Goal: Information Seeking & Learning: Learn about a topic

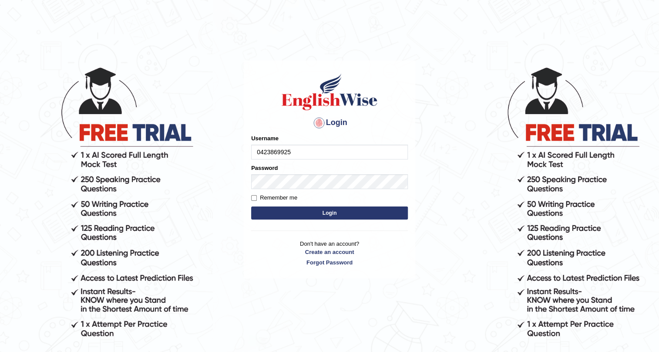
type input "0423869925"
click at [357, 213] on button "Login" at bounding box center [329, 212] width 157 height 13
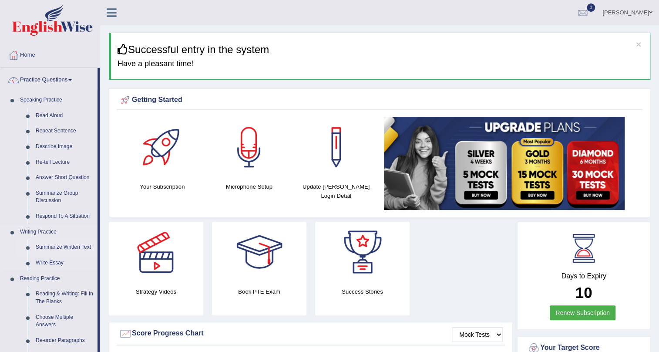
click at [81, 246] on link "Summarize Written Text" at bounding box center [65, 247] width 66 height 16
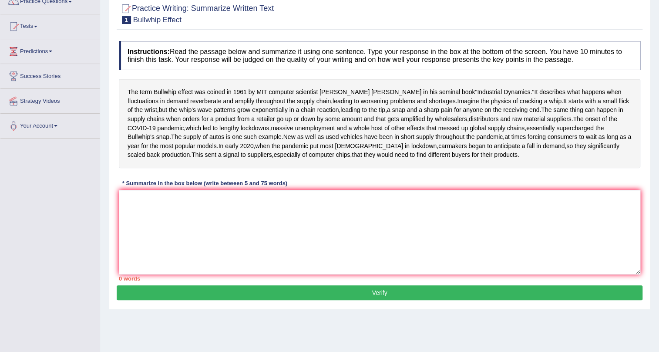
scroll to position [79, 0]
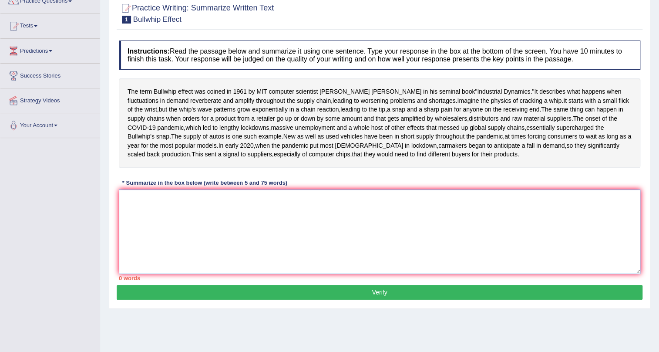
click at [265, 254] on textarea at bounding box center [379, 231] width 521 height 84
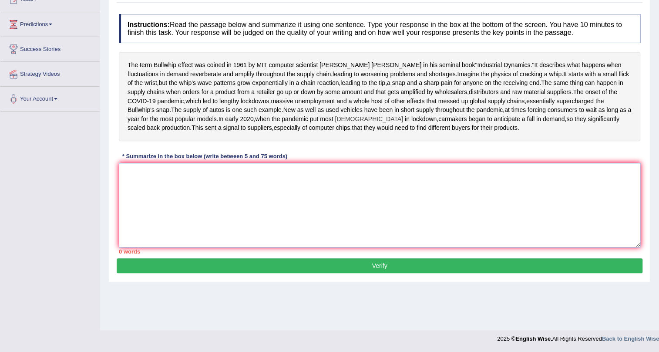
scroll to position [108, 0]
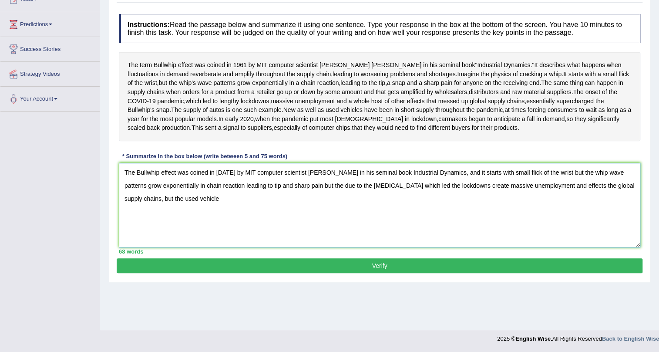
click at [299, 228] on textarea "The Bullwhip effect was coined in [DATE] by MIT computer scientist [PERSON_NAME…" at bounding box center [379, 205] width 521 height 84
click at [239, 229] on textarea "The Bullwhip effect was coined in 1961 by MIT computer scientist Jay Forrester …" at bounding box center [379, 205] width 521 height 84
click at [597, 228] on textarea "The Bullwhip effect was coined in 1961 by MIT computer scientist Jay Forrester …" at bounding box center [379, 205] width 521 height 84
type textarea "The Bullwhip effect was coined in 1961 by MIT computer scientist Jay Forrester …"
click at [334, 273] on button "Verify" at bounding box center [380, 265] width 526 height 15
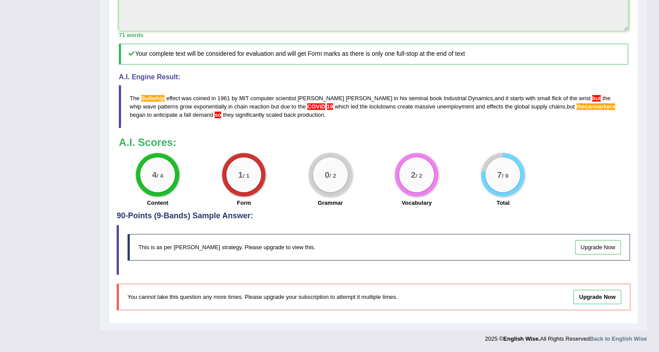
scroll to position [353, 0]
click at [589, 248] on link "Upgrade Now" at bounding box center [598, 247] width 46 height 14
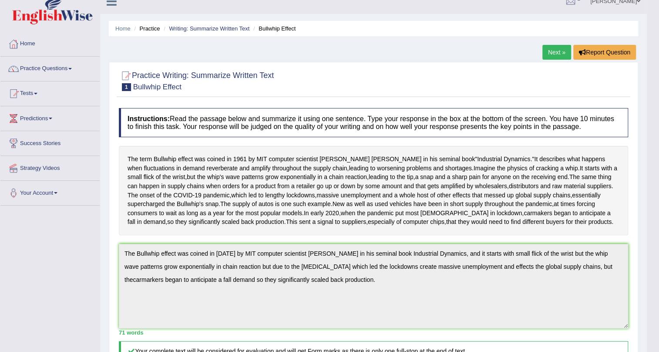
scroll to position [0, 0]
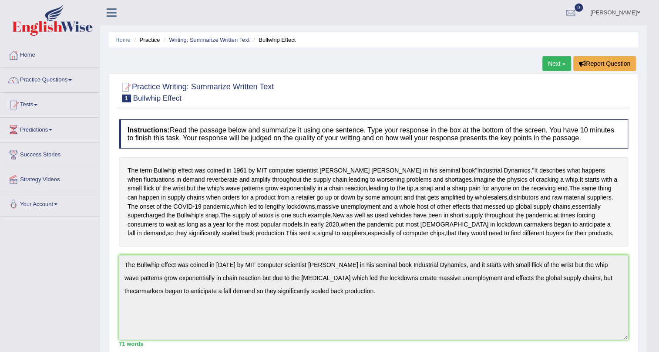
click at [544, 64] on link "Next »" at bounding box center [556, 63] width 29 height 15
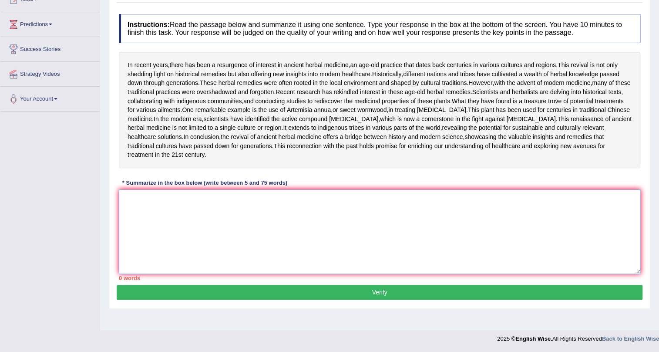
click at [397, 221] on textarea at bounding box center [379, 231] width 521 height 84
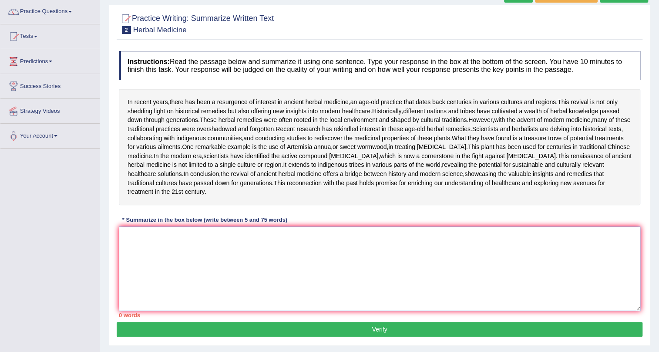
scroll to position [65, 0]
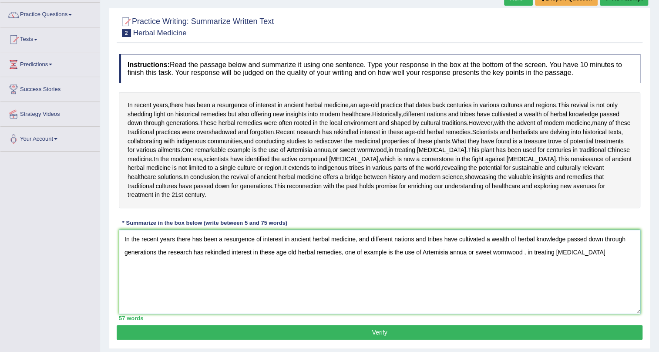
click at [523, 306] on textarea "In the recent years there has been a resurgence of interest in ancient herbal m…" at bounding box center [379, 271] width 521 height 84
click at [525, 306] on textarea "In the recent years there has been a resurgence of interest in ancient herbal m…" at bounding box center [379, 271] width 521 height 84
click at [523, 307] on textarea "In the recent years there has been a resurgence of interest in ancient herbal m…" at bounding box center [379, 271] width 521 height 84
click at [575, 307] on textarea "In the recent years there has been a resurgence of interest in ancient herbal m…" at bounding box center [379, 271] width 521 height 84
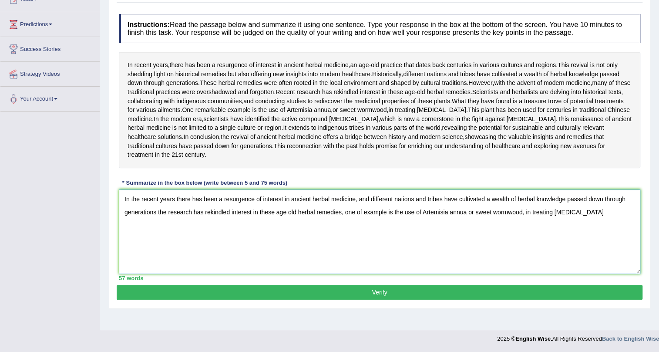
scroll to position [144, 0]
click at [524, 229] on textarea "In the recent years there has been a resurgence of interest in ancient herbal m…" at bounding box center [379, 231] width 521 height 84
click at [579, 229] on textarea "In the recent years there has been a resurgence of interest in ancient herbal m…" at bounding box center [379, 231] width 521 height 84
type textarea "In the recent years there has been a resurgence of interest in ancient herbal m…"
click at [390, 299] on button "Verify" at bounding box center [380, 292] width 526 height 15
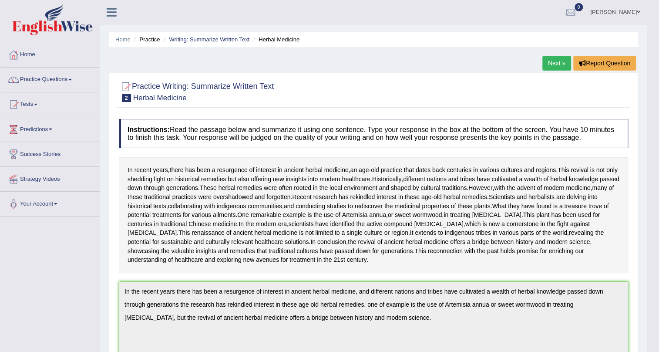
scroll to position [0, 0]
click at [548, 62] on link "Next »" at bounding box center [556, 63] width 29 height 15
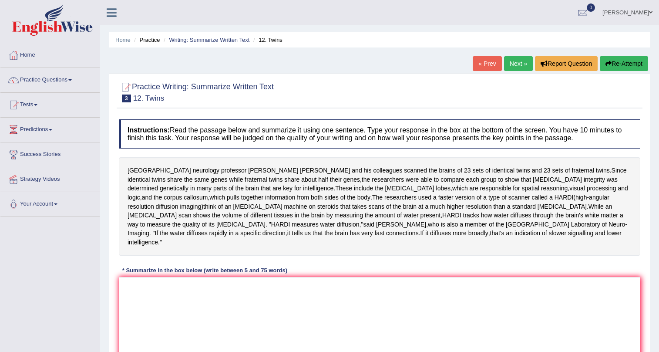
click at [395, 277] on textarea at bounding box center [379, 319] width 521 height 84
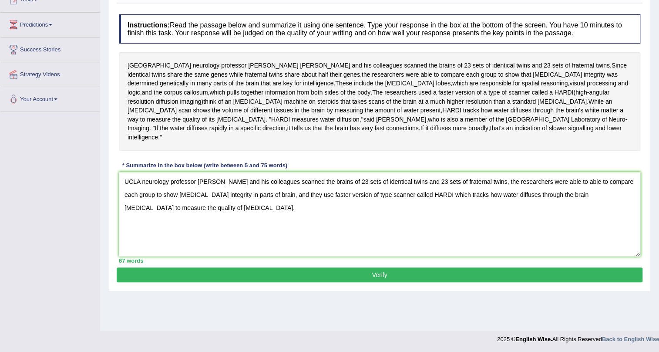
click at [580, 172] on textarea "UCLA neurology professor [PERSON_NAME] and his colleagues scanned the brains of…" at bounding box center [379, 214] width 521 height 84
click at [212, 188] on textarea "UCLA neurology professor Paul Thompson and his colleagues scanned the brains of…" at bounding box center [379, 214] width 521 height 84
click at [213, 187] on textarea "UCLA neurology professor Paul Thompson and his colleagues scanned the brains of…" at bounding box center [379, 214] width 521 height 84
type textarea "UCLA neurology professor Paul Thompson and his colleagues scanned the brains of…"
click at [322, 267] on button "Verify" at bounding box center [380, 274] width 526 height 15
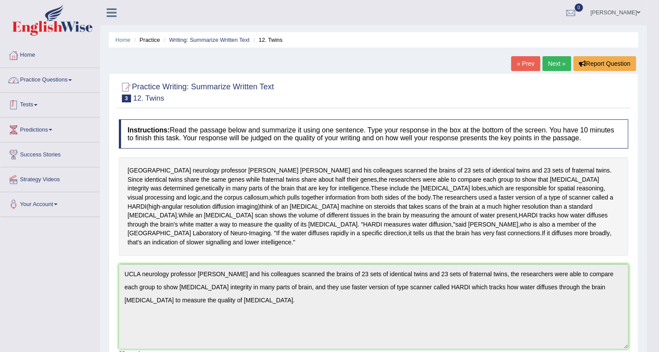
click at [64, 82] on link "Practice Questions" at bounding box center [49, 79] width 99 height 22
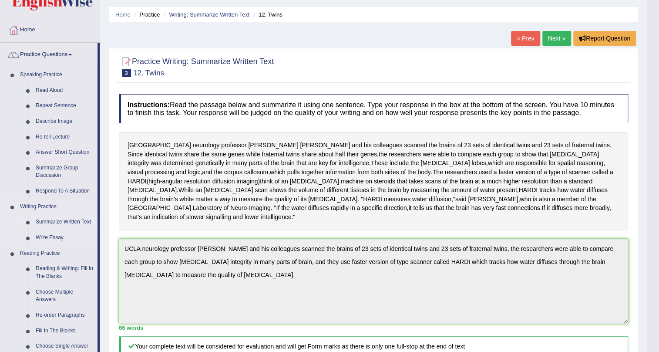
scroll to position [39, 0]
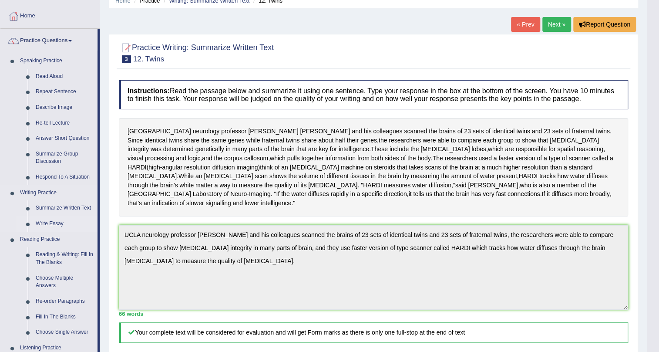
click at [57, 223] on link "Write Essay" at bounding box center [65, 224] width 66 height 16
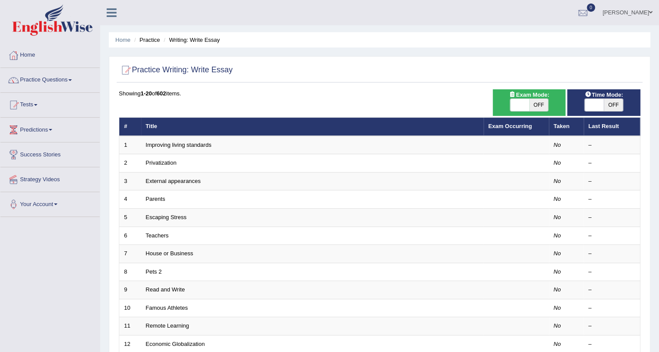
click at [42, 126] on link "Predictions" at bounding box center [49, 129] width 99 height 22
click at [53, 149] on link "Latest Predictions" at bounding box center [56, 150] width 81 height 16
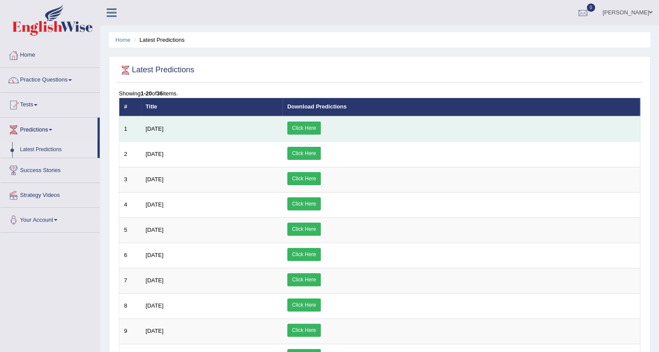
click at [321, 130] on link "Click Here" at bounding box center [304, 127] width 34 height 13
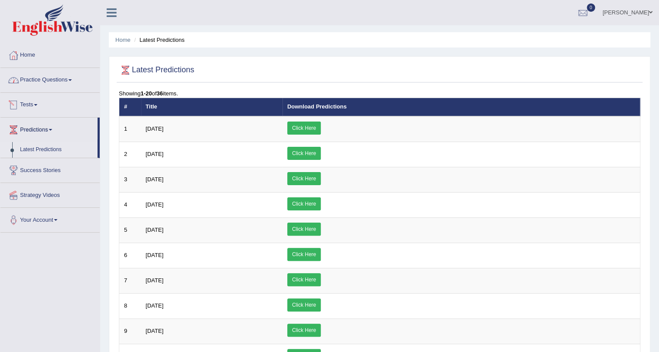
click at [50, 83] on link "Practice Questions" at bounding box center [49, 79] width 99 height 22
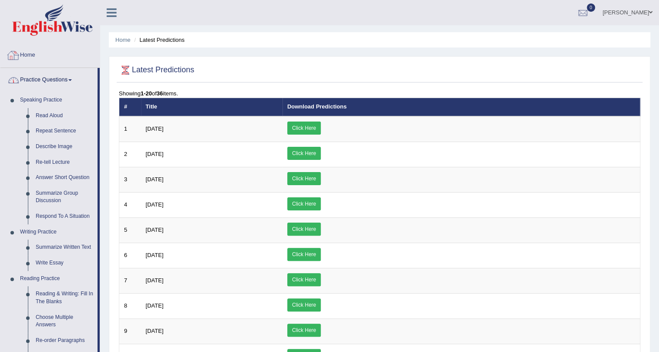
click at [45, 60] on link "Home" at bounding box center [49, 54] width 99 height 22
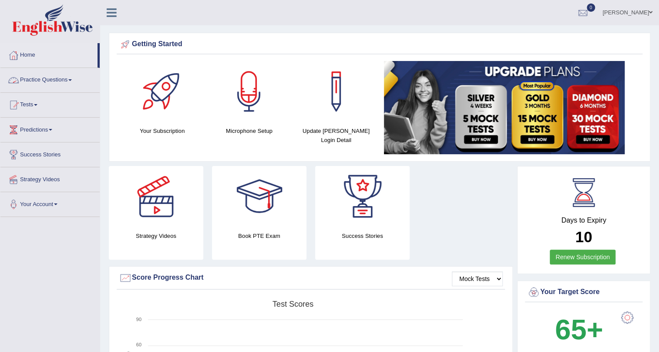
click at [47, 84] on link "Practice Questions" at bounding box center [49, 79] width 99 height 22
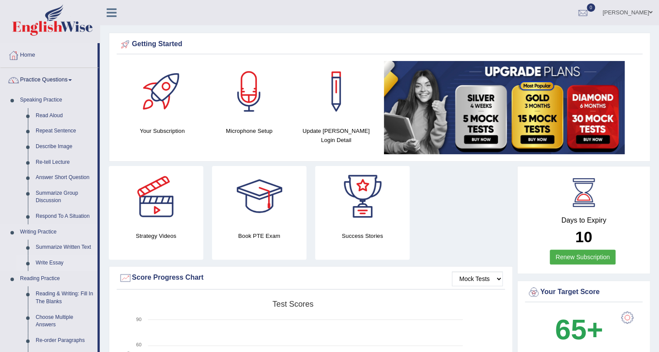
click at [54, 263] on link "Write Essay" at bounding box center [65, 263] width 66 height 16
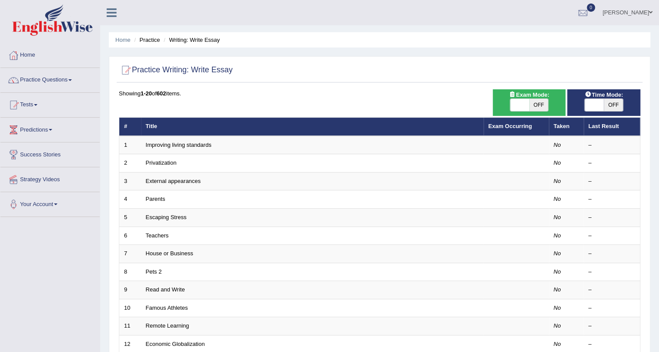
click at [615, 105] on span "OFF" at bounding box center [613, 105] width 19 height 12
checkbox input "true"
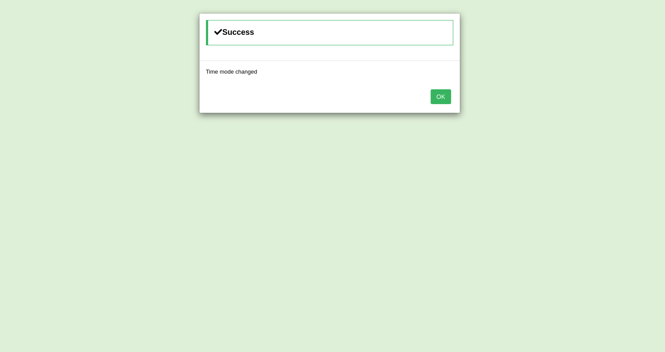
click at [444, 97] on button "OK" at bounding box center [440, 96] width 20 height 15
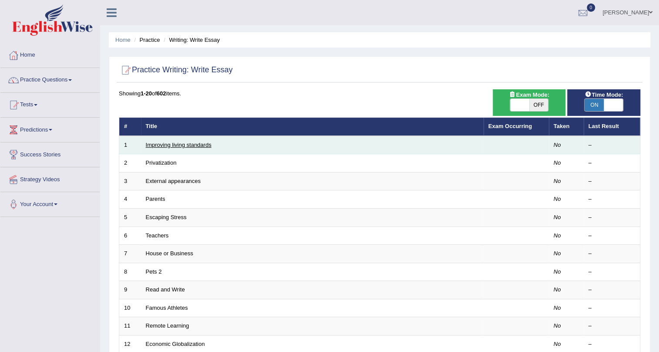
click at [194, 145] on link "Improving living standards" at bounding box center [179, 144] width 66 height 7
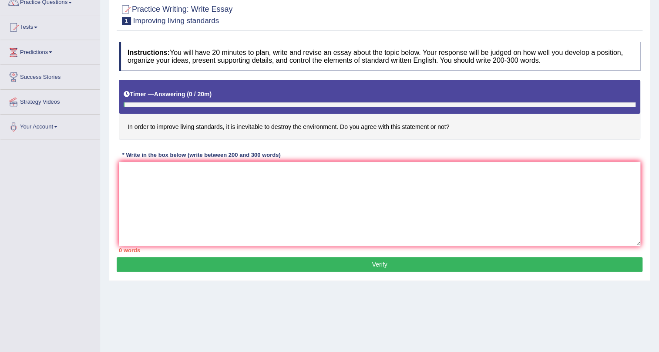
scroll to position [79, 0]
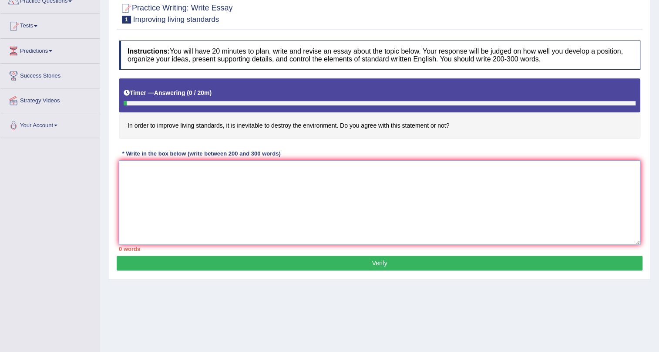
click at [343, 191] on textarea at bounding box center [379, 202] width 521 height 84
click at [125, 170] on textarea "the increasing influence of" at bounding box center [379, 202] width 521 height 84
click at [215, 170] on textarea "The increasing influence of" at bounding box center [379, 202] width 521 height 84
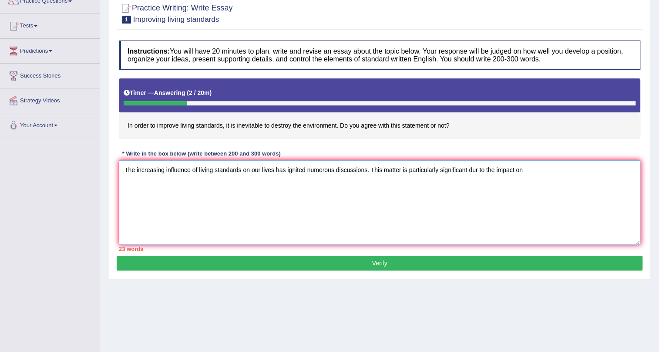
click at [477, 171] on textarea "The increasing influence of living standards on our lives has ignited numerous …" at bounding box center [379, 202] width 521 height 84
click at [538, 165] on textarea "The increasing influence of living standards on our lives has ignited numerous …" at bounding box center [379, 202] width 521 height 84
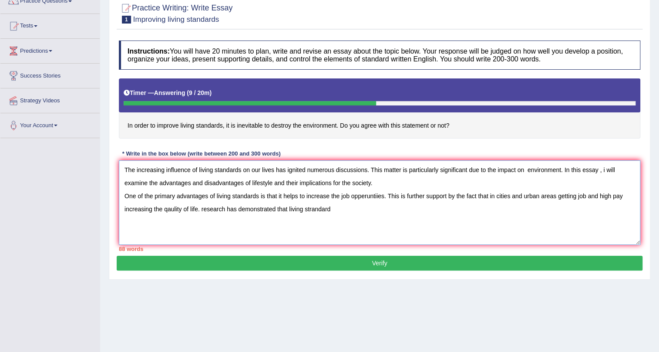
click at [203, 209] on textarea "The increasing influence of living standards on our lives has ignited numerous …" at bounding box center [379, 202] width 521 height 84
click at [340, 204] on textarea "The increasing influence of living standards on our lives has ignited numerous …" at bounding box center [379, 202] width 521 height 84
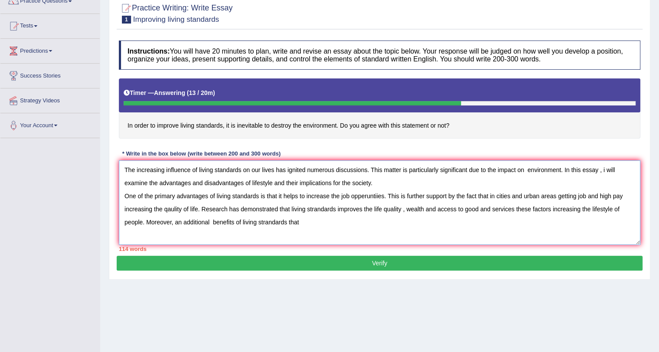
click at [212, 223] on textarea "The increasing influence of living standards on our lives has ignited numerous …" at bounding box center [379, 202] width 521 height 84
click at [319, 222] on textarea "The increasing influence of living standards on our lives has ignited numerous …" at bounding box center [379, 202] width 521 height 84
click at [284, 224] on textarea "The increasing influence of living standards on our lives has ignited numerous …" at bounding box center [379, 202] width 521 height 84
click at [312, 222] on textarea "The increasing influence of living standards on our lives has ignited numerous …" at bounding box center [379, 202] width 521 height 84
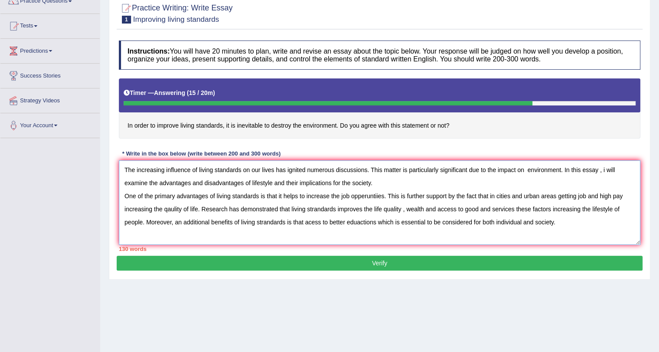
scroll to position [7, 0]
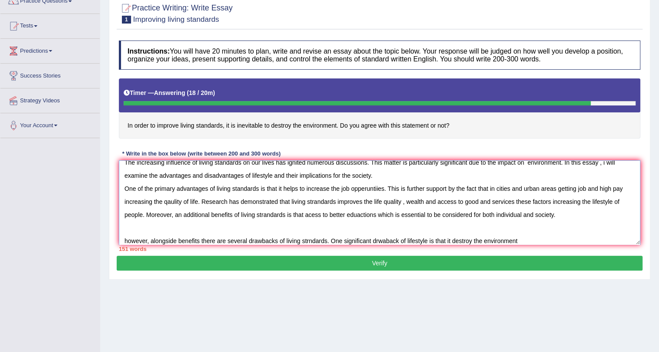
click at [377, 241] on textarea "The increasing influence of living standards on our lives has ignited numerous …" at bounding box center [379, 202] width 521 height 84
click at [387, 240] on textarea "The increasing influence of living standards on our lives has ignited numerous …" at bounding box center [379, 202] width 521 height 84
click at [533, 239] on textarea "The increasing influence of living standards on our lives has ignited numerous …" at bounding box center [379, 202] width 521 height 84
click at [585, 239] on textarea "The increasing influence of living standards on our lives has ignited numerous …" at bounding box center [379, 202] width 521 height 84
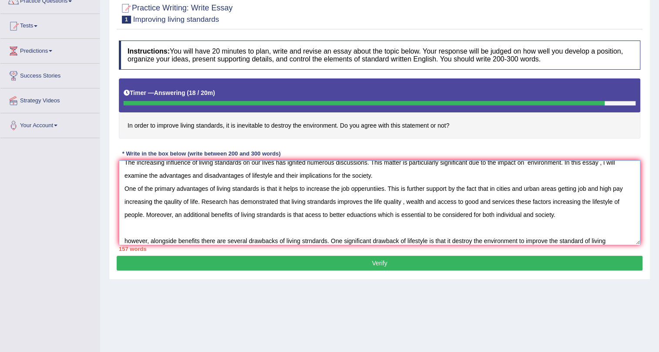
click at [607, 239] on textarea "The increasing influence of living standards on our lives has ignited numerous …" at bounding box center [379, 202] width 521 height 84
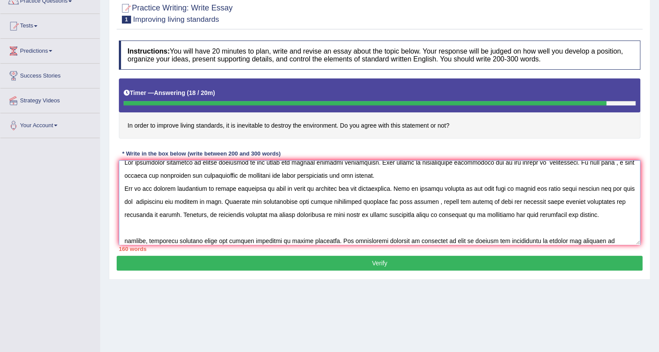
scroll to position [20, 0]
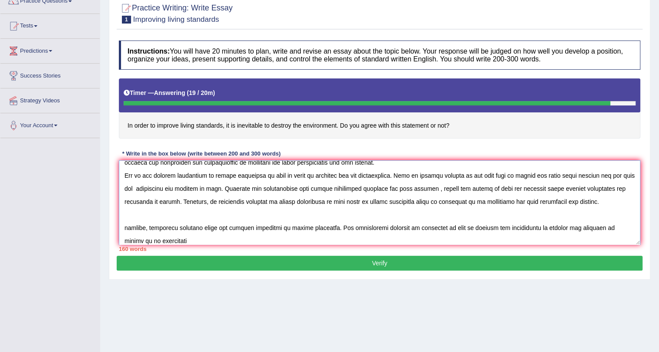
click at [126, 229] on textarea at bounding box center [379, 202] width 521 height 84
click at [155, 240] on textarea at bounding box center [379, 202] width 521 height 84
type textarea "The increasing influence of living standards on our lives has ignited numerous …"
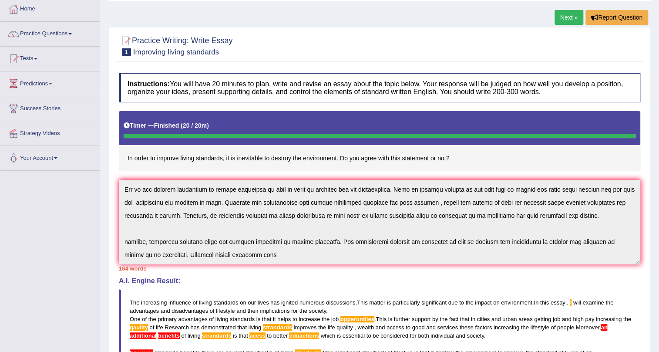
scroll to position [0, 0]
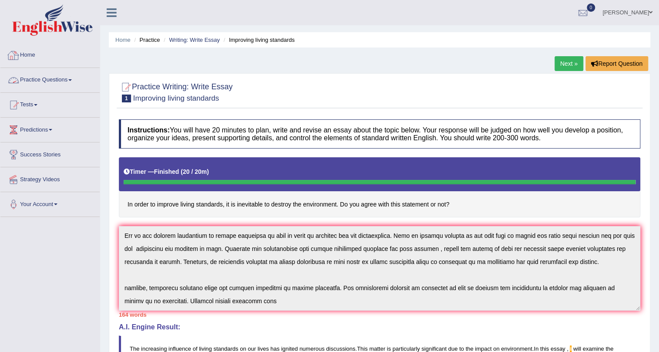
click at [55, 76] on link "Practice Questions" at bounding box center [49, 79] width 99 height 22
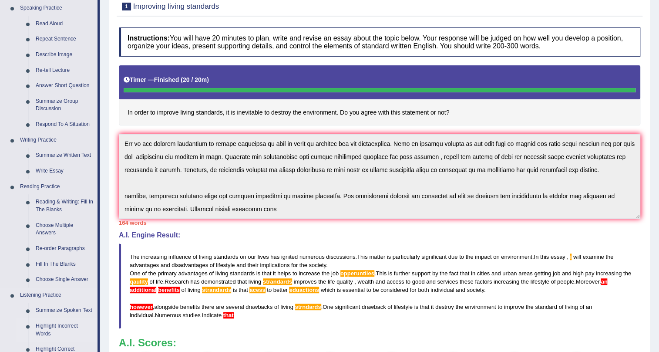
scroll to position [13, 0]
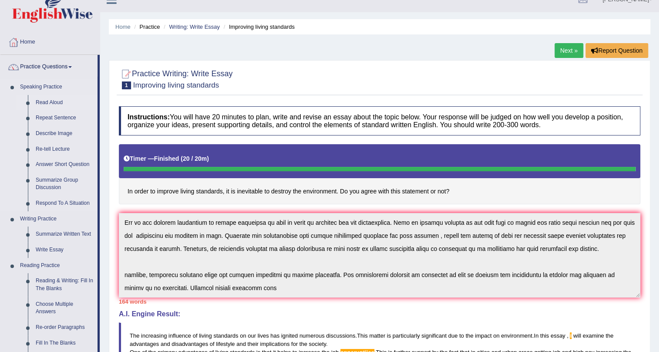
click at [52, 104] on link "Read Aloud" at bounding box center [65, 103] width 66 height 16
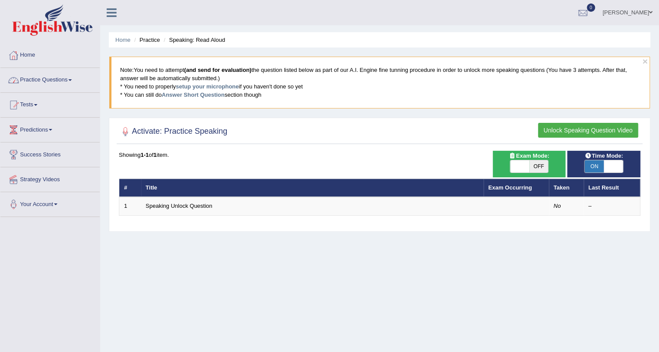
click at [72, 79] on span at bounding box center [69, 80] width 3 height 2
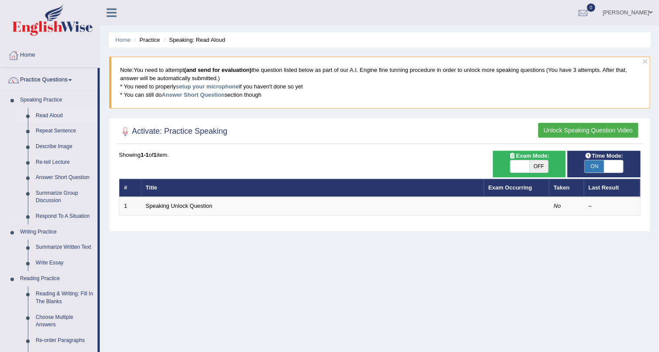
click at [40, 116] on link "Read Aloud" at bounding box center [65, 116] width 66 height 16
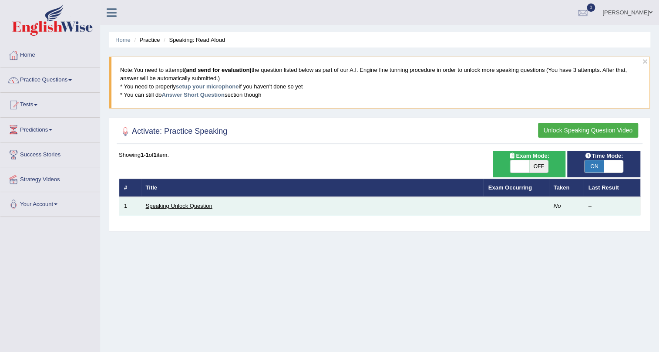
click at [188, 205] on link "Speaking Unlock Question" at bounding box center [179, 205] width 67 height 7
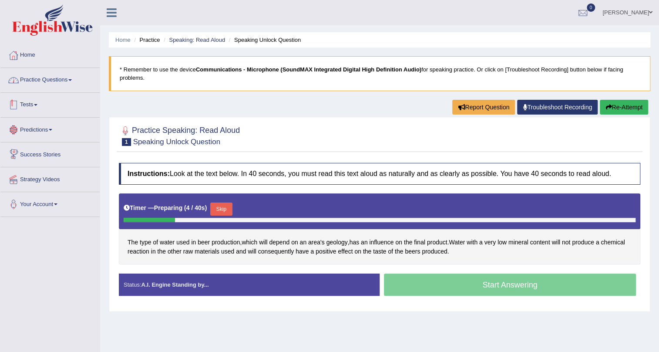
click at [50, 80] on link "Practice Questions" at bounding box center [49, 79] width 99 height 22
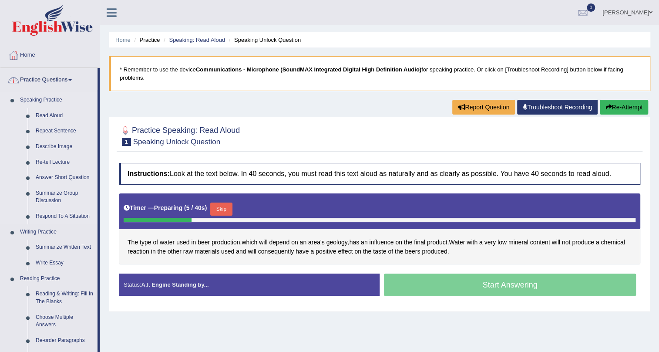
click at [42, 100] on link "Speaking Practice" at bounding box center [56, 100] width 81 height 16
click at [45, 131] on link "Repeat Sentence" at bounding box center [65, 131] width 66 height 16
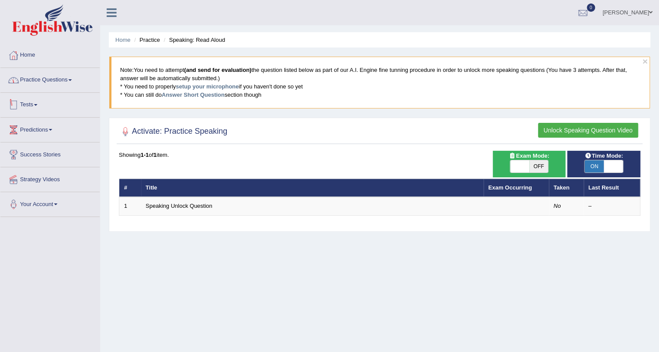
click at [50, 81] on link "Practice Questions" at bounding box center [49, 79] width 99 height 22
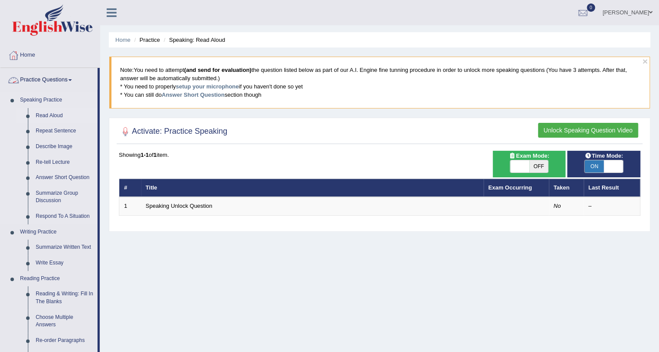
click at [45, 118] on link "Read Aloud" at bounding box center [65, 116] width 66 height 16
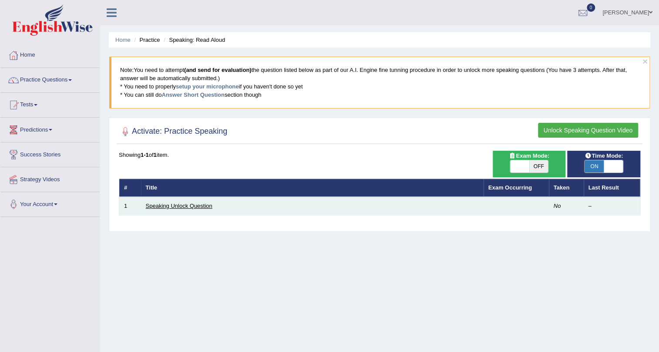
click at [185, 206] on link "Speaking Unlock Question" at bounding box center [179, 205] width 67 height 7
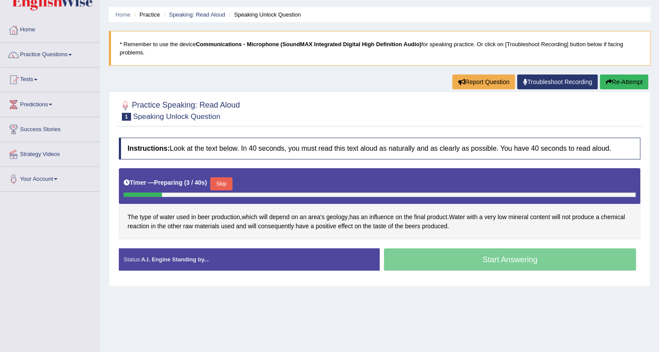
scroll to position [39, 0]
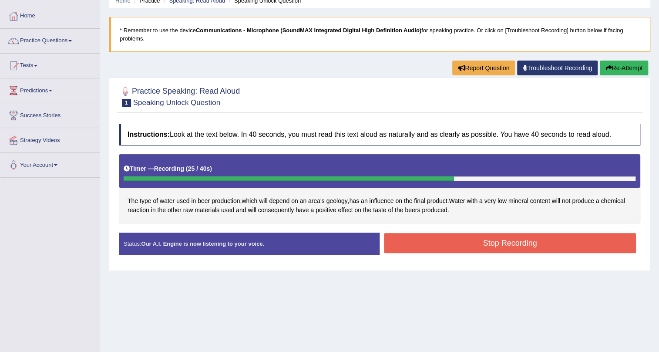
click at [491, 244] on button "Stop Recording" at bounding box center [510, 243] width 252 height 20
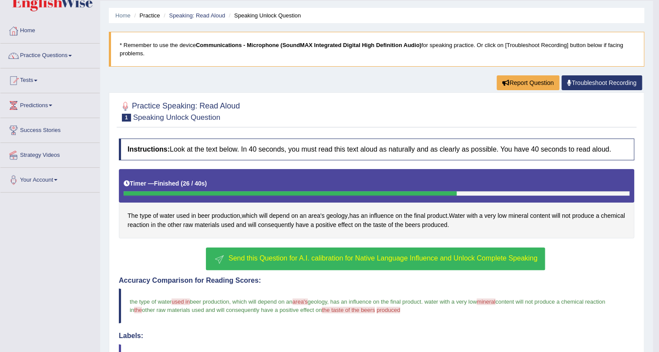
scroll to position [21, 0]
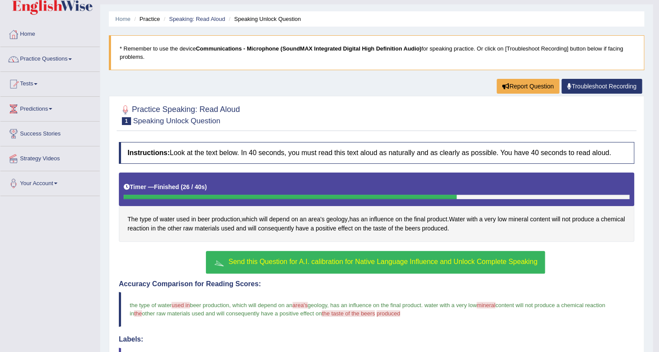
click at [558, 121] on div at bounding box center [376, 114] width 515 height 27
click at [558, 122] on div at bounding box center [376, 114] width 515 height 27
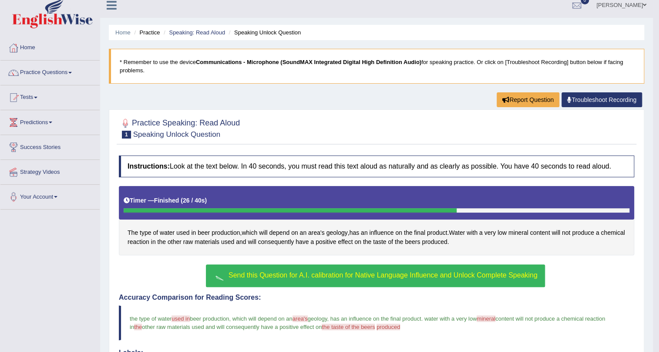
scroll to position [0, 0]
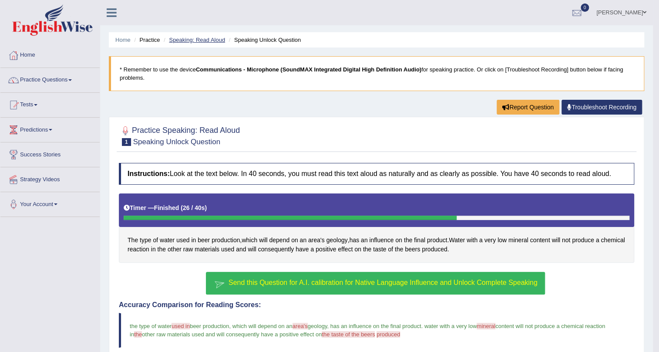
click at [196, 38] on link "Speaking: Read Aloud" at bounding box center [197, 40] width 56 height 7
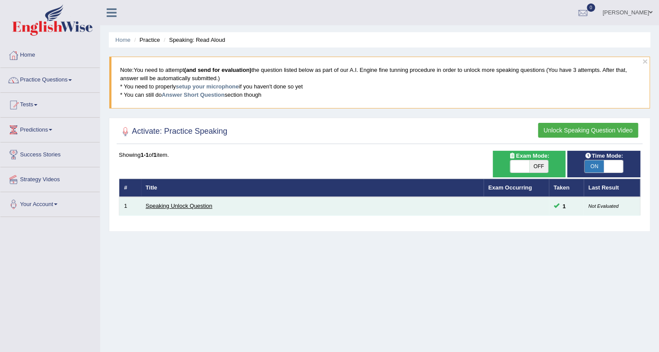
click at [194, 204] on link "Speaking Unlock Question" at bounding box center [179, 205] width 67 height 7
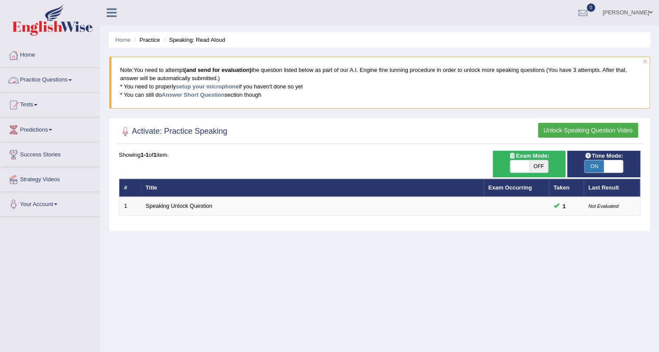
click at [71, 74] on link "Practice Questions" at bounding box center [49, 79] width 99 height 22
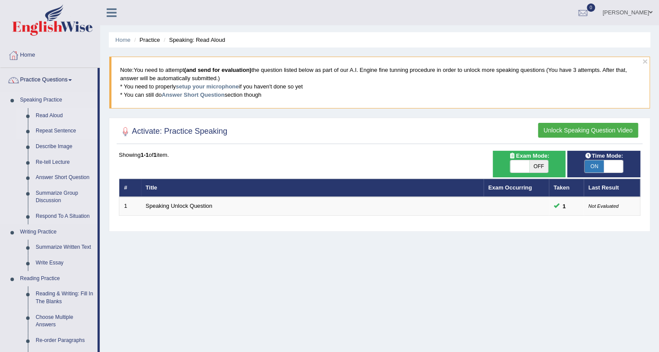
click at [47, 131] on link "Repeat Sentence" at bounding box center [65, 131] width 66 height 16
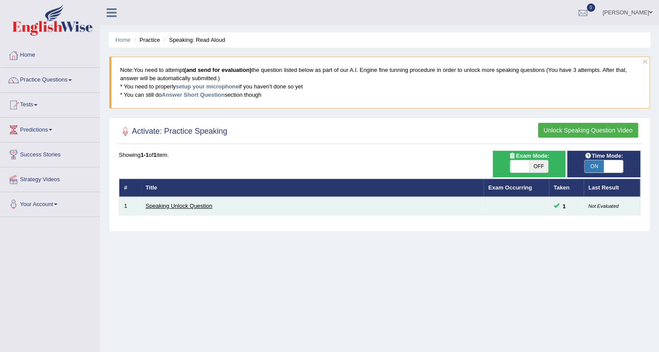
click at [192, 203] on link "Speaking Unlock Question" at bounding box center [179, 205] width 67 height 7
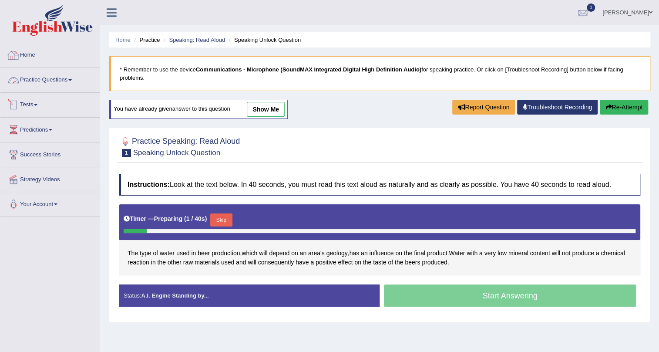
click at [39, 83] on link "Practice Questions" at bounding box center [49, 79] width 99 height 22
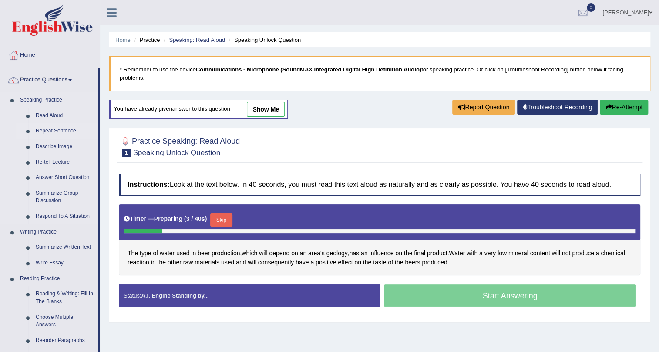
click at [54, 130] on link "Repeat Sentence" at bounding box center [65, 131] width 66 height 16
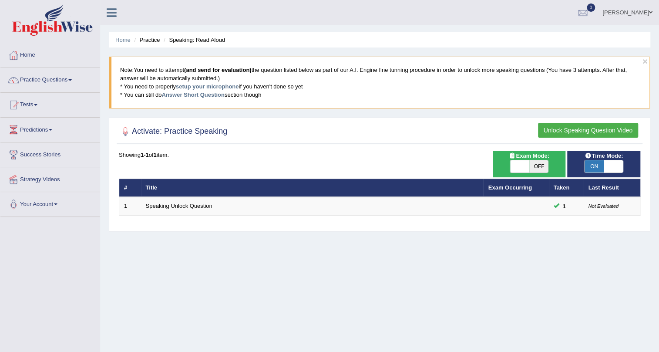
click at [195, 205] on link "Speaking Unlock Question" at bounding box center [179, 205] width 67 height 7
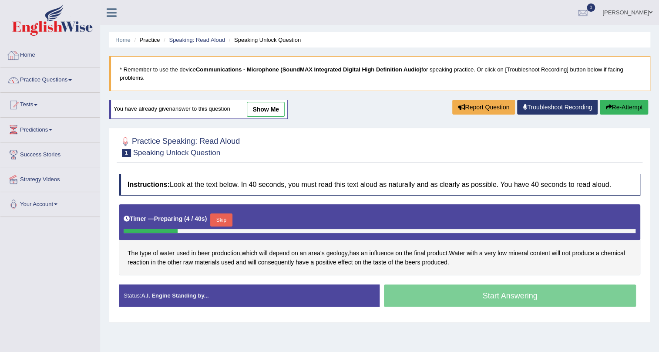
click at [33, 51] on link "Home" at bounding box center [49, 54] width 99 height 22
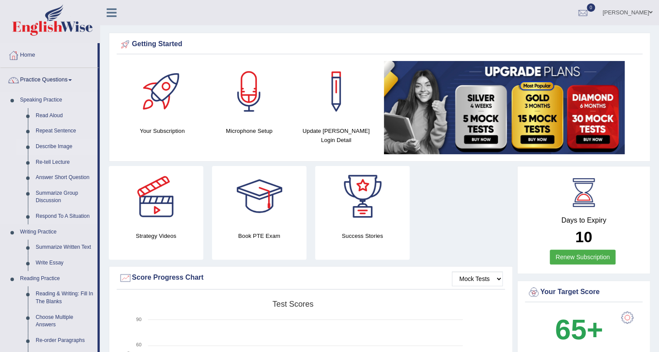
click at [45, 147] on link "Describe Image" at bounding box center [65, 147] width 66 height 16
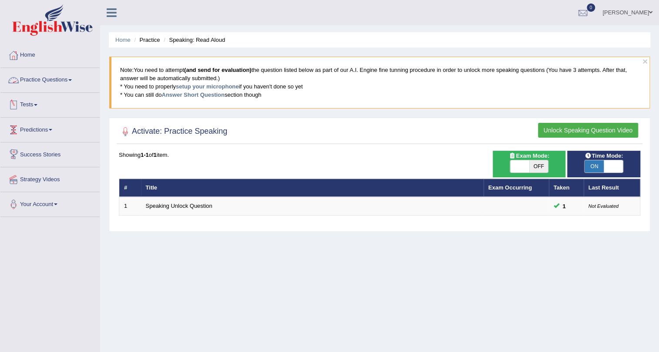
click at [35, 81] on link "Practice Questions" at bounding box center [49, 79] width 99 height 22
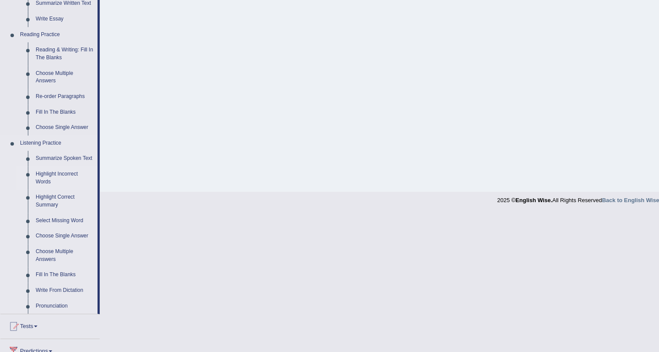
scroll to position [277, 0]
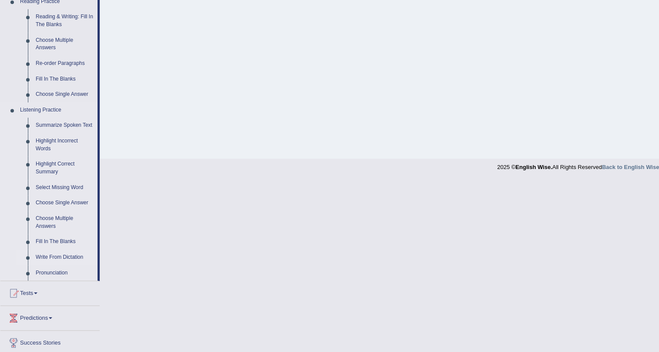
click at [55, 253] on link "Write From Dictation" at bounding box center [65, 257] width 66 height 16
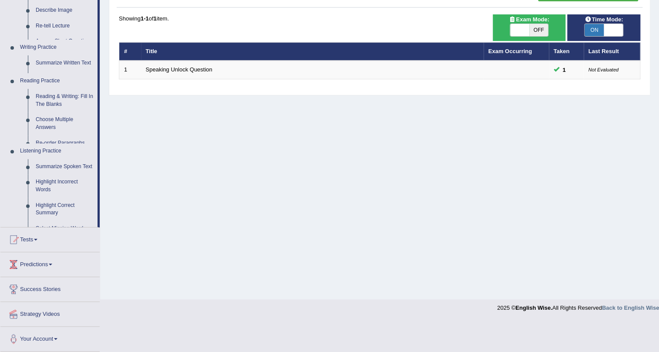
scroll to position [105, 0]
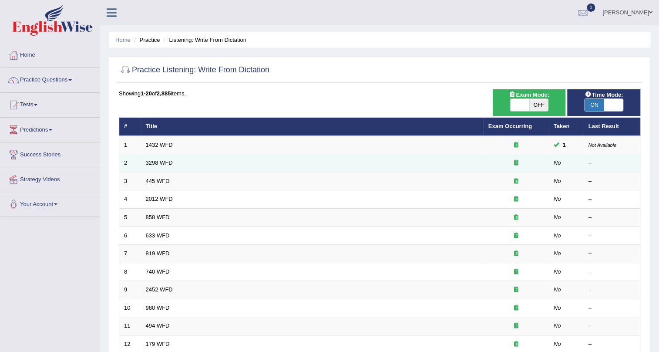
click at [179, 163] on td "3298 WFD" at bounding box center [312, 163] width 343 height 18
click at [161, 163] on link "3298 WFD" at bounding box center [159, 162] width 27 height 7
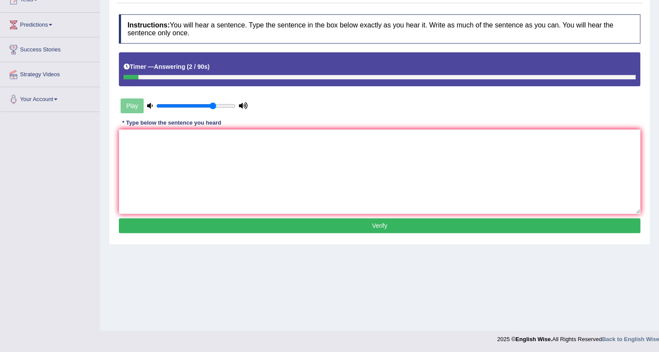
scroll to position [26, 0]
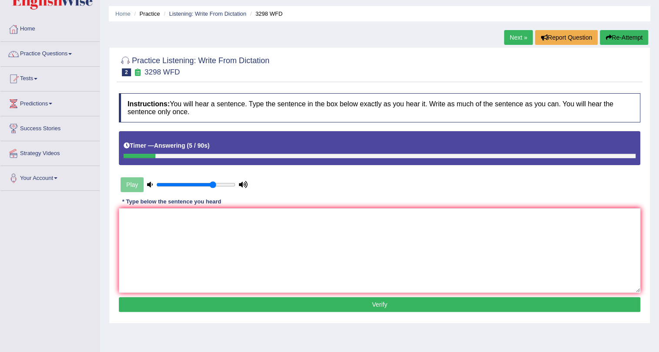
click at [519, 33] on link "Next »" at bounding box center [518, 37] width 29 height 15
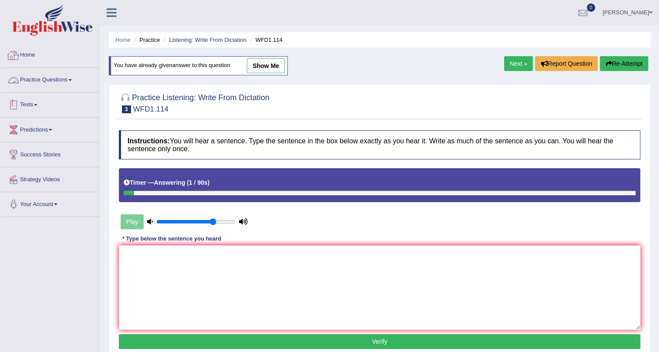
click at [50, 77] on link "Practice Questions" at bounding box center [49, 79] width 99 height 22
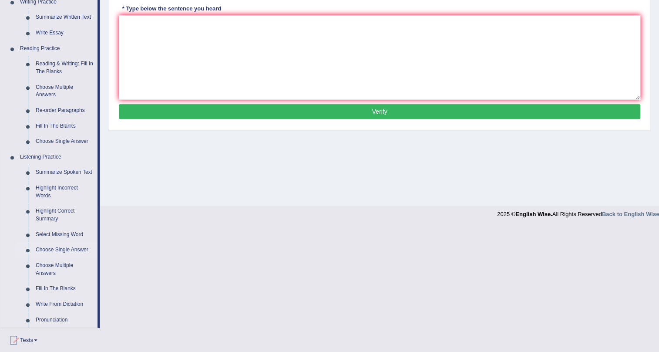
scroll to position [237, 0]
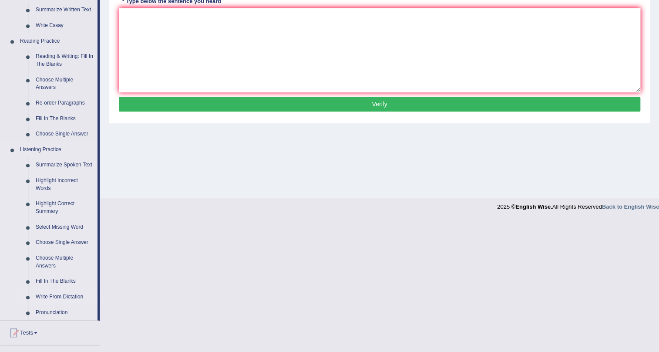
click at [47, 296] on link "Write From Dictation" at bounding box center [65, 297] width 66 height 16
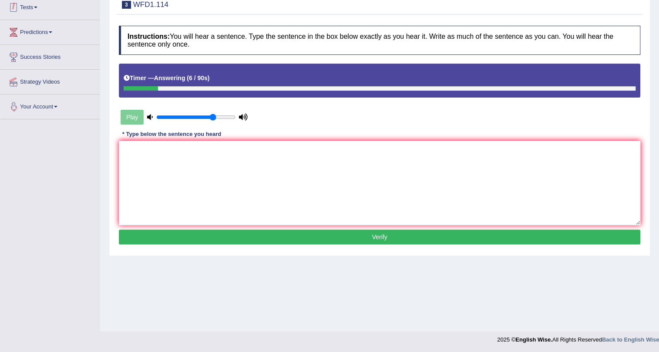
scroll to position [105, 0]
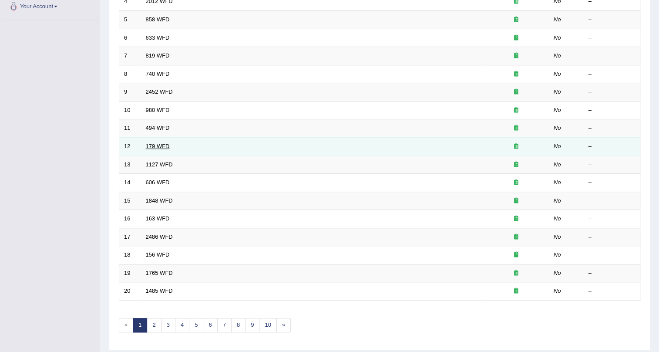
click at [159, 143] on link "179 WFD" at bounding box center [158, 146] width 24 height 7
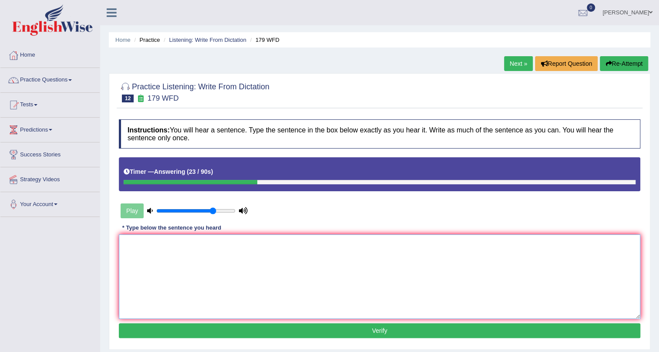
click at [314, 246] on textarea at bounding box center [379, 276] width 521 height 84
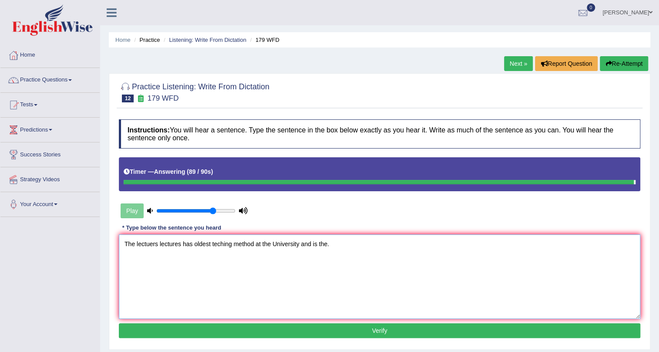
type textarea "The lectuers lectures has oldest teching method at the University and is the."
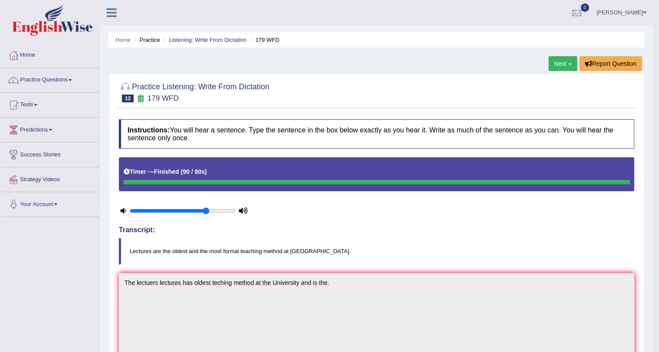
click at [46, 87] on link "Practice Questions" at bounding box center [49, 79] width 99 height 22
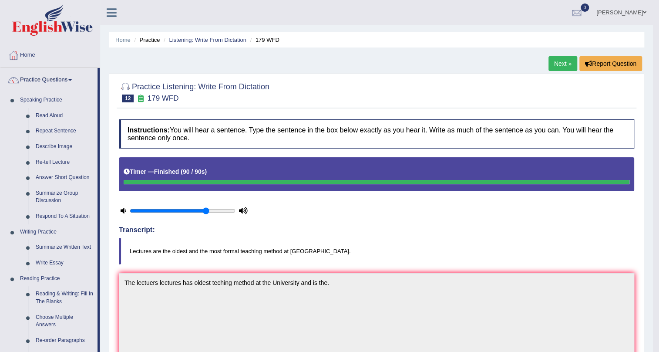
click at [555, 63] on link "Next »" at bounding box center [562, 63] width 29 height 15
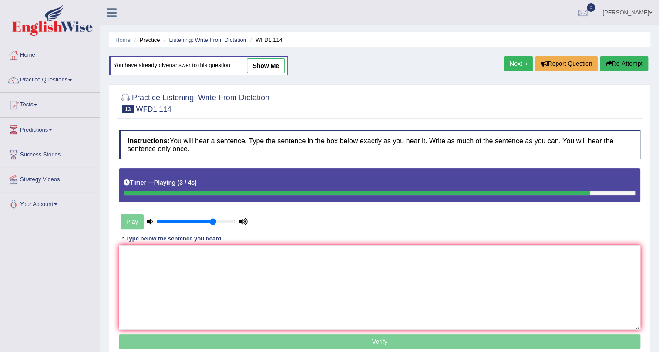
click at [522, 65] on link "Next »" at bounding box center [518, 63] width 29 height 15
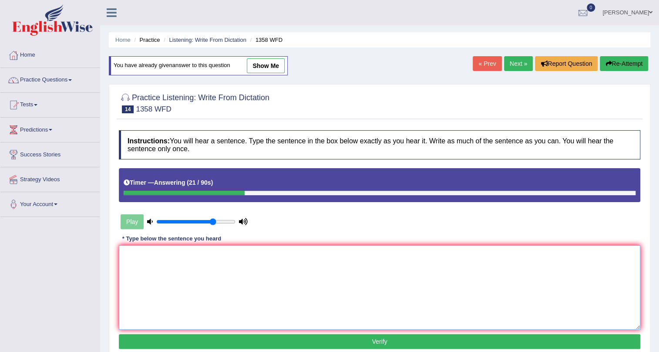
click at [373, 283] on textarea at bounding box center [379, 287] width 521 height 84
type textarea "c"
click at [34, 78] on link "Practice Questions" at bounding box center [49, 79] width 99 height 22
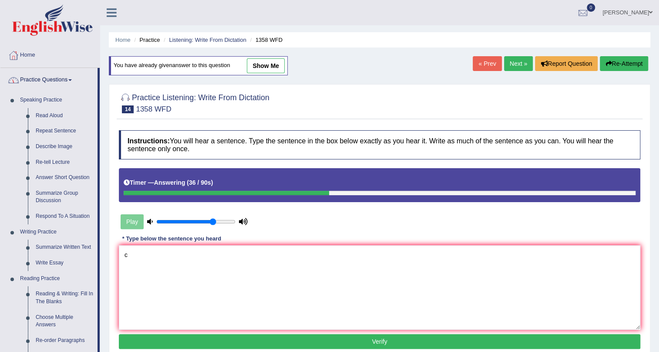
click at [34, 79] on link "Practice Questions" at bounding box center [48, 79] width 97 height 22
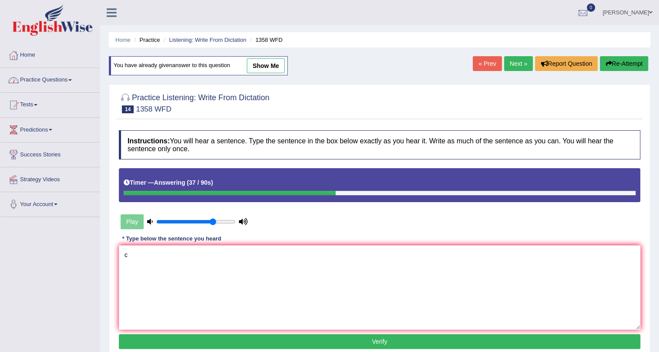
click at [34, 79] on link "Practice Questions" at bounding box center [49, 79] width 99 height 22
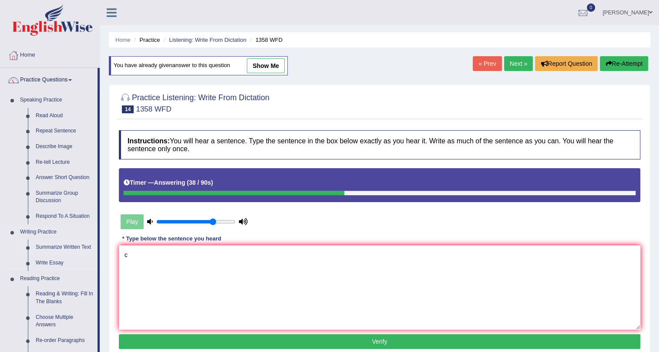
click at [41, 242] on link "Summarize Written Text" at bounding box center [65, 247] width 66 height 16
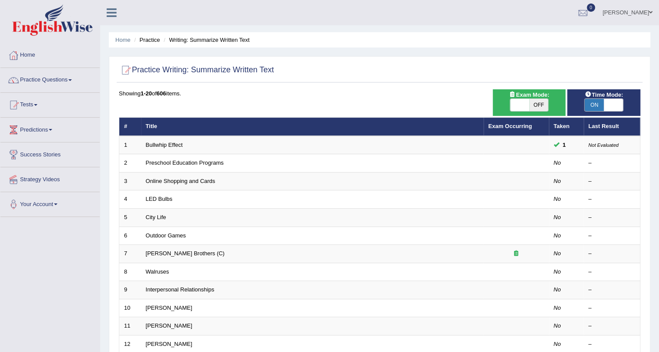
click at [614, 104] on span at bounding box center [613, 105] width 19 height 12
checkbox input "false"
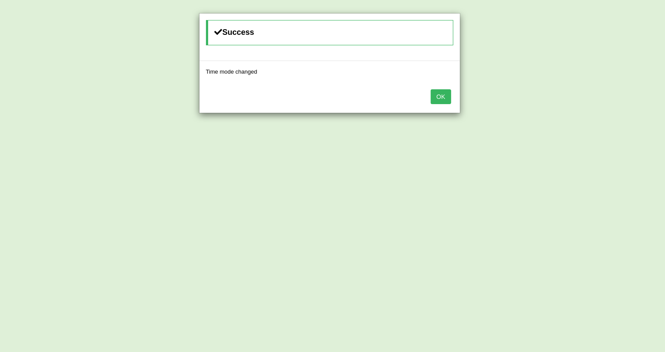
click at [444, 97] on button "OK" at bounding box center [440, 96] width 20 height 15
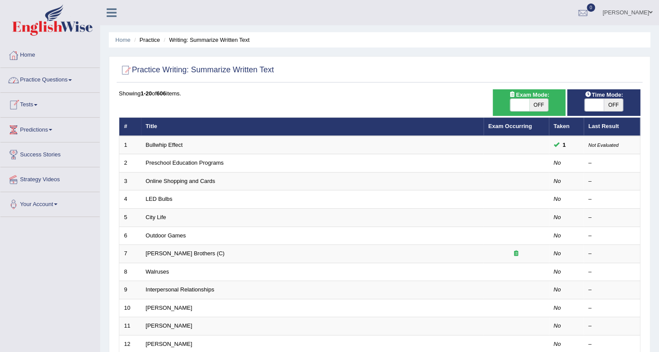
click at [35, 83] on link "Practice Questions" at bounding box center [49, 79] width 99 height 22
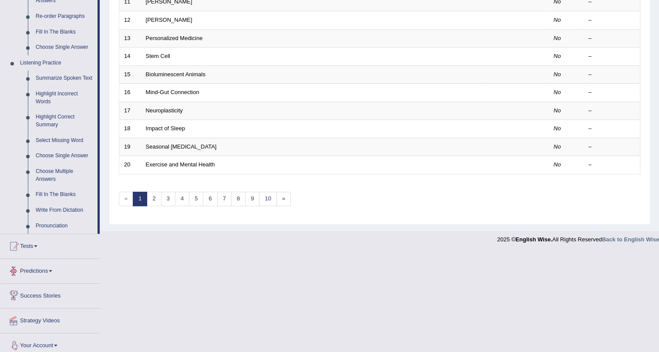
scroll to position [329, 0]
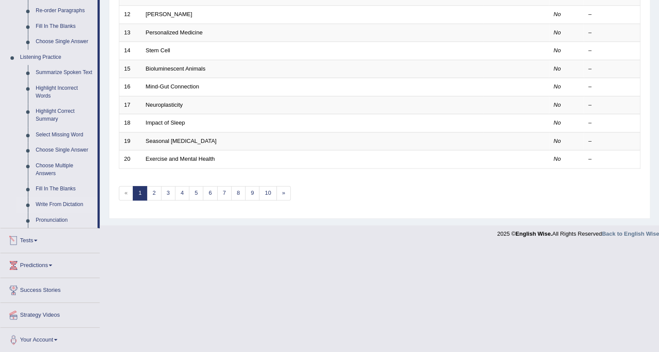
click at [63, 202] on link "Write From Dictation" at bounding box center [65, 205] width 66 height 16
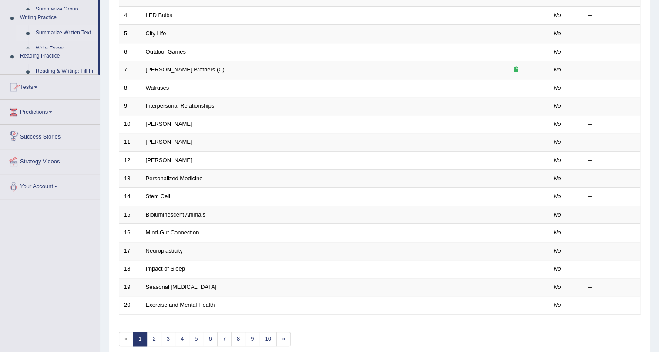
scroll to position [223, 0]
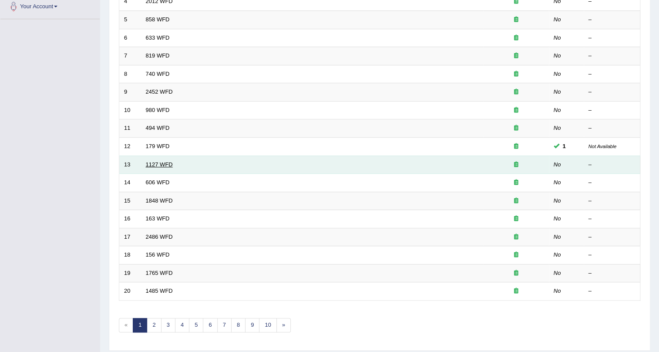
click at [167, 165] on link "1127 WFD" at bounding box center [159, 164] width 27 height 7
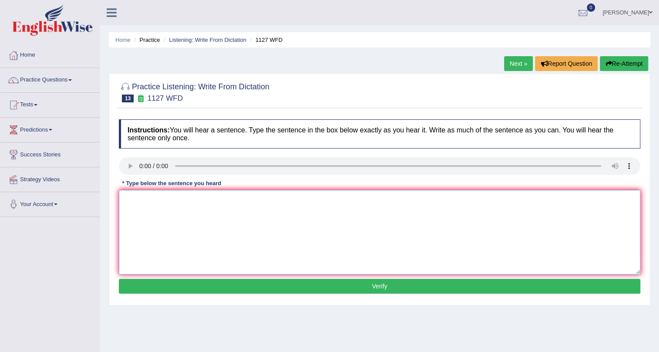
click at [283, 272] on textarea at bounding box center [379, 232] width 521 height 84
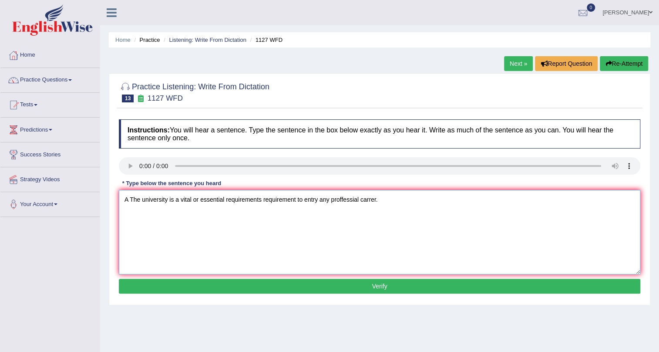
type textarea "A The university is a vital or essential requirements requirement to entry any …"
click at [341, 283] on button "Verify" at bounding box center [379, 286] width 521 height 15
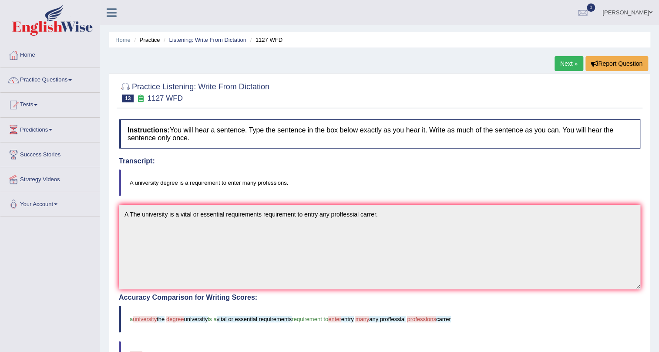
click at [562, 61] on link "Next »" at bounding box center [568, 63] width 29 height 15
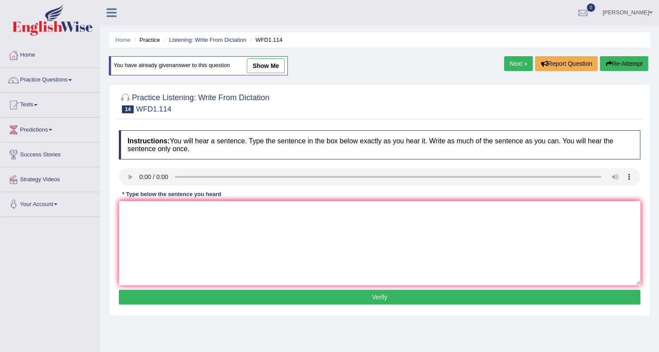
click at [506, 64] on link "Next »" at bounding box center [518, 63] width 29 height 15
click at [518, 61] on link "Next »" at bounding box center [518, 63] width 29 height 15
click at [510, 66] on link "Next »" at bounding box center [518, 63] width 29 height 15
click at [512, 64] on link "Next »" at bounding box center [518, 63] width 29 height 15
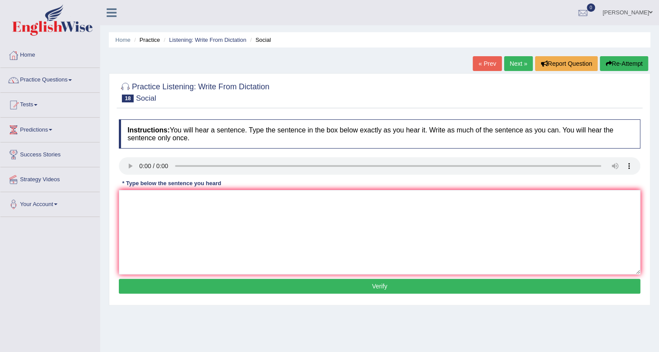
click at [529, 62] on link "Next »" at bounding box center [518, 63] width 29 height 15
click at [178, 222] on textarea at bounding box center [379, 232] width 521 height 84
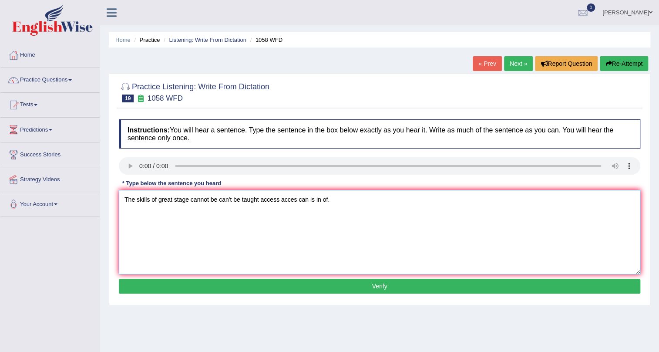
type textarea "The skills of great stage cannot be can't be taught access acces can is in of."
click at [338, 291] on button "Verify" at bounding box center [379, 286] width 521 height 15
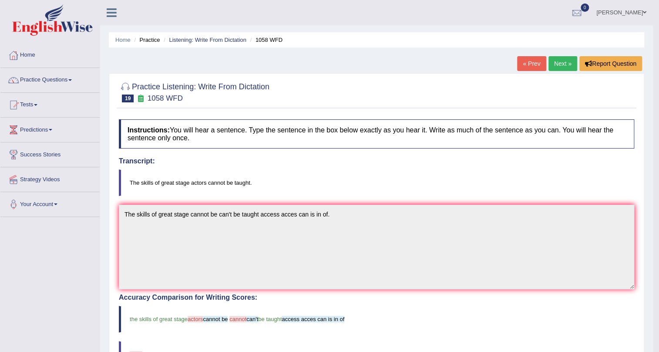
click at [61, 81] on link "Practice Questions" at bounding box center [49, 79] width 99 height 22
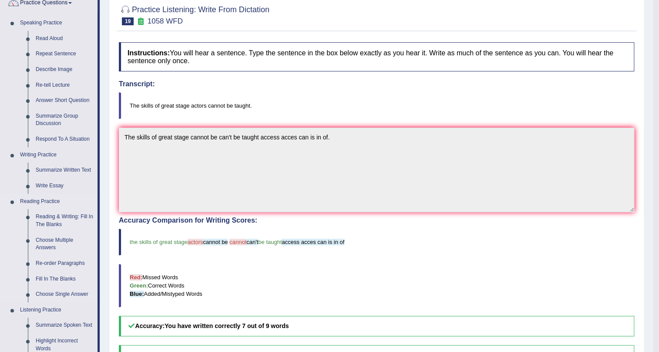
scroll to position [79, 0]
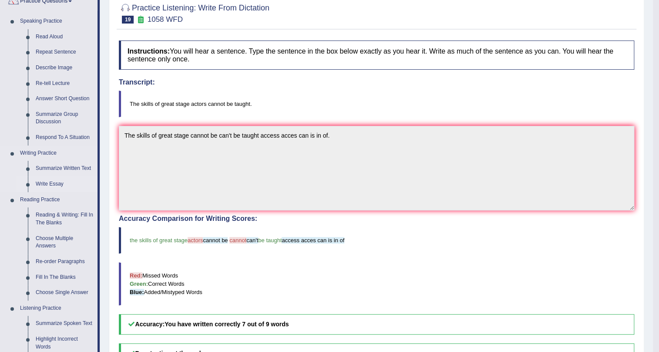
click at [53, 183] on link "Write Essay" at bounding box center [65, 184] width 66 height 16
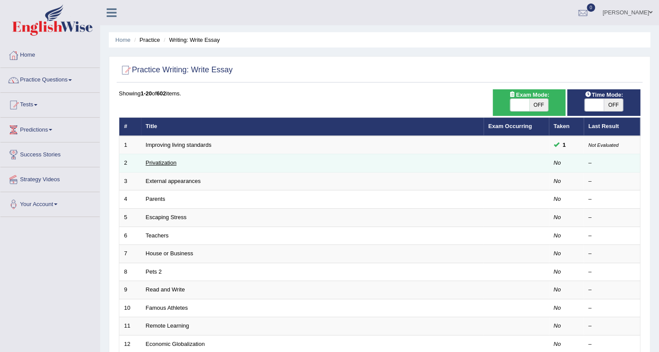
click at [162, 161] on link "Privatization" at bounding box center [161, 162] width 31 height 7
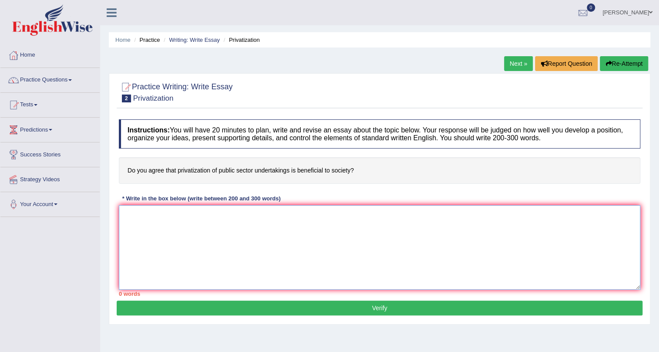
click at [307, 223] on textarea at bounding box center [379, 247] width 521 height 84
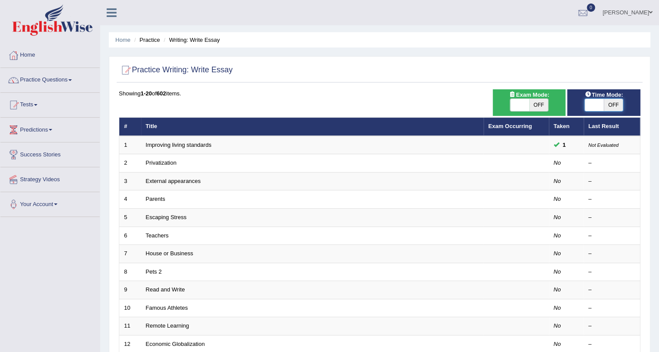
click at [596, 107] on span at bounding box center [594, 105] width 19 height 12
checkbox input "true"
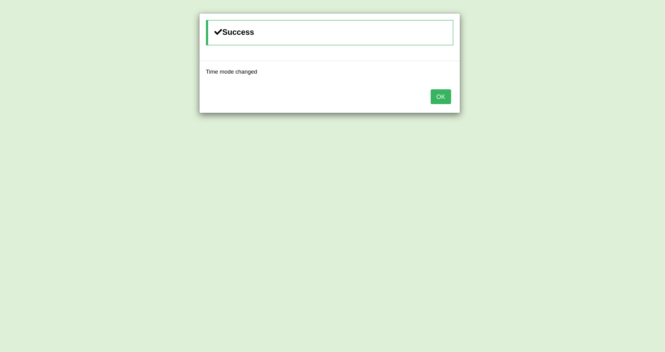
click at [448, 96] on button "OK" at bounding box center [440, 96] width 20 height 15
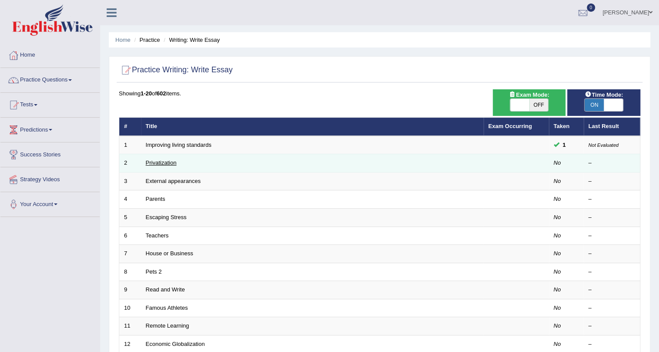
click at [162, 163] on link "Privatization" at bounding box center [161, 162] width 31 height 7
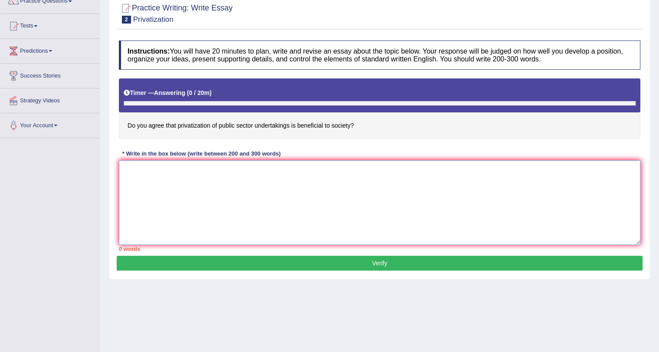
click at [224, 190] on textarea at bounding box center [379, 202] width 521 height 84
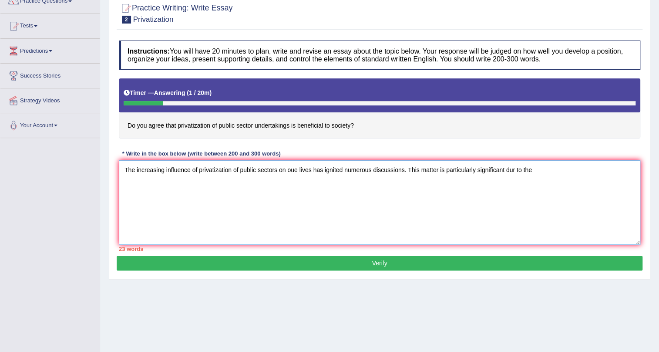
click at [514, 170] on textarea "The increasing influence of privatization of public sectors on oue lives has ig…" at bounding box center [379, 202] width 521 height 84
click at [544, 170] on textarea "The increasing influence of privatization of public sectors on oue lives has ig…" at bounding box center [379, 202] width 521 height 84
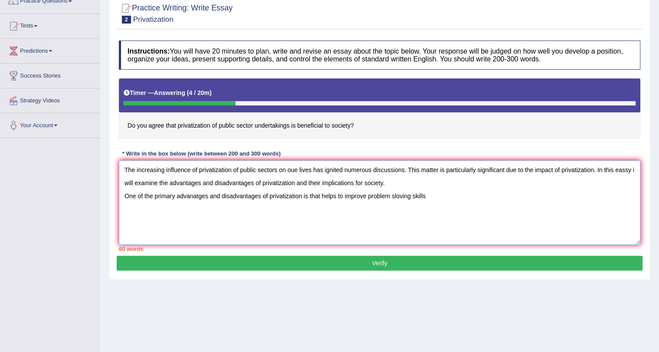
click at [400, 195] on textarea "The increasing influence of privatization of public sectors on oue lives has ig…" at bounding box center [379, 202] width 521 height 84
click at [446, 198] on textarea "The increasing influence of privatization of public sectors on oue lives has ig…" at bounding box center [379, 202] width 521 height 84
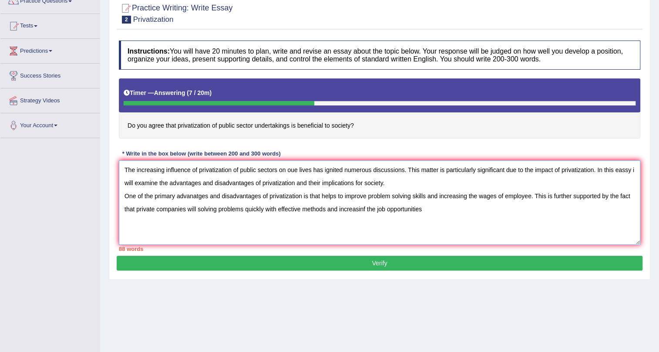
click at [366, 209] on textarea "The increasing influence of privatization of public sectors on oue lives has ig…" at bounding box center [379, 202] width 521 height 84
click at [444, 212] on textarea "The increasing influence of privatization of public sectors on oue lives has ig…" at bounding box center [379, 202] width 521 height 84
click at [535, 207] on textarea "The increasing influence of privatization of public sectors on oue lives has ig…" at bounding box center [379, 202] width 521 height 84
click at [627, 209] on textarea "The increasing influence of privatization of public sectors on oue lives has ig…" at bounding box center [379, 202] width 521 height 84
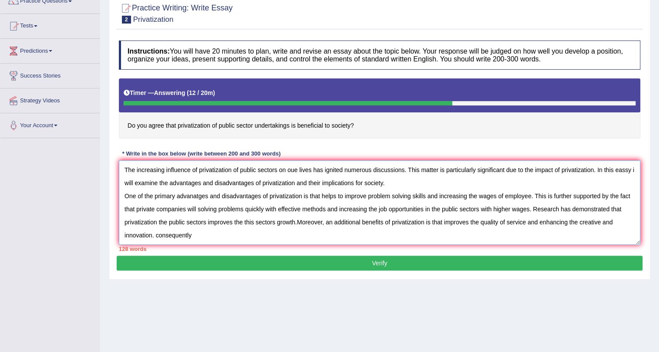
click at [158, 237] on textarea "The increasing influence of privatization of public sectors on oue lives has ig…" at bounding box center [379, 202] width 521 height 84
click at [216, 236] on textarea "The increasing influence of privatization of public sectors on oue lives has ig…" at bounding box center [379, 202] width 521 height 84
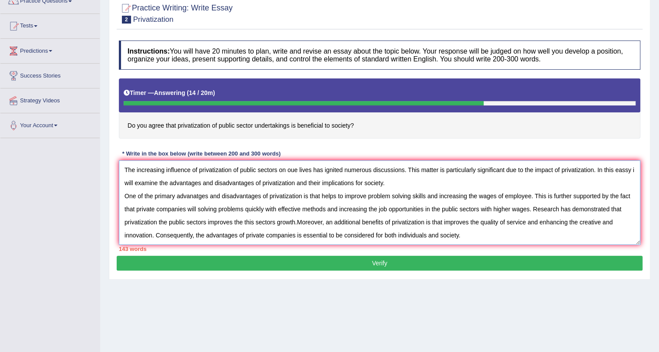
scroll to position [20, 0]
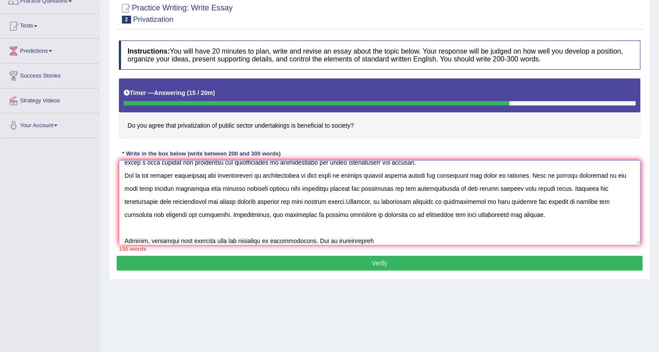
click at [338, 241] on textarea at bounding box center [379, 202] width 521 height 84
click at [370, 237] on textarea at bounding box center [379, 202] width 521 height 84
click at [494, 241] on textarea at bounding box center [379, 202] width 521 height 84
click at [554, 240] on textarea at bounding box center [379, 202] width 521 height 84
click at [481, 241] on textarea at bounding box center [379, 202] width 521 height 84
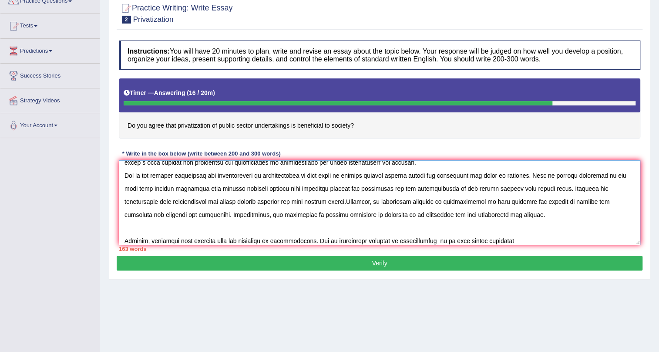
click at [429, 239] on textarea at bounding box center [379, 202] width 521 height 84
click at [430, 241] on textarea at bounding box center [379, 202] width 521 height 84
click at [515, 239] on textarea at bounding box center [379, 202] width 521 height 84
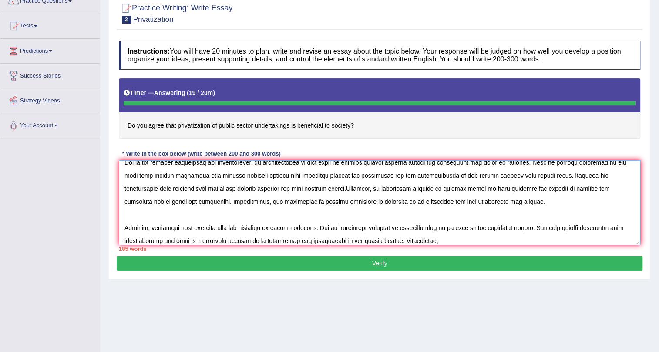
type textarea "The increasing influence of privatization of public sectors on oue lives has ig…"
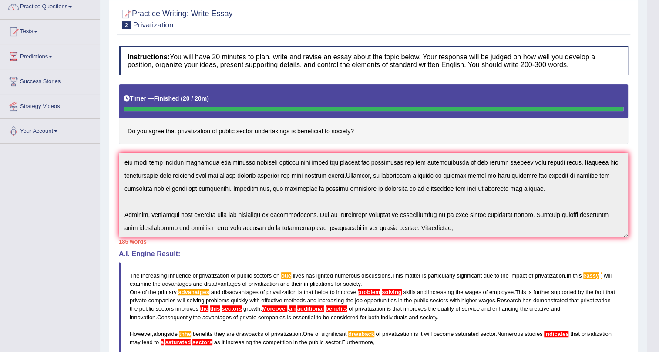
scroll to position [0, 0]
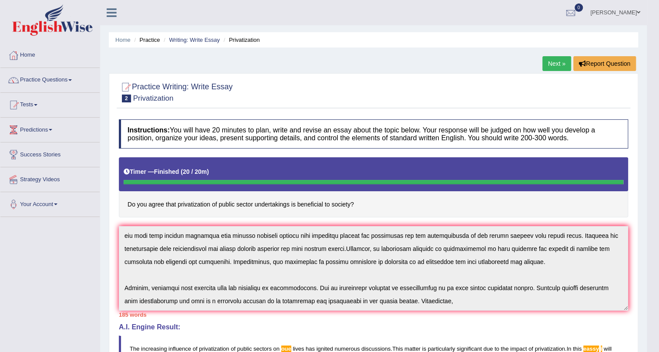
click at [544, 60] on link "Next »" at bounding box center [556, 63] width 29 height 15
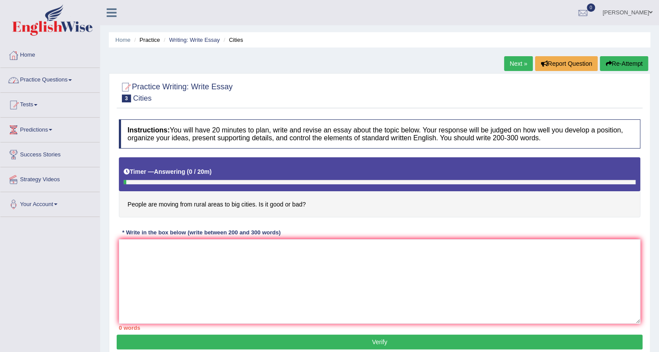
click at [28, 55] on link "Home" at bounding box center [49, 54] width 99 height 22
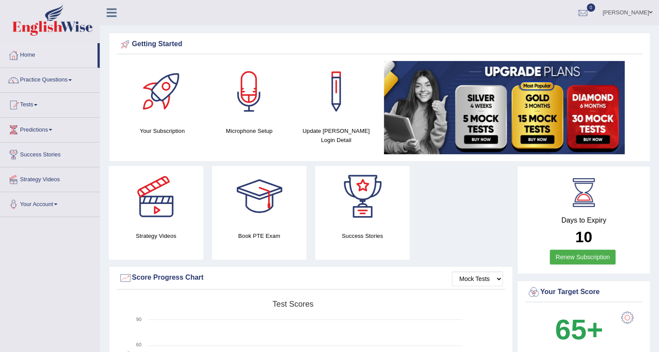
click at [575, 255] on link "Renew Subscription" at bounding box center [583, 256] width 66 height 15
click at [34, 79] on link "Practice Questions" at bounding box center [49, 79] width 99 height 22
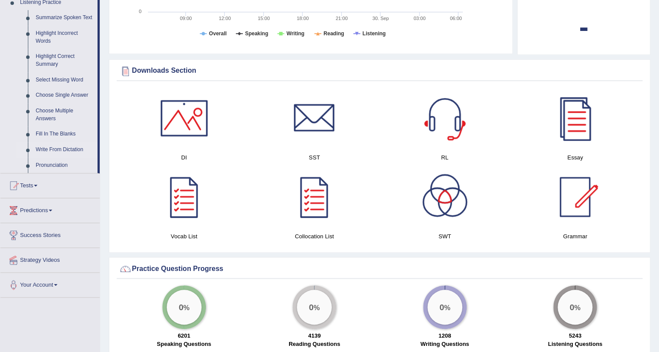
scroll to position [396, 0]
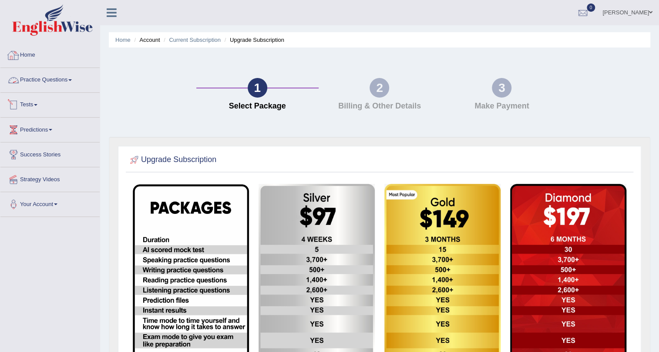
click at [36, 81] on link "Practice Questions" at bounding box center [49, 79] width 99 height 22
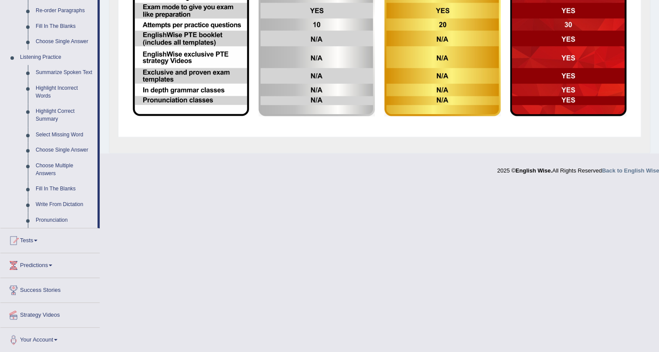
scroll to position [211, 0]
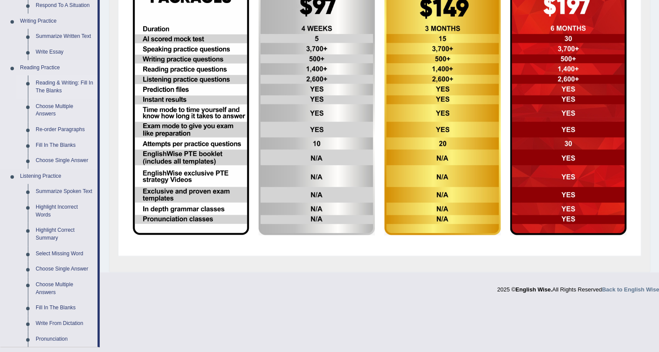
click at [44, 86] on link "Reading & Writing: Fill In The Blanks" at bounding box center [65, 86] width 66 height 23
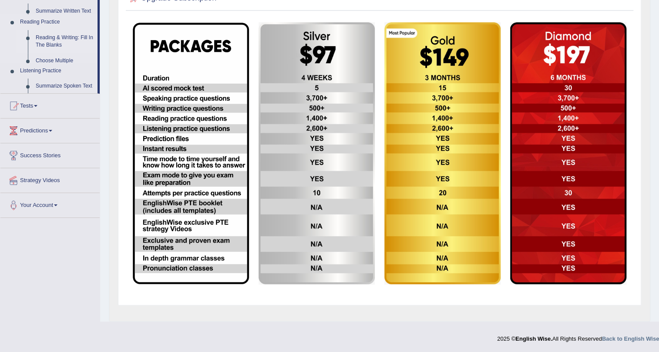
scroll to position [161, 0]
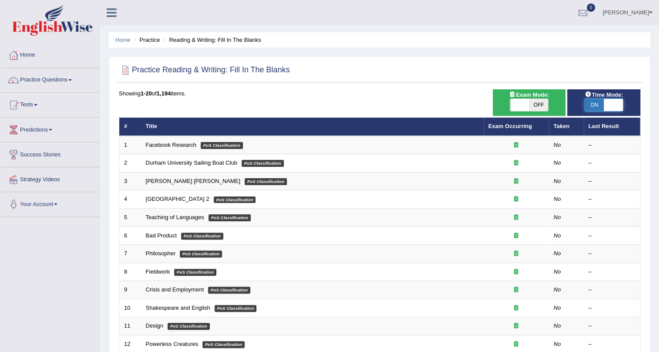
click at [616, 103] on span at bounding box center [613, 105] width 19 height 12
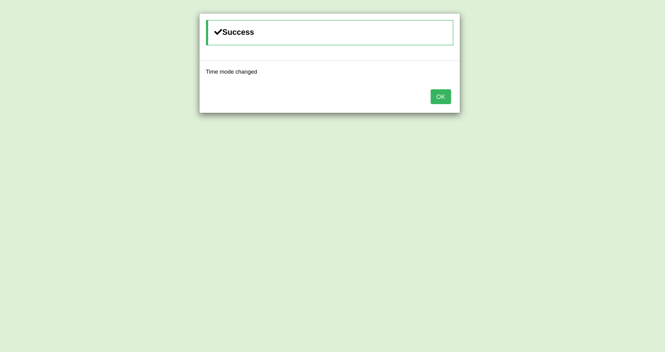
click at [438, 98] on button "OK" at bounding box center [440, 96] width 20 height 15
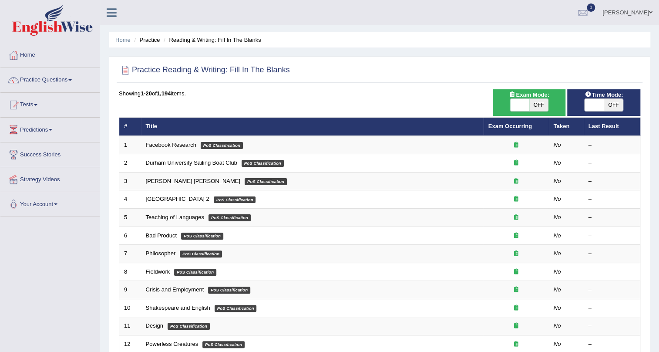
click at [614, 103] on span "OFF" at bounding box center [613, 105] width 19 height 12
checkbox input "true"
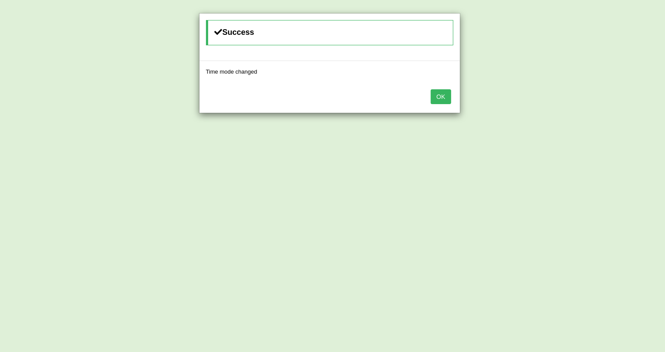
click at [440, 97] on button "OK" at bounding box center [440, 96] width 20 height 15
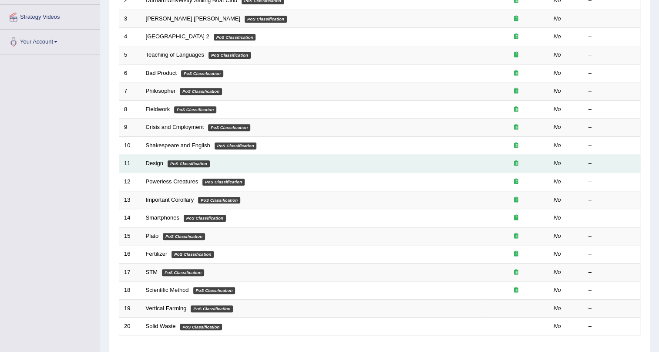
scroll to position [118, 0]
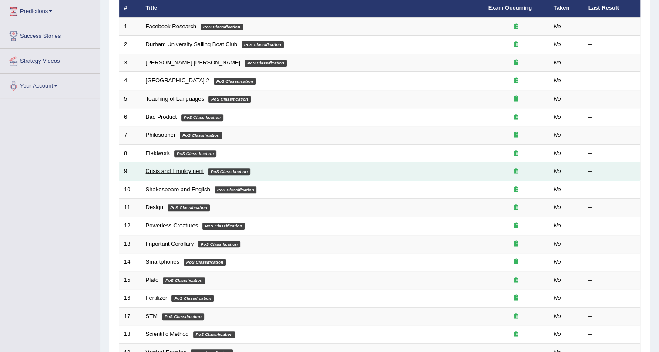
click at [159, 172] on link "Crisis and Employment" at bounding box center [175, 171] width 58 height 7
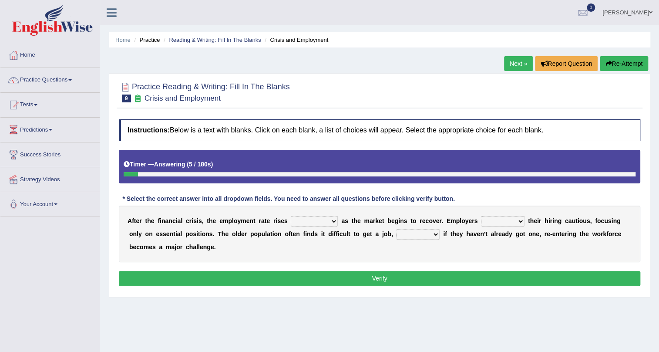
click at [298, 223] on select "normally conversely strenuously sharply" at bounding box center [314, 221] width 47 height 10
select select "sharply"
click at [291, 216] on select "normally conversely strenuously sharply" at bounding box center [314, 221] width 47 height 10
click at [508, 217] on select "keeping kept keep are kept" at bounding box center [503, 221] width 44 height 10
select select "keeping"
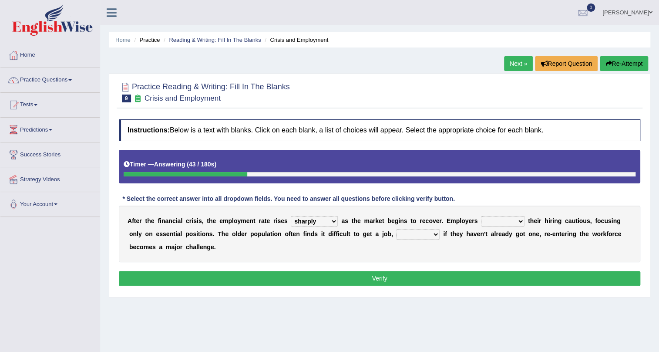
click at [481, 216] on select "keeping kept keep are kept" at bounding box center [503, 221] width 44 height 10
click at [518, 222] on select "keeping kept keep are kept" at bounding box center [503, 221] width 44 height 10
click at [513, 222] on select "keeping kept keep are kept" at bounding box center [503, 221] width 44 height 10
click at [422, 233] on select "although while then because" at bounding box center [418, 234] width 44 height 10
select select "although"
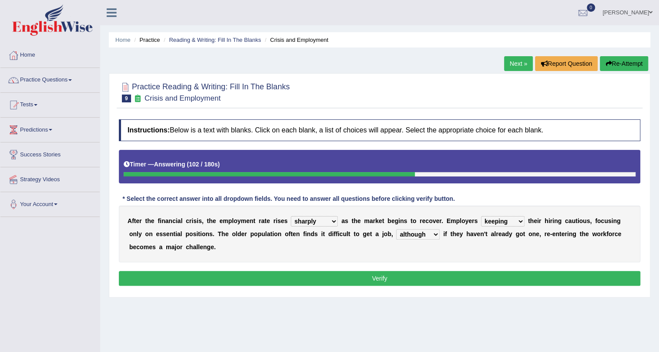
click at [396, 229] on select "although while then because" at bounding box center [418, 234] width 44 height 10
click at [378, 279] on button "Verify" at bounding box center [379, 278] width 521 height 15
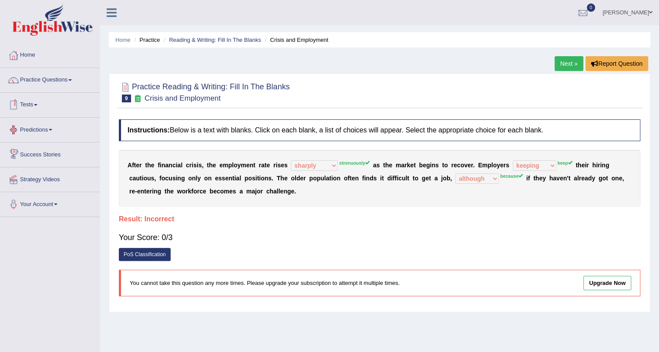
click at [39, 105] on link "Tests" at bounding box center [49, 104] width 99 height 22
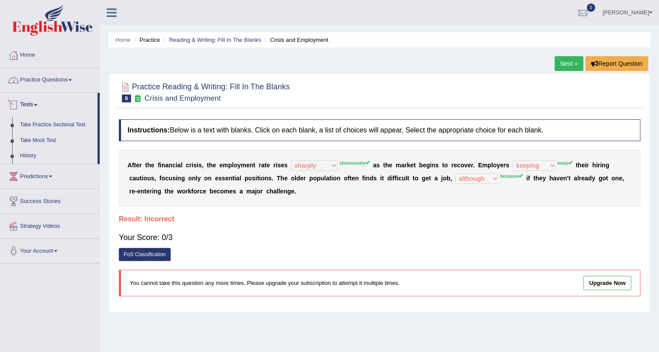
click at [39, 83] on link "Practice Questions" at bounding box center [49, 79] width 99 height 22
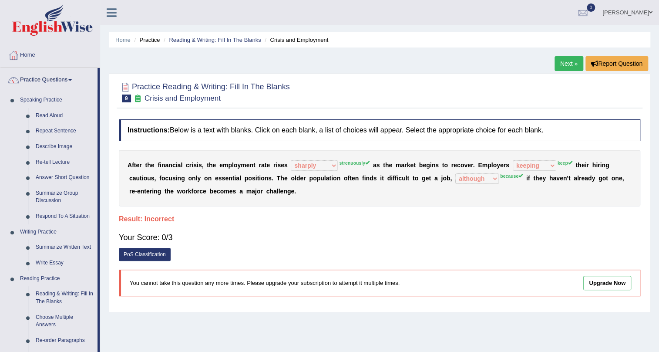
click at [570, 67] on link "Next »" at bounding box center [568, 63] width 29 height 15
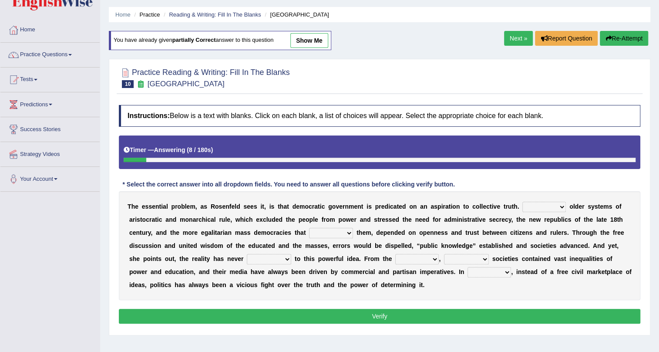
scroll to position [79, 0]
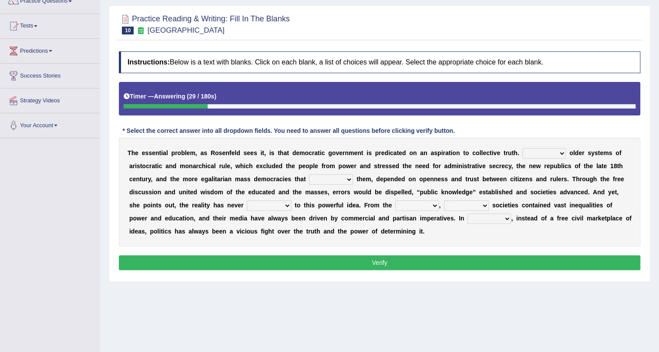
click at [531, 154] on select "Like Unlike Likely Safely" at bounding box center [544, 153] width 44 height 10
select select "Likely"
click at [522, 148] on select "Like Unlike Likely Safely" at bounding box center [544, 153] width 44 height 10
click at [344, 179] on select "readed grated succeeded printed" at bounding box center [331, 179] width 44 height 10
select select "succeeded"
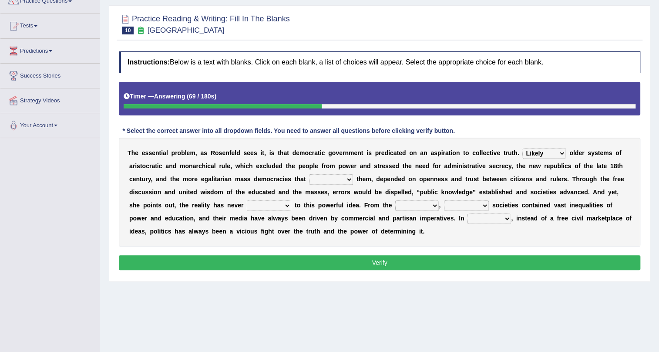
click at [309, 174] on select "readed grated succeeded printed" at bounding box center [331, 179] width 44 height 10
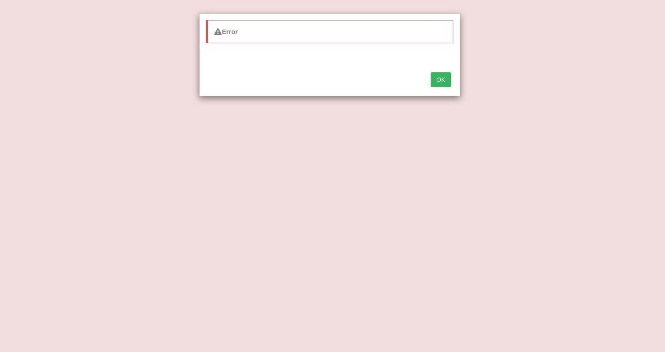
click at [444, 81] on button "OK" at bounding box center [440, 79] width 20 height 15
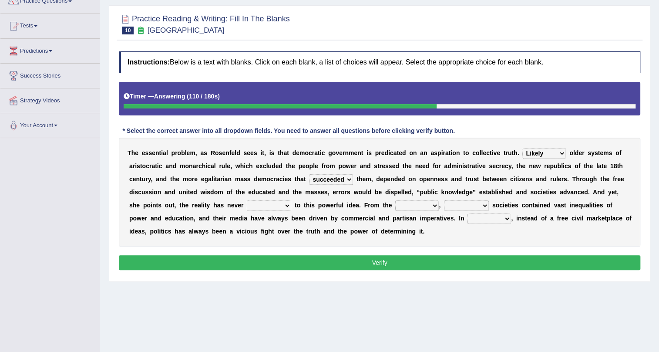
click at [287, 208] on select "saved up stood up brought up lived up" at bounding box center [269, 205] width 44 height 10
select select "lived up"
click at [247, 200] on select "saved up stood up brought up lived up" at bounding box center [269, 205] width 44 height 10
click at [430, 205] on select "outset ranged stood caught" at bounding box center [417, 205] width 44 height 10
select select "outset"
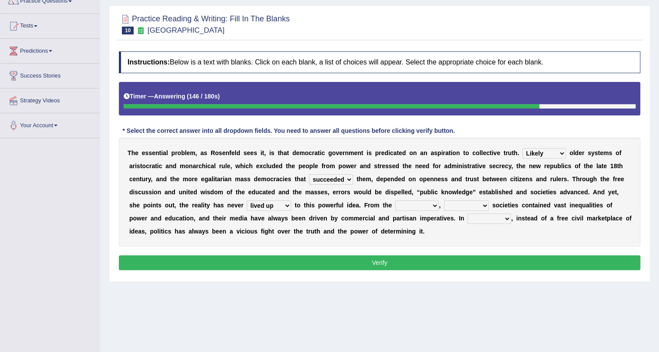
click at [395, 200] on select "outset ranged stood caught" at bounding box center [417, 205] width 44 height 10
click at [457, 205] on select "freedom democratic media stilled" at bounding box center [466, 205] width 45 height 10
select select "democratic"
click at [444, 200] on select "freedom democratic media stilled" at bounding box center [466, 205] width 45 height 10
click at [491, 215] on select "power practice ideas fought" at bounding box center [489, 218] width 44 height 10
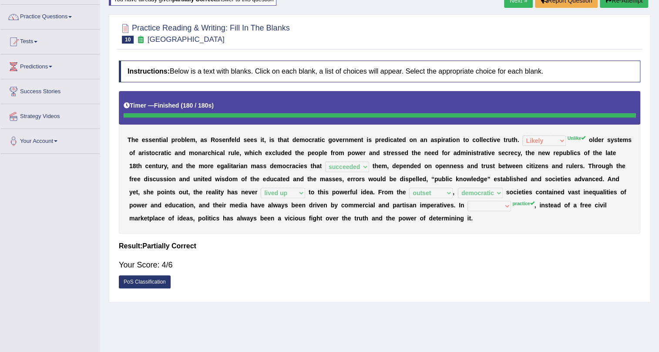
scroll to position [26, 0]
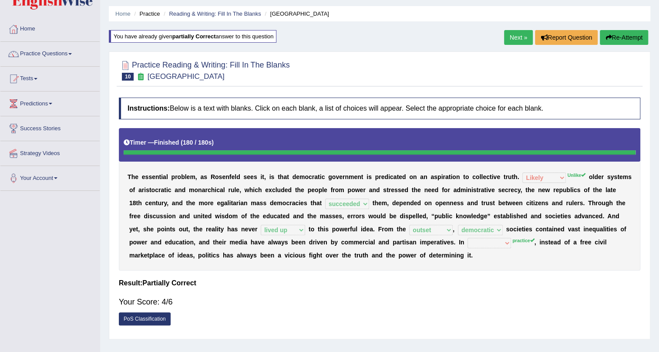
click at [514, 36] on link "Next »" at bounding box center [518, 37] width 29 height 15
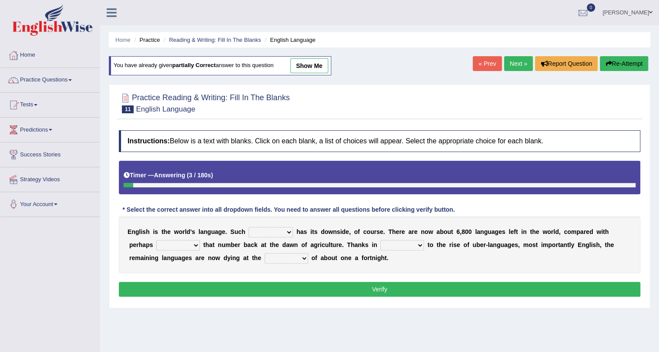
click at [515, 61] on link "Next »" at bounding box center [518, 63] width 29 height 15
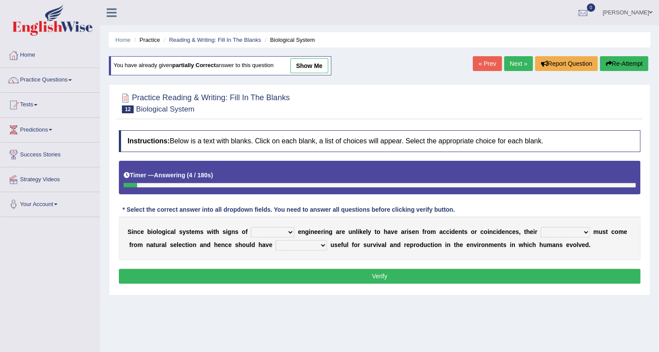
click at [512, 58] on link "Next »" at bounding box center [518, 63] width 29 height 15
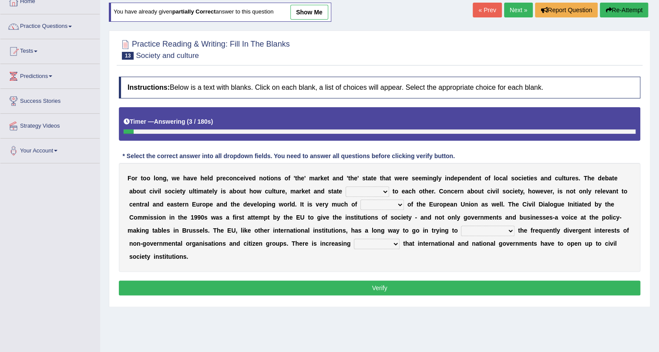
scroll to position [39, 0]
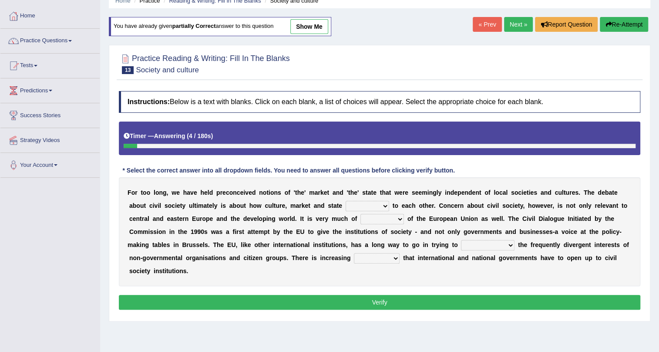
click at [516, 22] on link "Next »" at bounding box center [518, 24] width 29 height 15
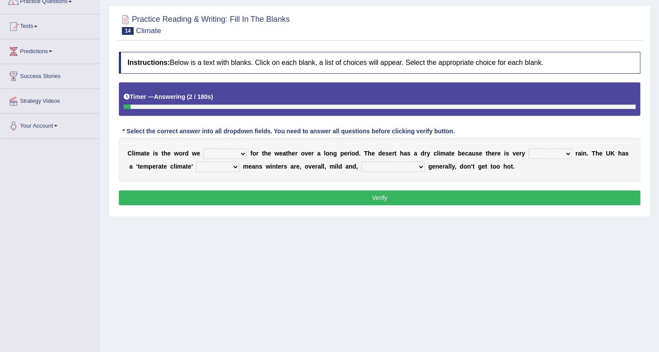
scroll to position [79, 0]
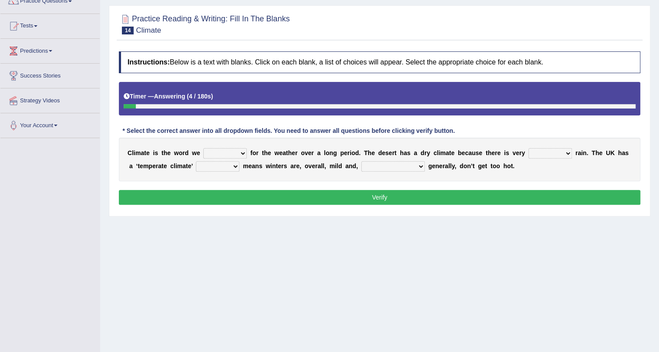
click at [214, 151] on select "give take use throw" at bounding box center [225, 153] width 44 height 10
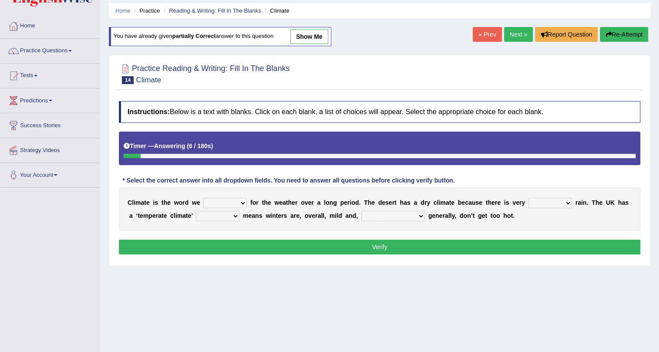
scroll to position [0, 0]
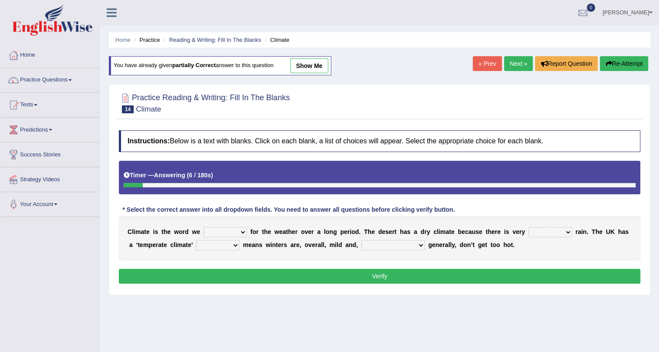
click at [505, 65] on link "Next »" at bounding box center [518, 63] width 29 height 15
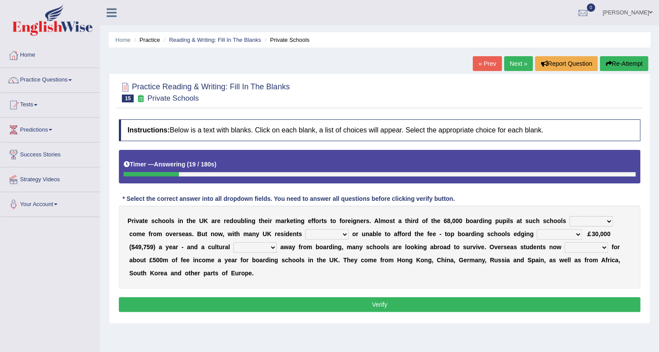
click at [591, 223] on select "all set already great news" at bounding box center [591, 221] width 44 height 10
select select "all set"
click at [569, 216] on select "all set already great news" at bounding box center [591, 221] width 44 height 10
click at [315, 233] on select "answering unwilling realising storing" at bounding box center [327, 234] width 44 height 10
click at [305, 229] on select "answering unwilling realising storing" at bounding box center [327, 234] width 44 height 10
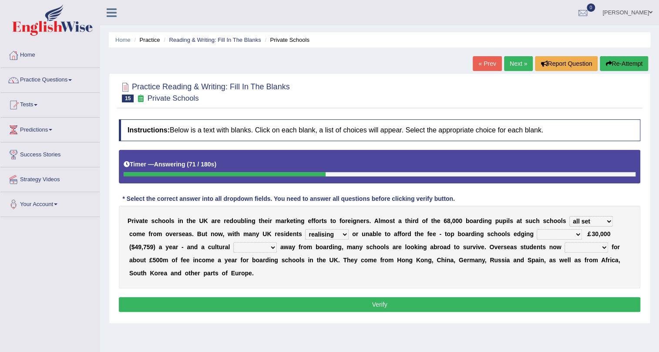
click at [340, 237] on select "answering unwilling realising storing" at bounding box center [327, 234] width 44 height 10
select select "unwilling"
click at [305, 229] on select "answering unwilling realising storing" at bounding box center [327, 234] width 44 height 10
click at [547, 234] on select "rewards towards notification amounting" at bounding box center [559, 234] width 45 height 10
select select "amounting"
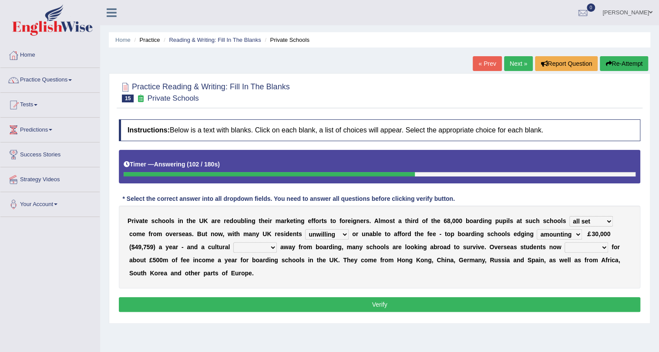
click at [537, 229] on select "rewards towards notification amounting" at bounding box center [559, 234] width 45 height 10
click at [262, 248] on select "go rattle shatter shift" at bounding box center [255, 247] width 44 height 10
click at [316, 290] on div "Instructions: Below is a text with blanks. Click on each blank, a list of choic…" at bounding box center [380, 217] width 526 height 204
click at [250, 247] on select "go rattle shatter shift" at bounding box center [255, 247] width 44 height 10
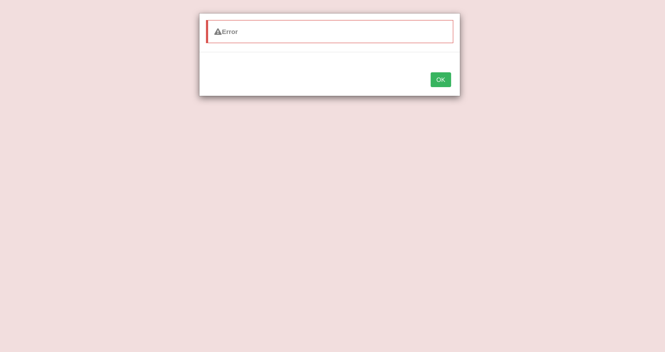
click at [439, 79] on button "OK" at bounding box center [440, 79] width 20 height 15
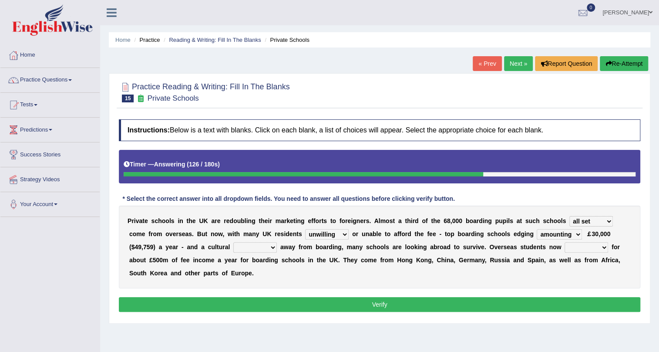
click at [245, 250] on select "go rattle shatter shift" at bounding box center [255, 247] width 44 height 10
select select "shatter"
click at [233, 242] on select "go rattle shatter shift" at bounding box center [255, 247] width 44 height 10
click at [579, 248] on select "hold think account say" at bounding box center [587, 247] width 44 height 10
select select "hold"
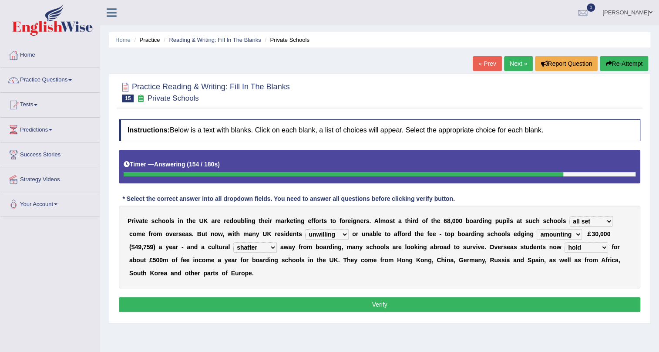
click at [565, 242] on select "hold think account say" at bounding box center [587, 247] width 44 height 10
click at [267, 248] on select "go rattle shatter shift" at bounding box center [255, 247] width 44 height 10
click at [233, 242] on select "go rattle shatter shift" at bounding box center [255, 247] width 44 height 10
click at [340, 305] on button "Verify" at bounding box center [379, 304] width 521 height 15
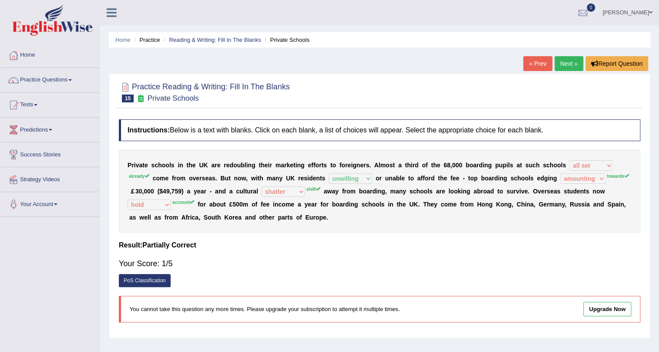
click at [563, 58] on link "Next »" at bounding box center [568, 63] width 29 height 15
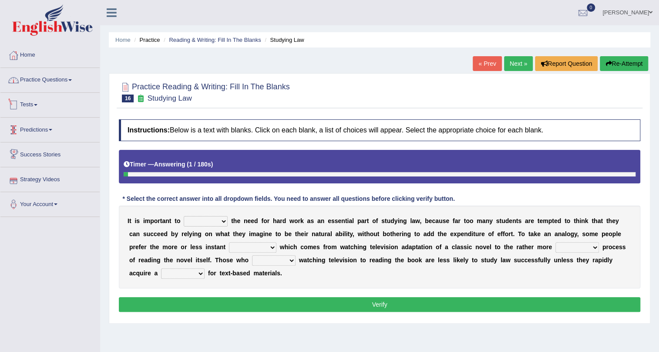
click at [53, 83] on link "Practice Questions" at bounding box center [49, 79] width 99 height 22
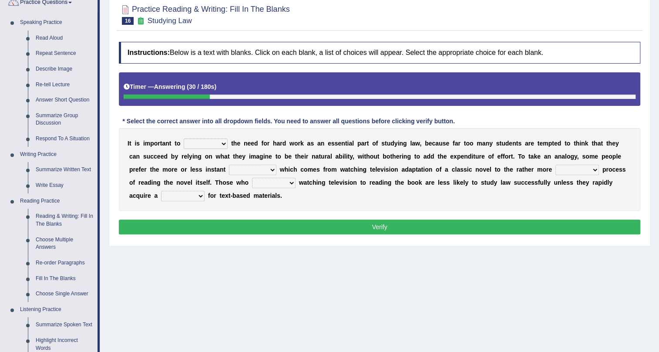
scroll to position [39, 0]
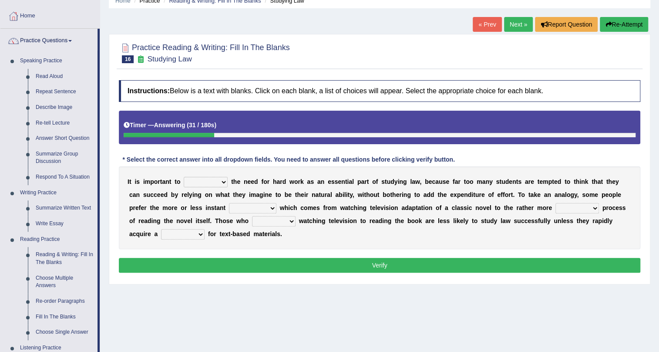
click at [328, 289] on div "Home Practice Reading & Writing: Fill In The Blanks Studying Law « Prev Next » …" at bounding box center [379, 178] width 559 height 435
click at [29, 43] on link "Practice Questions" at bounding box center [48, 40] width 97 height 22
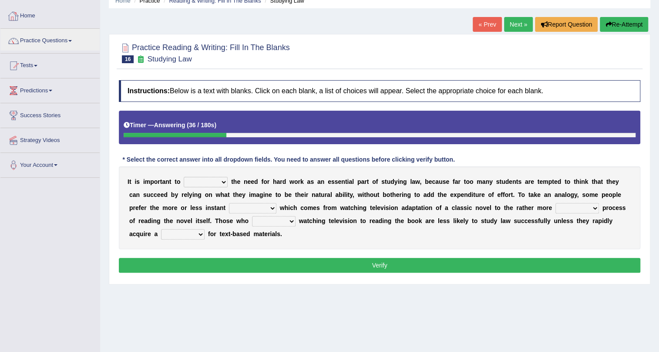
click at [34, 17] on link "Home" at bounding box center [49, 15] width 99 height 22
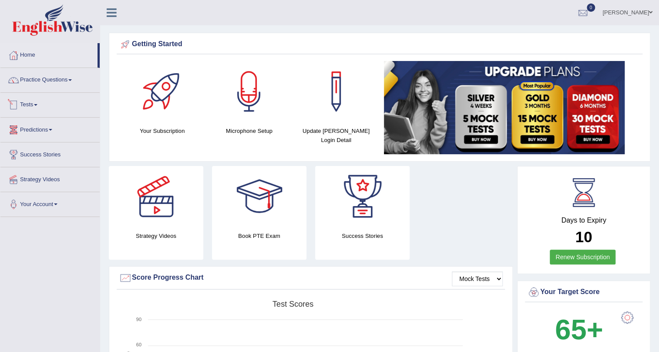
drag, startPoint x: 27, startPoint y: 103, endPoint x: 21, endPoint y: 104, distance: 6.1
click at [27, 104] on link "Tests" at bounding box center [49, 104] width 99 height 22
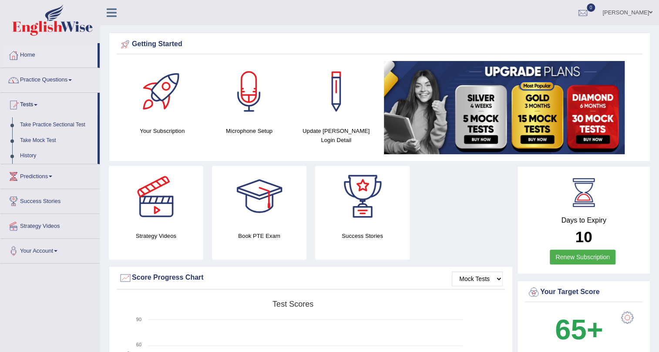
click at [41, 82] on link "Practice Questions" at bounding box center [49, 79] width 99 height 22
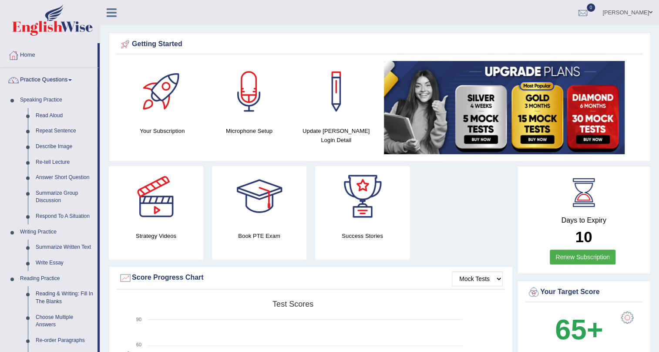
click at [48, 111] on link "Read Aloud" at bounding box center [65, 116] width 66 height 16
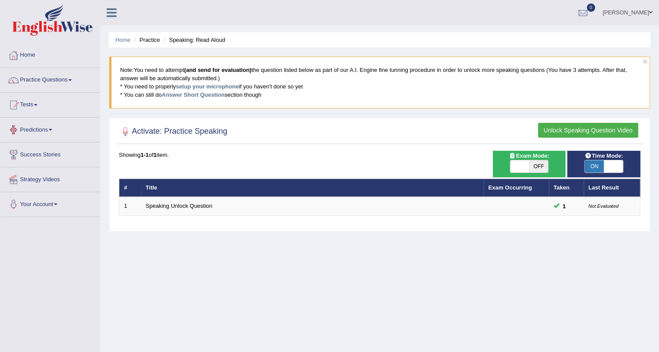
click at [540, 160] on span "OFF" at bounding box center [538, 166] width 19 height 12
checkbox input "true"
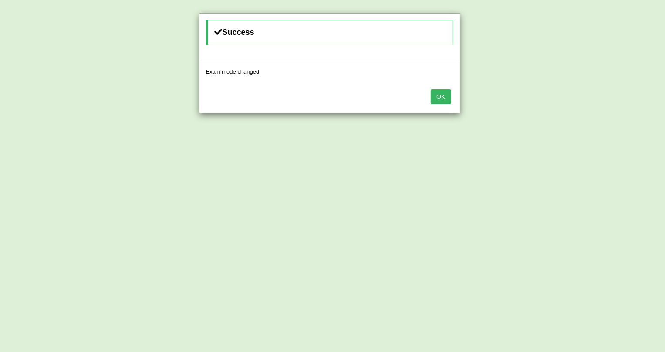
click at [433, 98] on button "OK" at bounding box center [440, 96] width 20 height 15
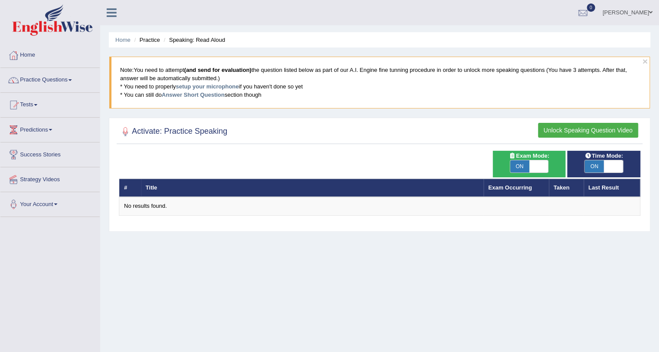
click at [514, 161] on span "ON" at bounding box center [519, 166] width 19 height 12
checkbox input "false"
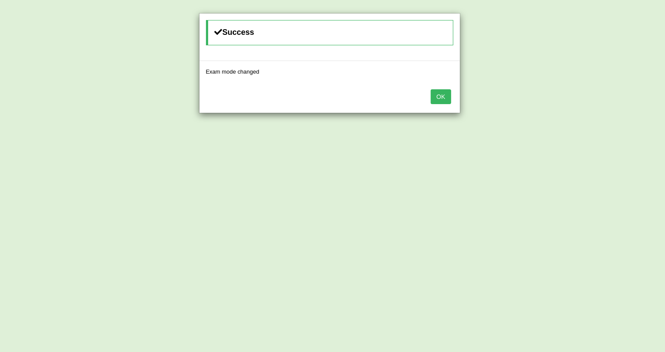
click at [440, 103] on button "OK" at bounding box center [440, 96] width 20 height 15
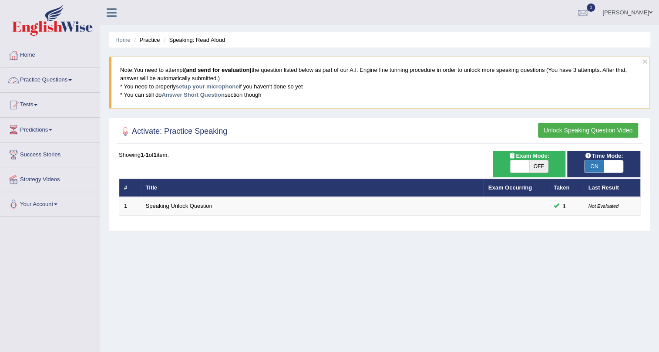
click at [52, 79] on link "Practice Questions" at bounding box center [49, 79] width 99 height 22
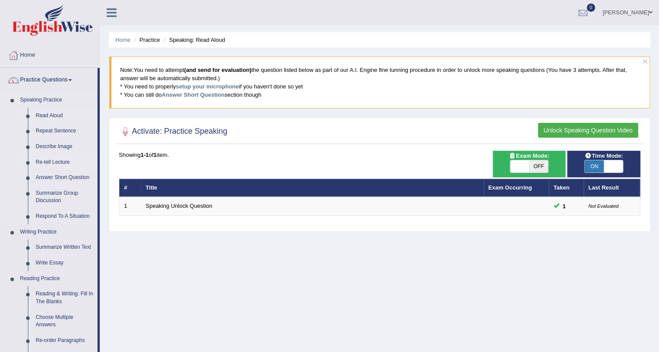
click at [44, 162] on link "Re-tell Lecture" at bounding box center [65, 163] width 66 height 16
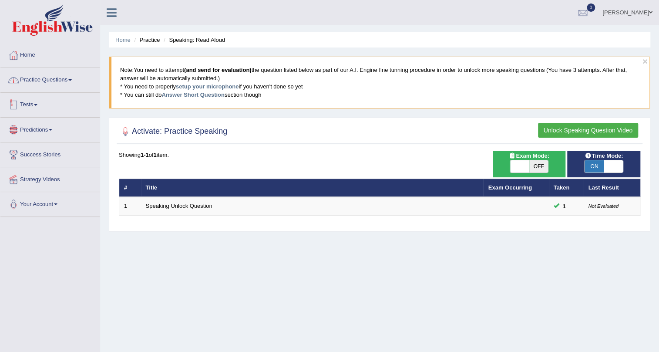
click at [44, 78] on link "Practice Questions" at bounding box center [49, 79] width 99 height 22
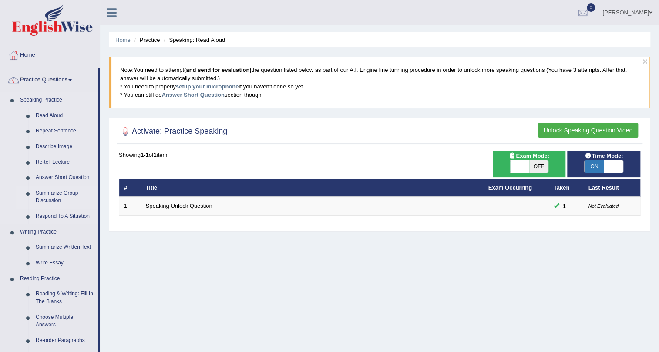
click at [50, 193] on link "Summarize Group Discussion" at bounding box center [65, 196] width 66 height 23
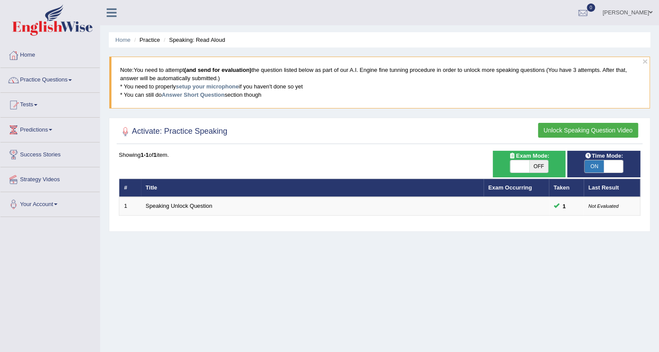
click at [574, 129] on button "Unlock Speaking Question Video" at bounding box center [588, 130] width 100 height 15
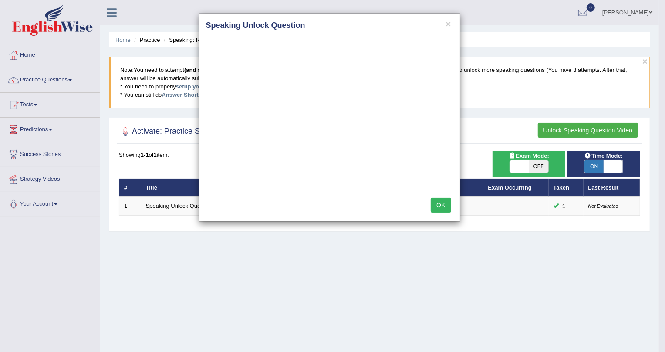
click at [576, 131] on div "× Speaking Unlock Question OK" at bounding box center [332, 176] width 665 height 352
click at [448, 26] on button "×" at bounding box center [447, 23] width 5 height 9
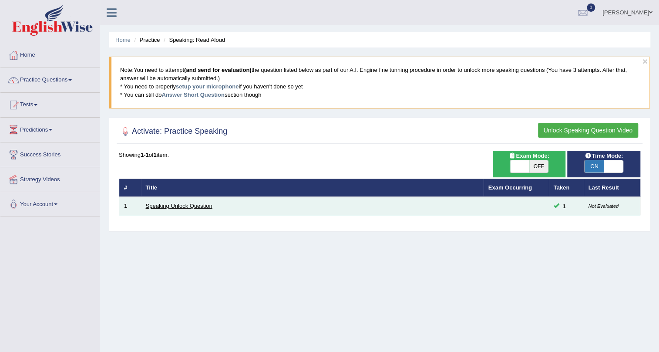
click at [185, 208] on link "Speaking Unlock Question" at bounding box center [179, 205] width 67 height 7
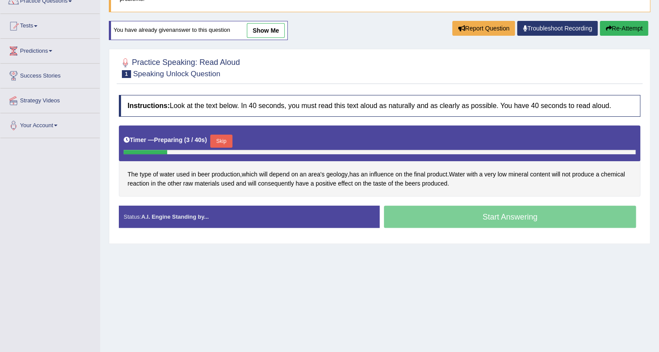
click at [225, 140] on button "Skip" at bounding box center [221, 140] width 22 height 13
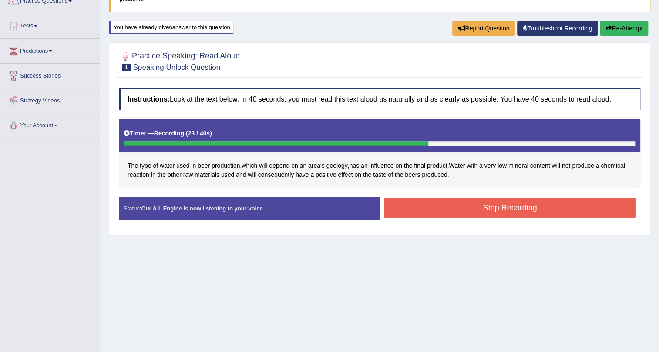
click at [445, 202] on button "Stop Recording" at bounding box center [510, 208] width 252 height 20
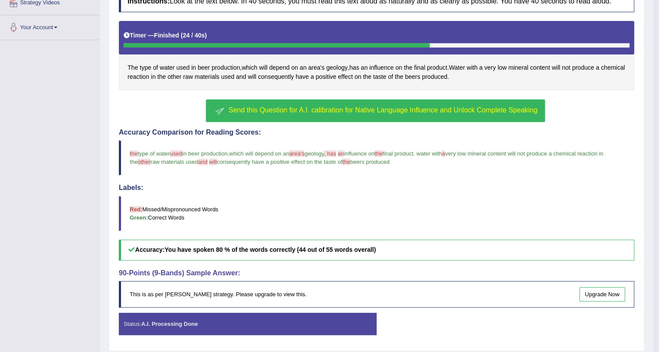
scroll to position [124, 0]
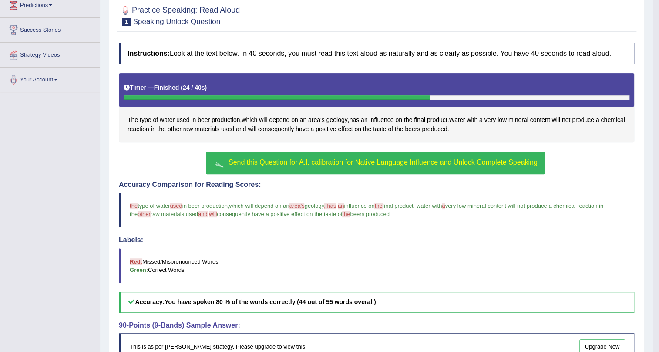
click at [360, 157] on button "Send this Question for A.I. calibration for Native Language Influence and Unloc…" at bounding box center [375, 162] width 339 height 23
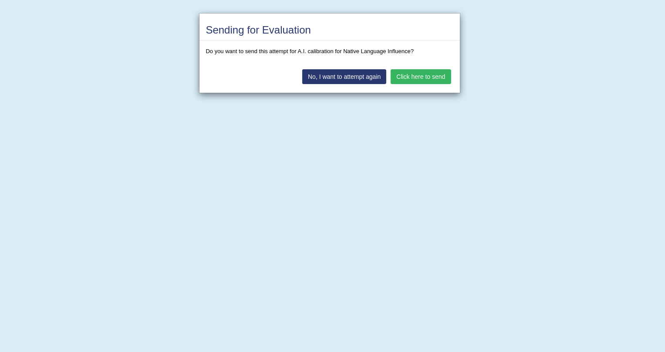
click at [427, 73] on button "Click here to send" at bounding box center [420, 76] width 60 height 15
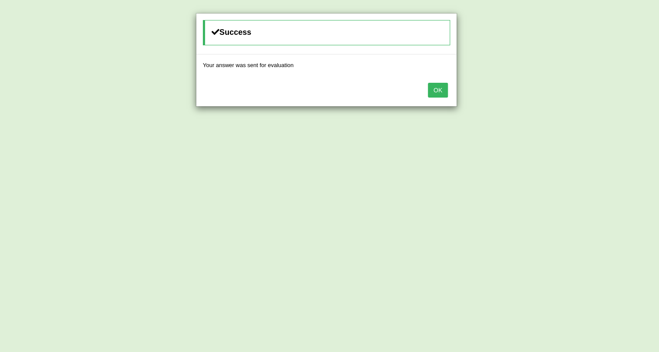
click at [435, 84] on button "OK" at bounding box center [438, 90] width 20 height 15
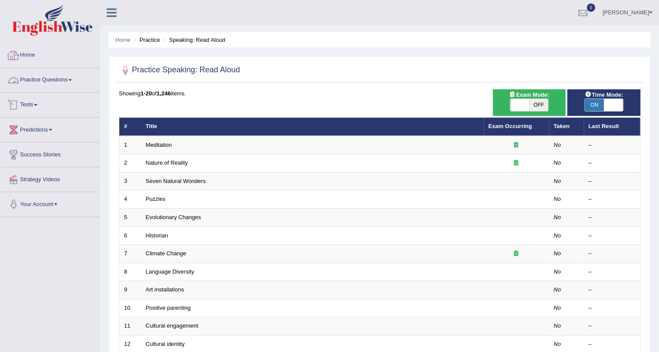
click at [29, 51] on link "Home" at bounding box center [49, 54] width 99 height 22
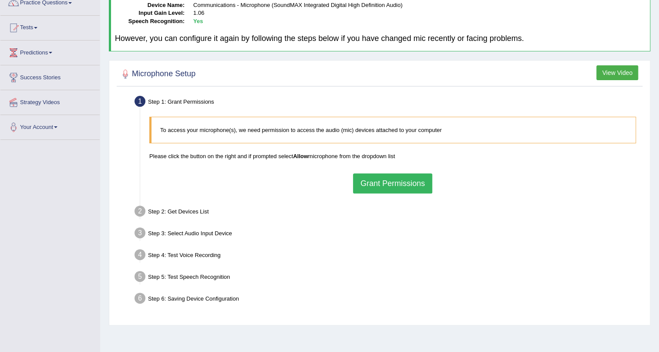
scroll to position [79, 0]
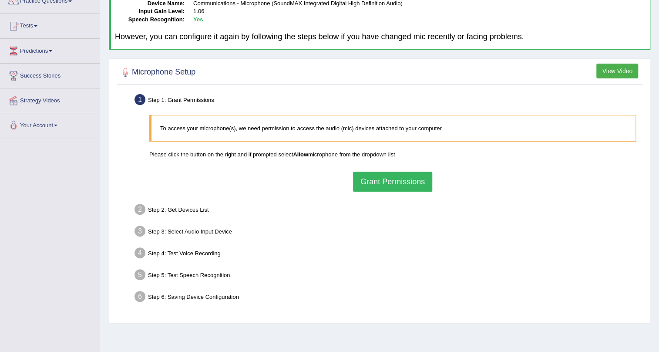
click at [386, 185] on button "Grant Permissions" at bounding box center [392, 181] width 79 height 20
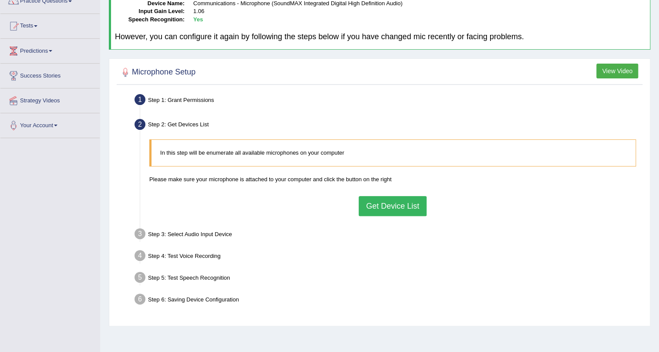
click at [382, 207] on button "Get Device List" at bounding box center [393, 206] width 68 height 20
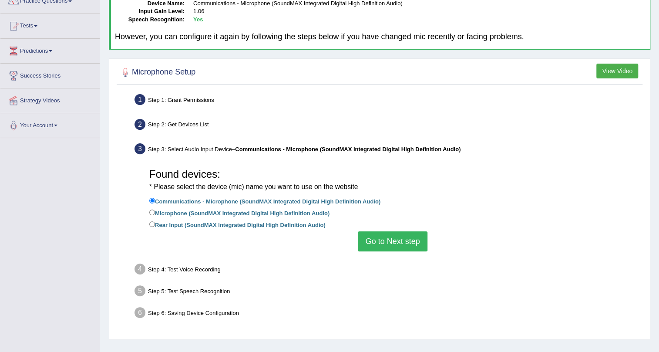
click at [382, 239] on button "Go to Next step" at bounding box center [392, 241] width 69 height 20
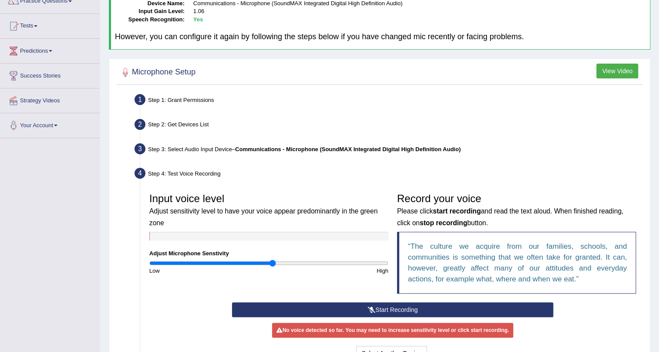
click at [272, 261] on input "range" at bounding box center [268, 262] width 239 height 7
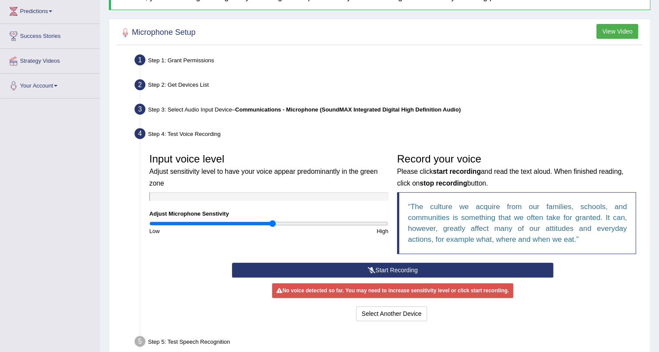
click at [381, 265] on button "Start Recording" at bounding box center [393, 269] width 322 height 15
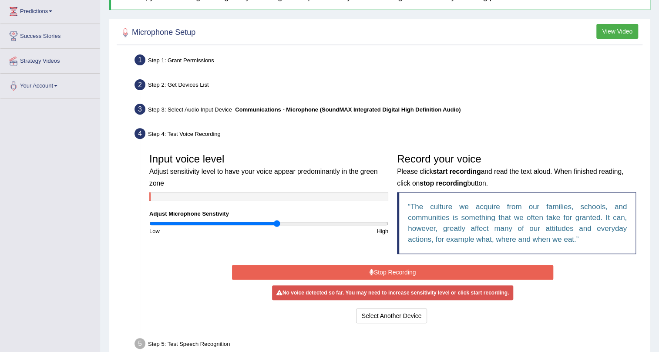
drag, startPoint x: 271, startPoint y: 222, endPoint x: 277, endPoint y: 220, distance: 6.3
click at [277, 220] on input "range" at bounding box center [268, 223] width 239 height 7
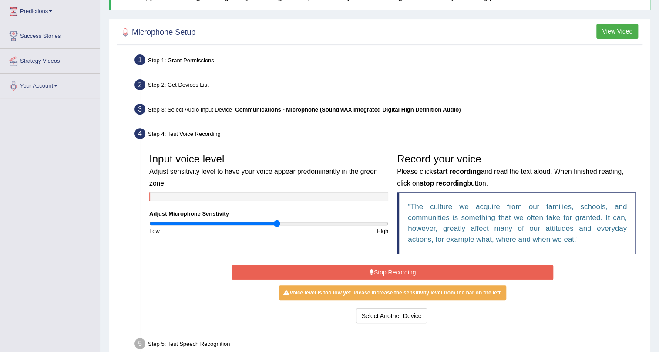
click at [352, 268] on button "Stop Recording" at bounding box center [393, 272] width 322 height 15
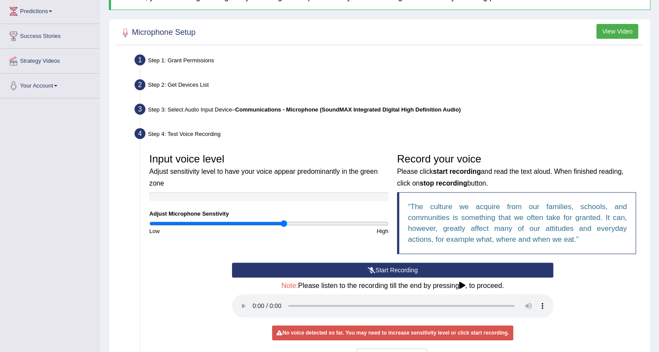
drag, startPoint x: 278, startPoint y: 222, endPoint x: 284, endPoint y: 221, distance: 6.1
click at [284, 221] on input "range" at bounding box center [268, 223] width 239 height 7
click at [328, 266] on button "Start Recording" at bounding box center [393, 269] width 322 height 15
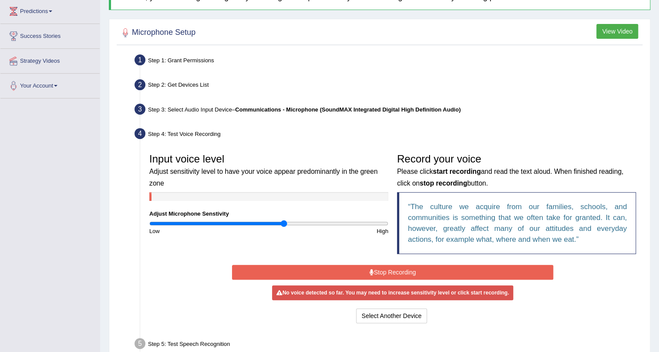
click at [324, 267] on button "Stop Recording" at bounding box center [393, 272] width 322 height 15
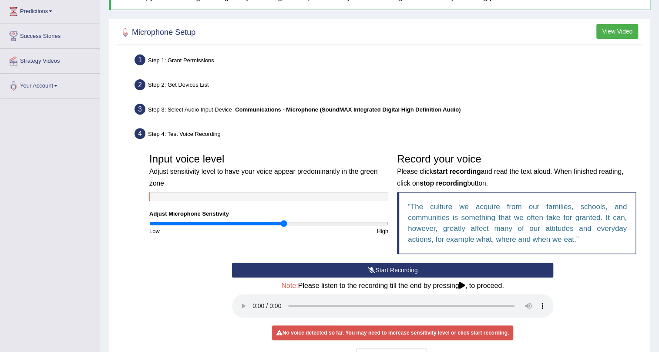
click at [346, 271] on button "Start Recording" at bounding box center [393, 269] width 322 height 15
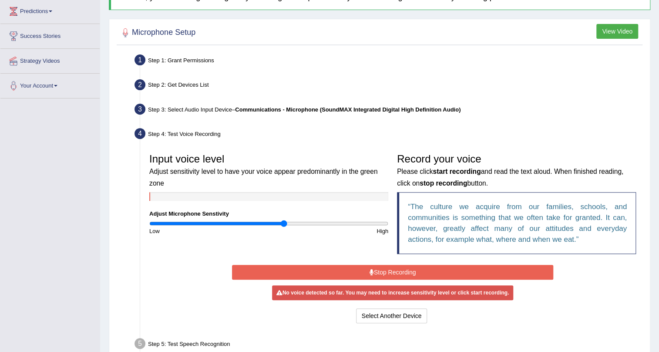
click at [346, 271] on button "Stop Recording" at bounding box center [393, 272] width 322 height 15
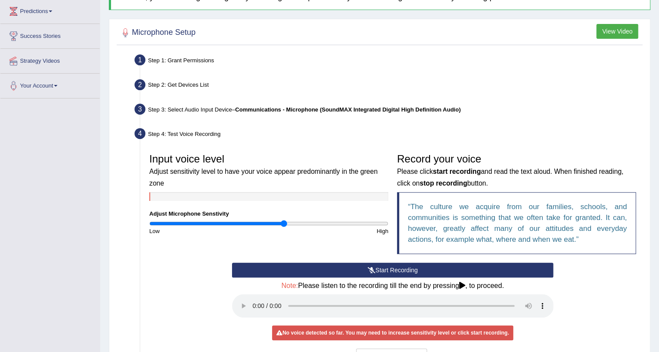
click at [363, 267] on button "Start Recording" at bounding box center [393, 269] width 322 height 15
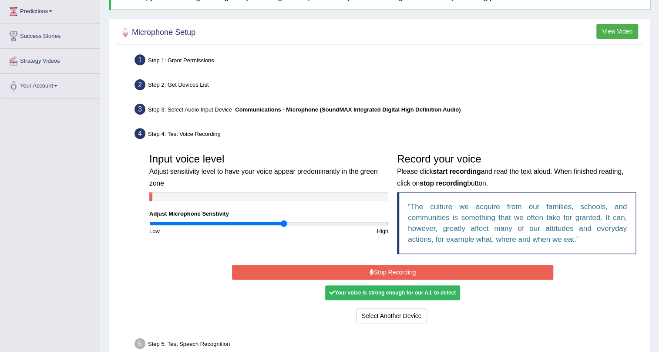
click at [364, 266] on button "Stop Recording" at bounding box center [393, 272] width 322 height 15
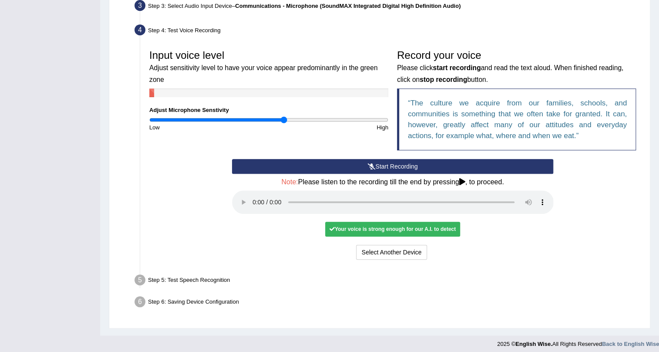
scroll to position [226, 0]
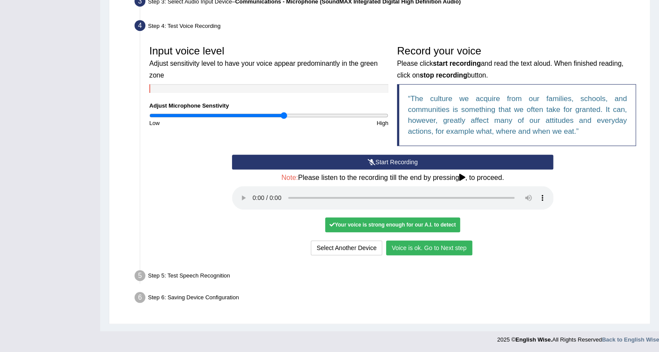
click at [427, 249] on button "Voice is ok. Go to Next step" at bounding box center [429, 247] width 86 height 15
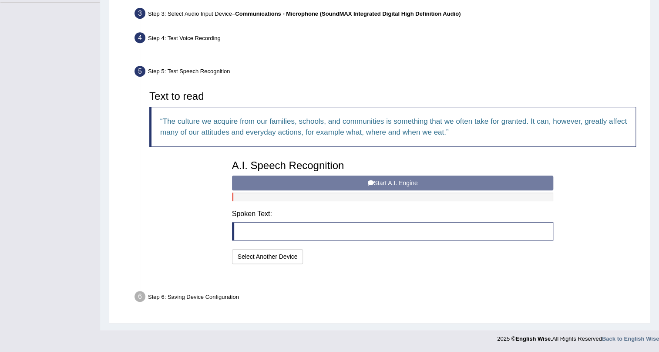
scroll to position [192, 0]
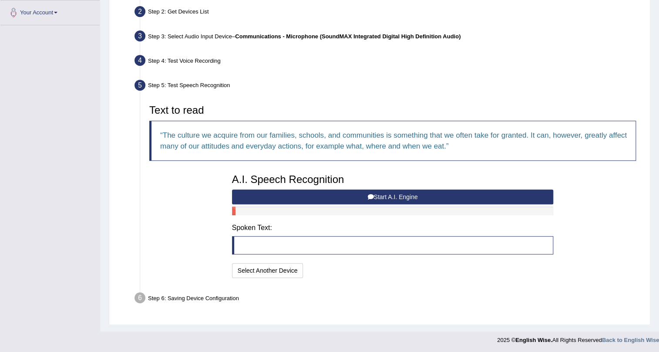
click at [270, 246] on blockquote at bounding box center [393, 245] width 322 height 18
click at [278, 273] on button "Select Another Device" at bounding box center [267, 270] width 71 height 15
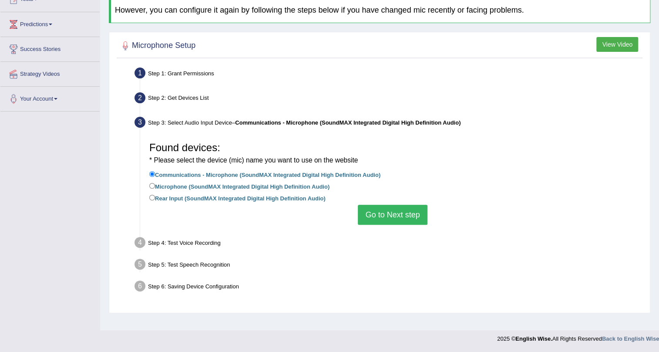
scroll to position [105, 0]
click at [380, 217] on button "Go to Next step" at bounding box center [392, 215] width 69 height 20
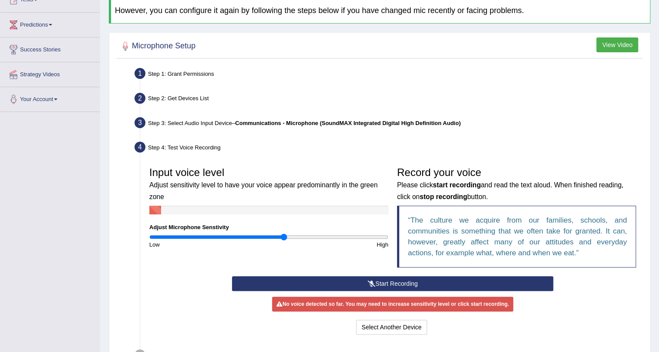
click at [620, 42] on button "View Video" at bounding box center [617, 44] width 42 height 15
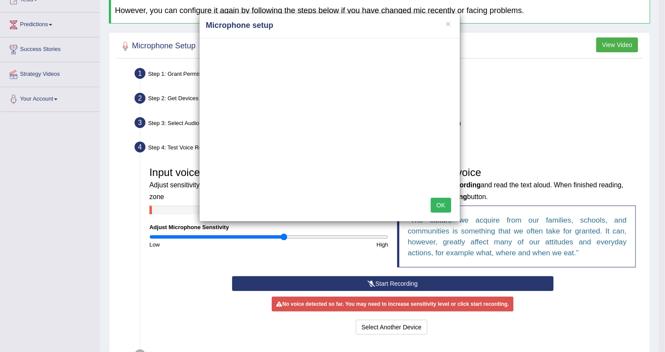
click at [438, 207] on button "OK" at bounding box center [440, 205] width 20 height 15
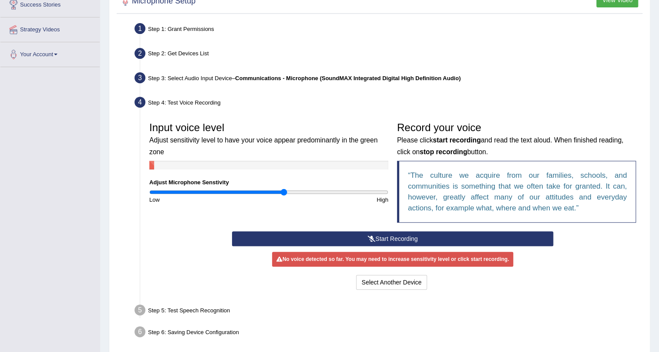
scroll to position [184, 0]
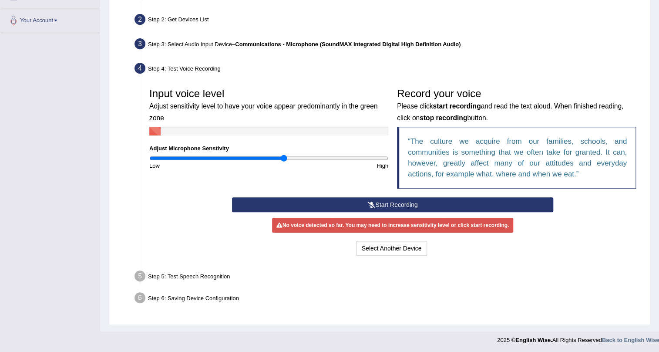
click at [185, 273] on div "Step 5: Test Speech Recognition" at bounding box center [388, 277] width 515 height 19
click at [395, 246] on button "Select Another Device" at bounding box center [391, 248] width 71 height 15
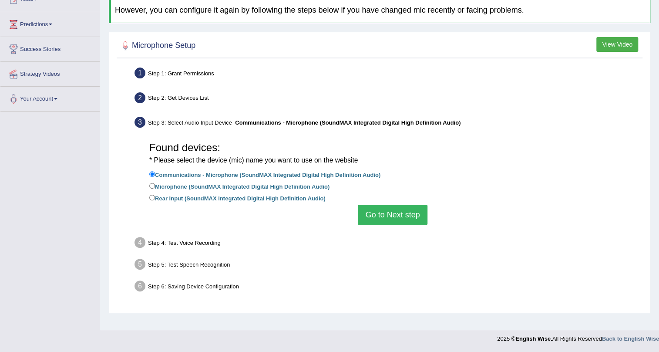
scroll to position [105, 0]
click at [384, 215] on button "Go to Next step" at bounding box center [392, 215] width 69 height 20
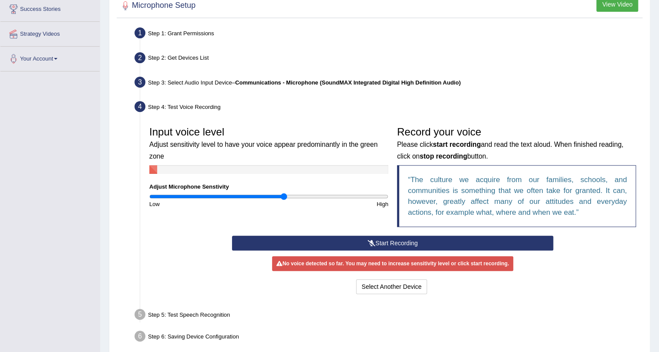
scroll to position [184, 0]
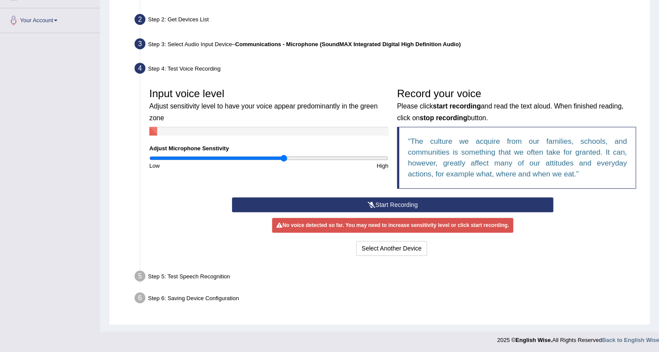
click at [383, 203] on button "Start Recording" at bounding box center [393, 204] width 322 height 15
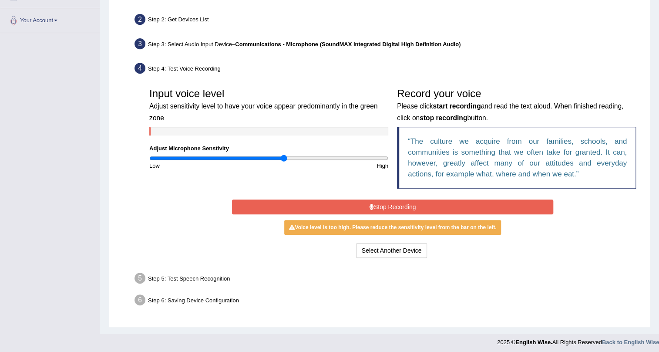
click at [466, 202] on button "Stop Recording" at bounding box center [393, 206] width 322 height 15
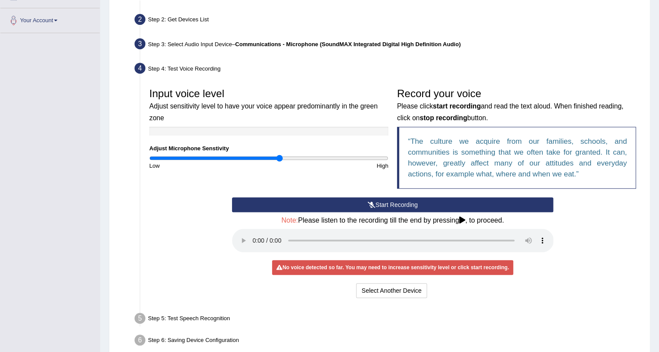
type input "1.1"
click at [279, 160] on input "range" at bounding box center [268, 158] width 239 height 7
click at [409, 206] on button "Start Recording" at bounding box center [393, 204] width 322 height 15
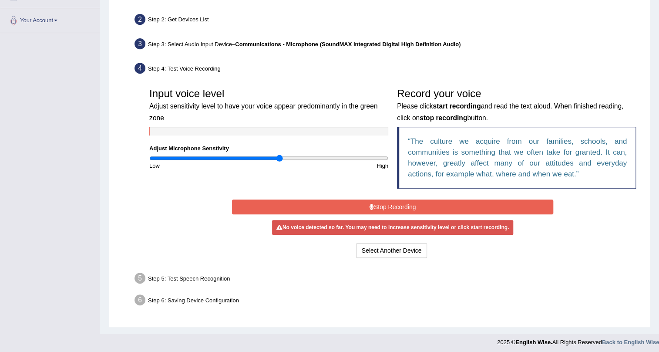
click at [409, 205] on button "Stop Recording" at bounding box center [393, 206] width 322 height 15
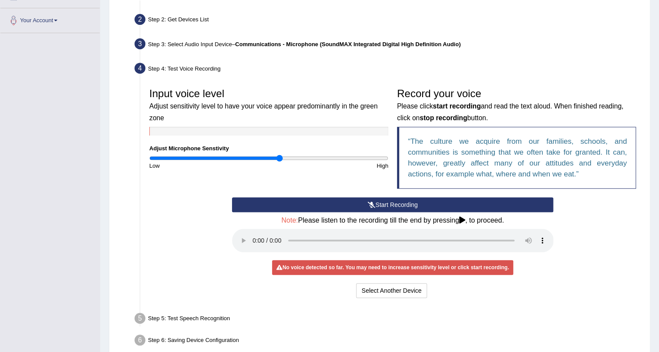
click at [409, 205] on button "Start Recording" at bounding box center [393, 204] width 322 height 15
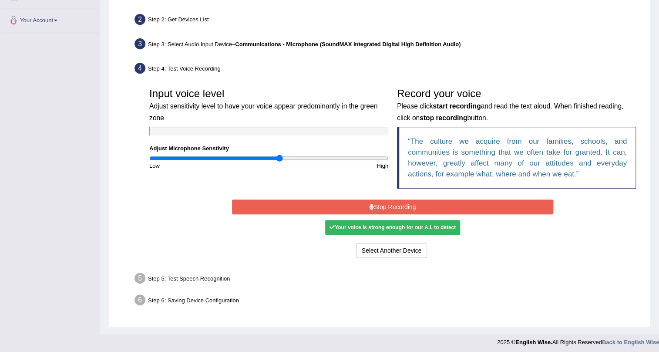
click at [439, 205] on button "Stop Recording" at bounding box center [393, 206] width 322 height 15
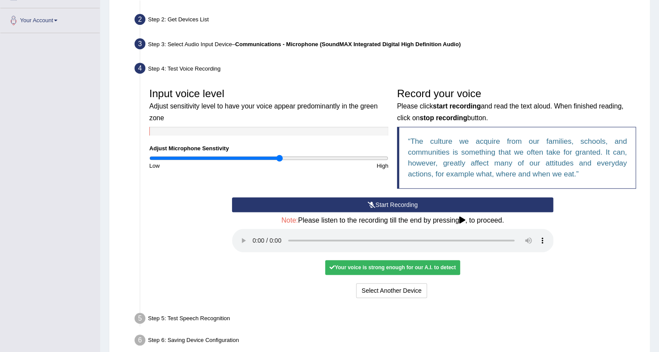
scroll to position [226, 0]
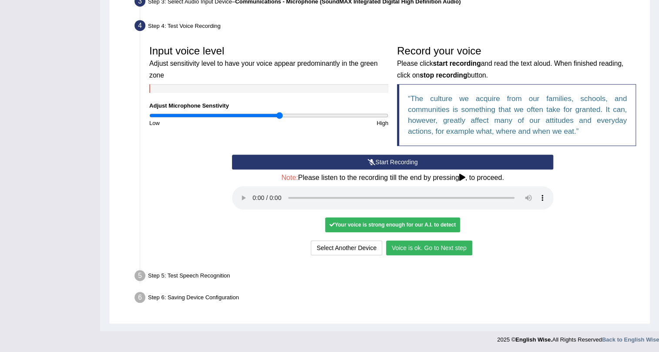
click at [440, 250] on button "Voice is ok. Go to Next step" at bounding box center [429, 247] width 86 height 15
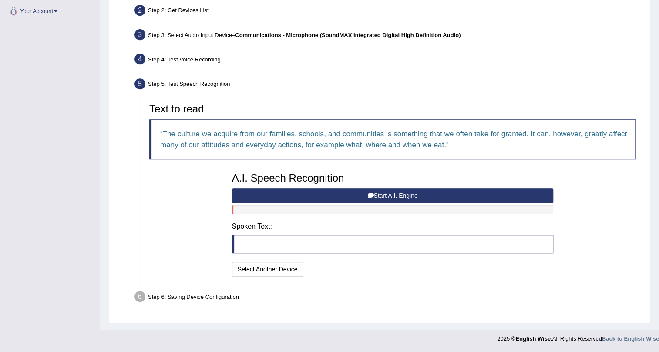
scroll to position [192, 0]
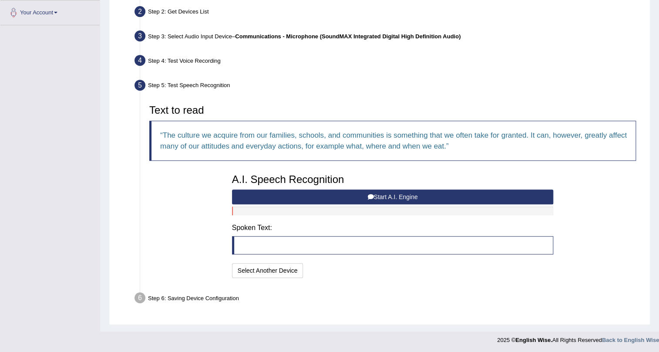
click at [371, 194] on icon at bounding box center [370, 197] width 6 height 6
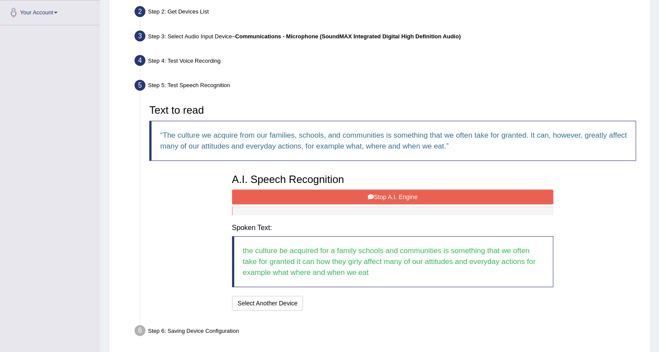
scroll to position [225, 0]
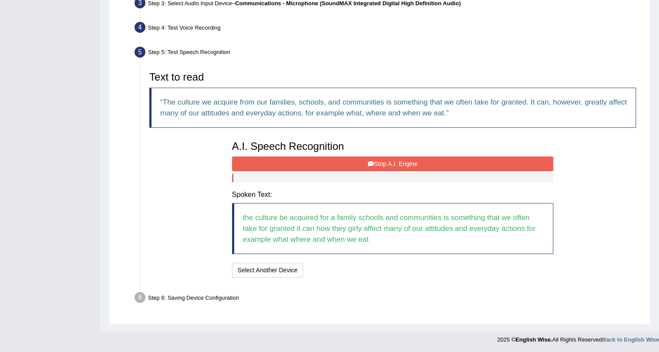
click at [386, 168] on button "Stop A.I. Engine" at bounding box center [393, 163] width 322 height 15
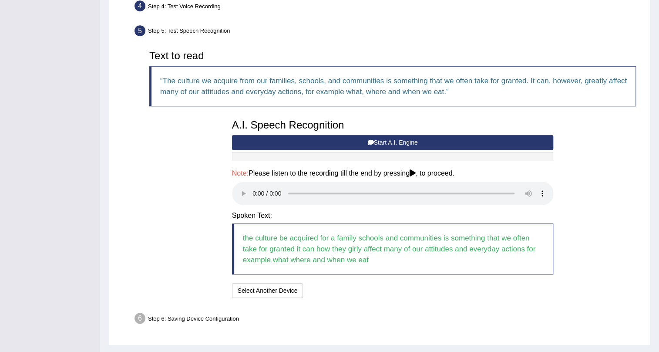
scroll to position [266, 0]
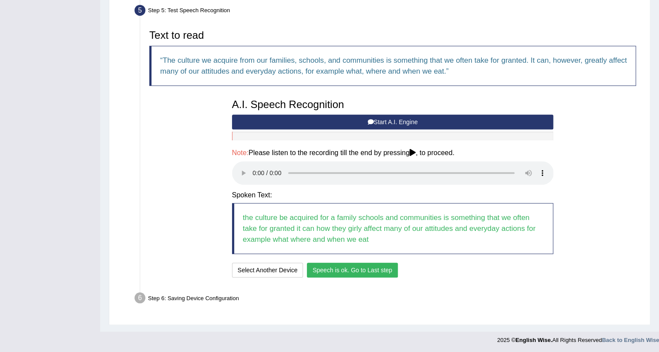
click at [337, 268] on button "Speech is ok. Go to Last step" at bounding box center [352, 269] width 91 height 15
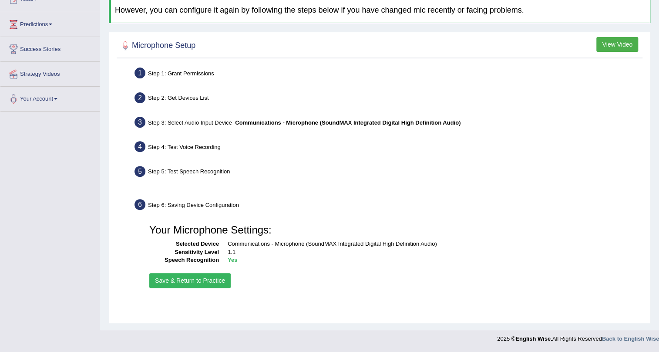
scroll to position [105, 0]
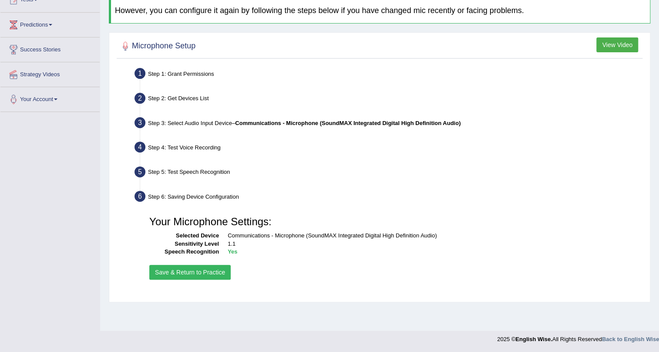
click at [187, 271] on button "Save & Return to Practice" at bounding box center [189, 272] width 81 height 15
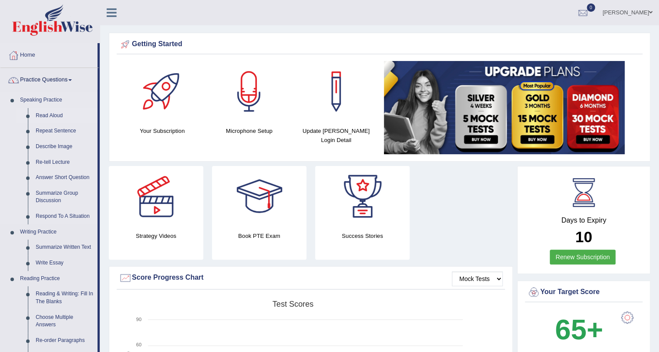
click at [46, 114] on link "Read Aloud" at bounding box center [65, 116] width 66 height 16
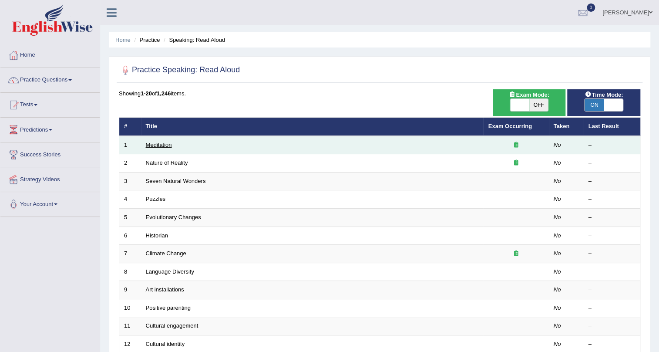
click at [161, 144] on link "Meditation" at bounding box center [159, 144] width 26 height 7
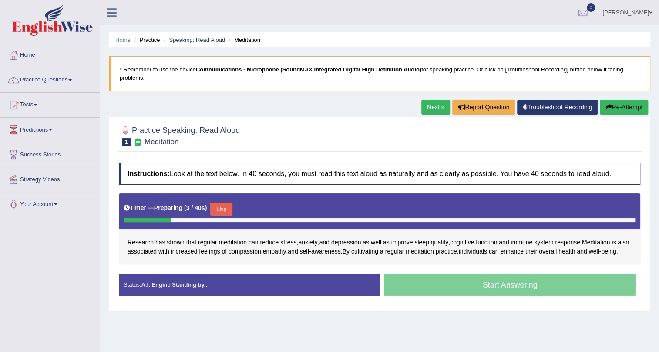
click at [229, 204] on button "Skip" at bounding box center [221, 208] width 22 height 13
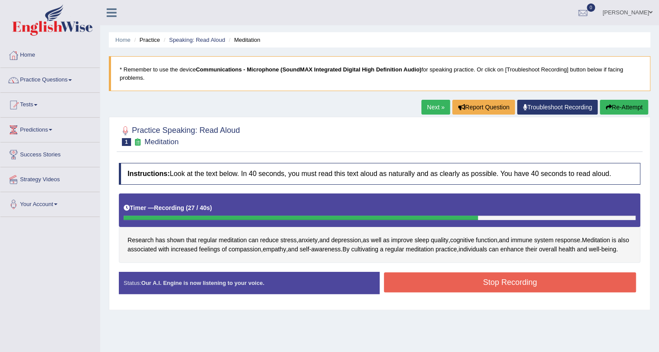
click at [461, 290] on button "Stop Recording" at bounding box center [510, 282] width 252 height 20
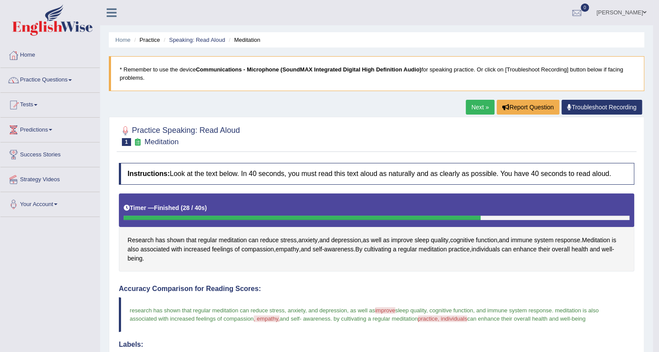
click at [483, 109] on link "Next »" at bounding box center [480, 107] width 29 height 15
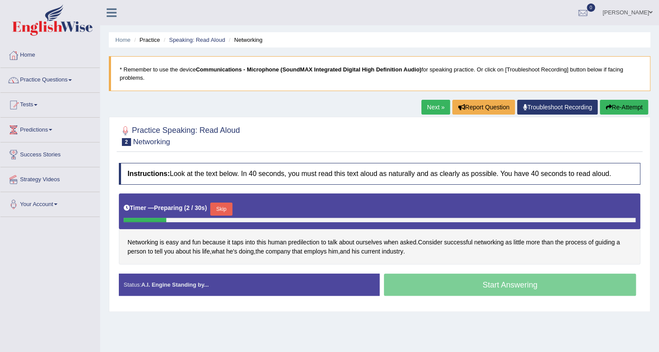
click at [232, 205] on button "Skip" at bounding box center [221, 208] width 22 height 13
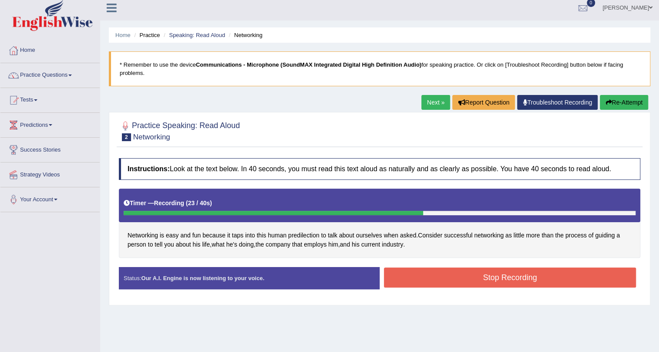
scroll to position [39, 0]
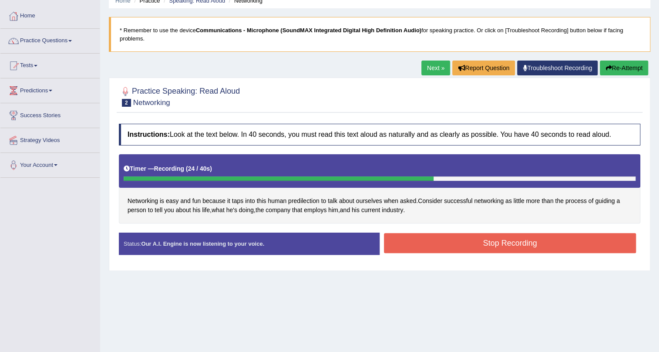
click at [438, 245] on button "Stop Recording" at bounding box center [510, 243] width 252 height 20
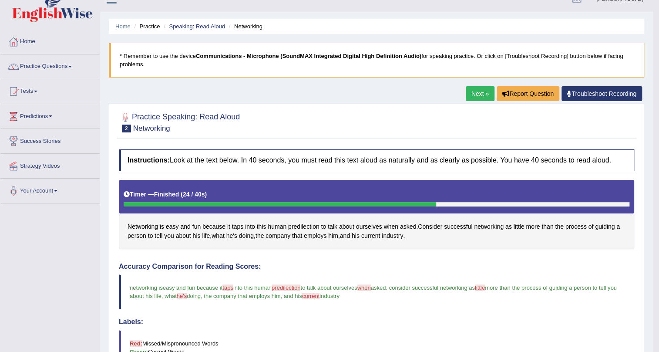
scroll to position [0, 0]
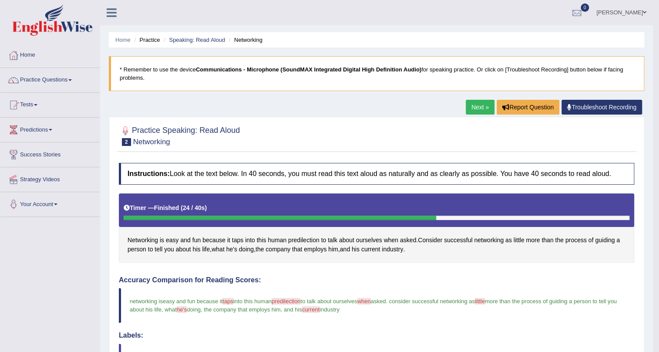
click at [474, 107] on link "Next »" at bounding box center [480, 107] width 29 height 15
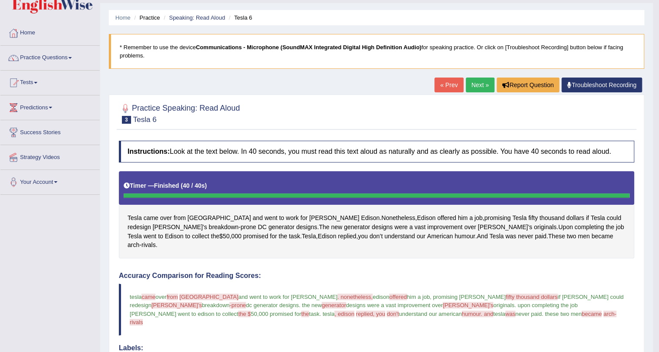
scroll to position [14, 0]
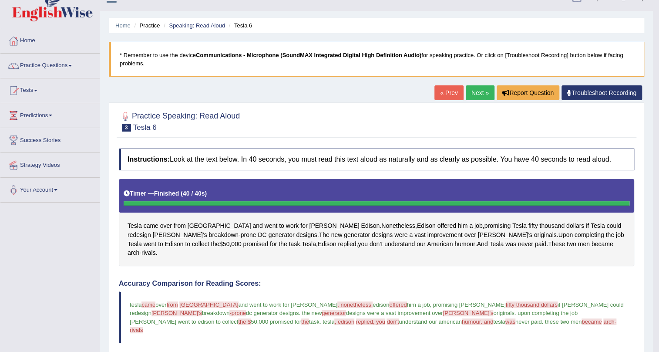
click at [473, 89] on link "Next »" at bounding box center [480, 92] width 29 height 15
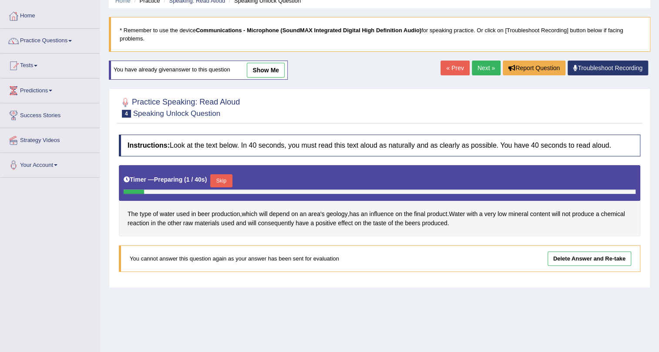
click at [486, 68] on link "Next »" at bounding box center [486, 67] width 29 height 15
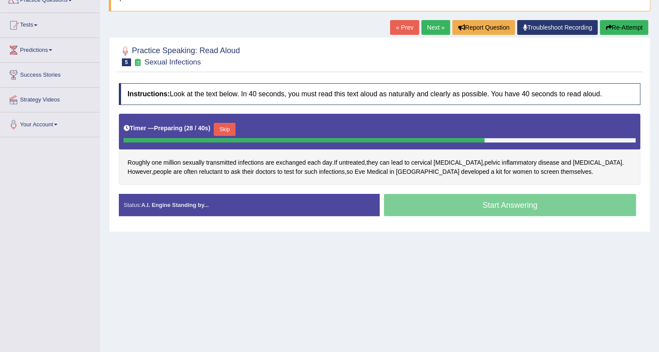
scroll to position [65, 0]
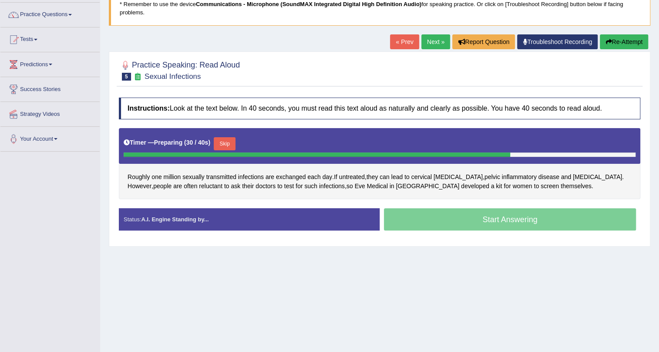
click at [436, 40] on link "Next »" at bounding box center [435, 41] width 29 height 15
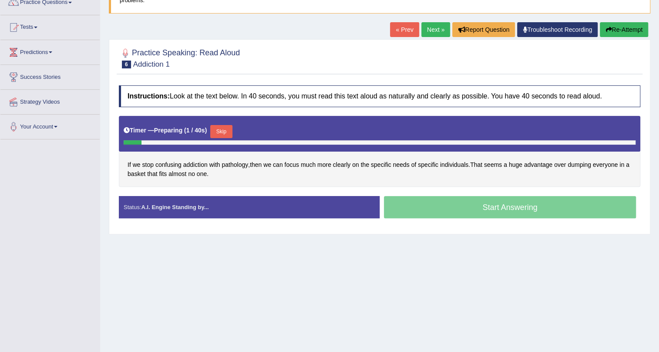
scroll to position [105, 0]
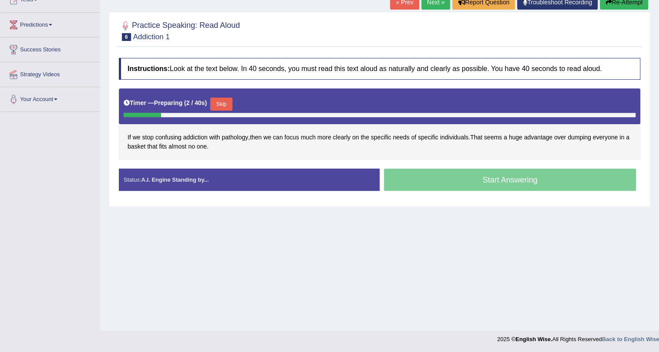
click at [229, 98] on button "Skip" at bounding box center [221, 103] width 22 height 13
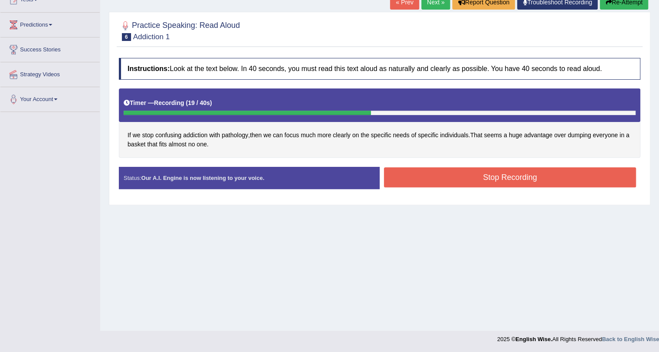
click at [452, 171] on button "Stop Recording" at bounding box center [510, 177] width 252 height 20
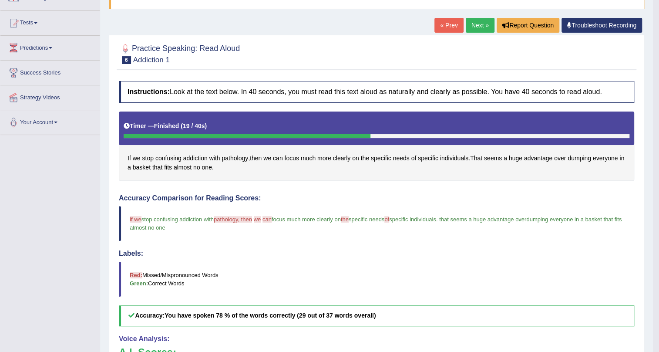
scroll to position [81, 0]
click at [483, 25] on link "Next »" at bounding box center [480, 25] width 29 height 15
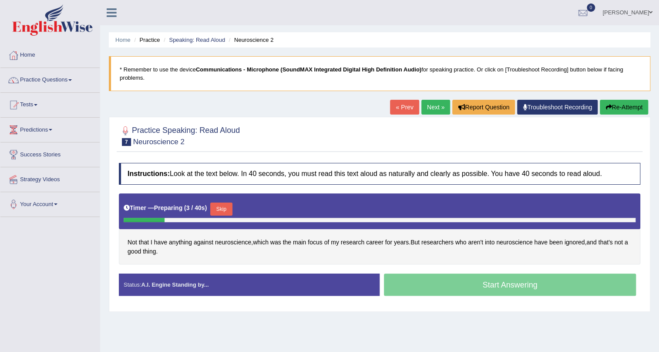
click at [225, 209] on button "Skip" at bounding box center [221, 208] width 22 height 13
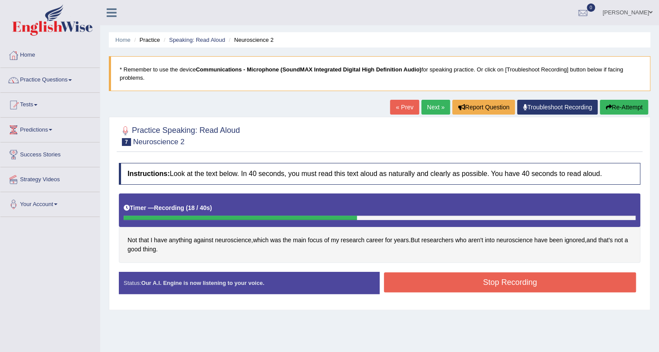
click at [459, 272] on div "Start Answering" at bounding box center [510, 272] width 261 height 0
click at [460, 278] on button "Stop Recording" at bounding box center [510, 282] width 252 height 20
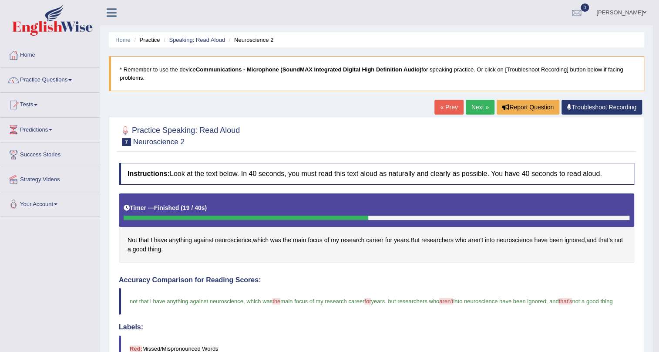
click at [474, 109] on link "Next »" at bounding box center [480, 107] width 29 height 15
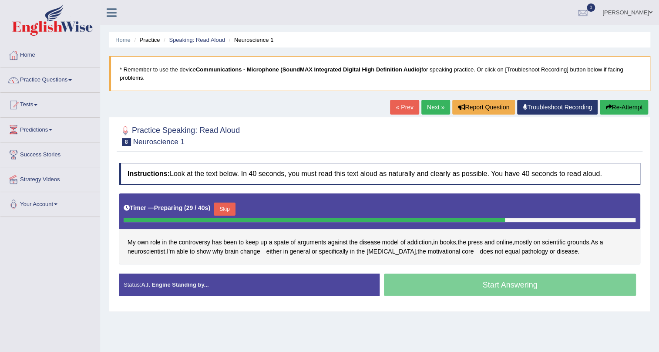
click at [432, 108] on link "Next »" at bounding box center [435, 107] width 29 height 15
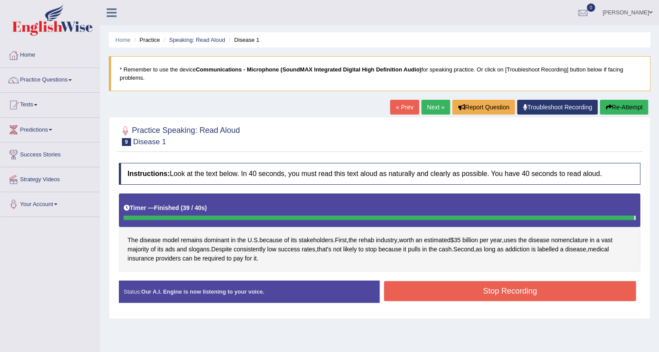
click at [454, 297] on button "Stop Recording" at bounding box center [510, 291] width 252 height 20
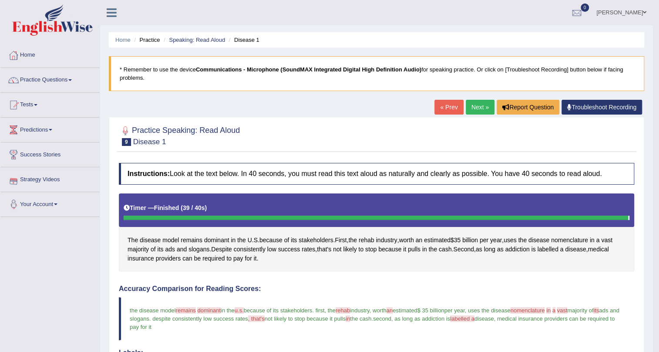
click at [483, 104] on link "Next »" at bounding box center [480, 107] width 29 height 15
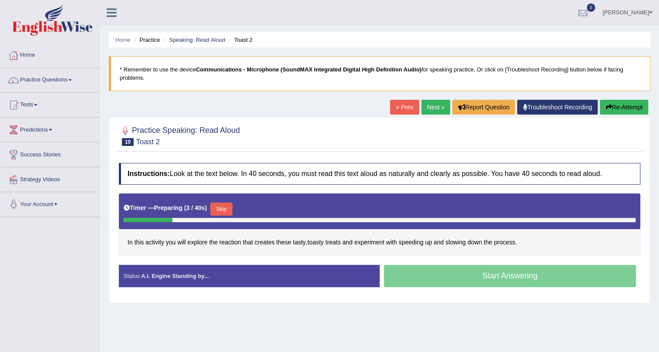
click at [429, 109] on link "Next »" at bounding box center [435, 107] width 29 height 15
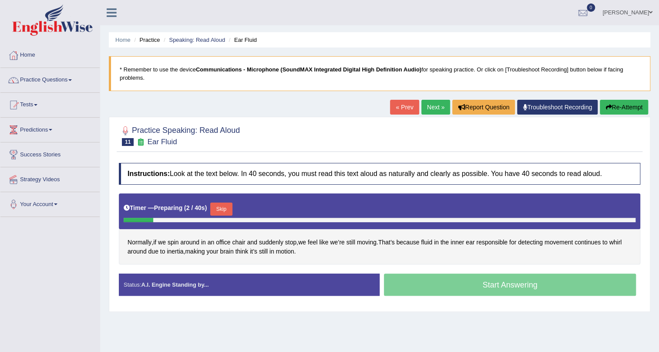
click at [219, 202] on button "Skip" at bounding box center [221, 208] width 22 height 13
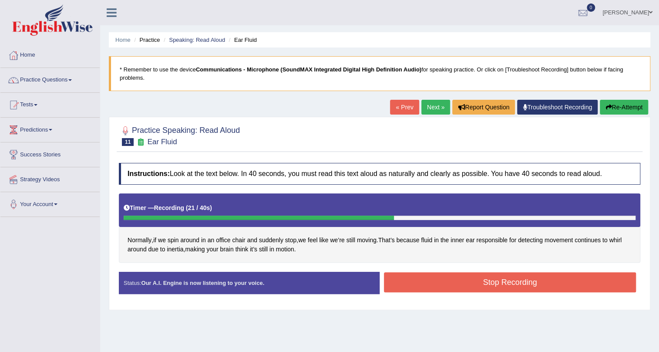
click at [478, 286] on button "Stop Recording" at bounding box center [510, 282] width 252 height 20
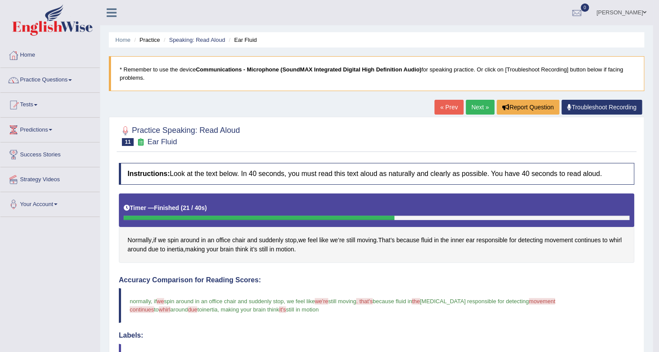
click at [475, 103] on link "Next »" at bounding box center [480, 107] width 29 height 15
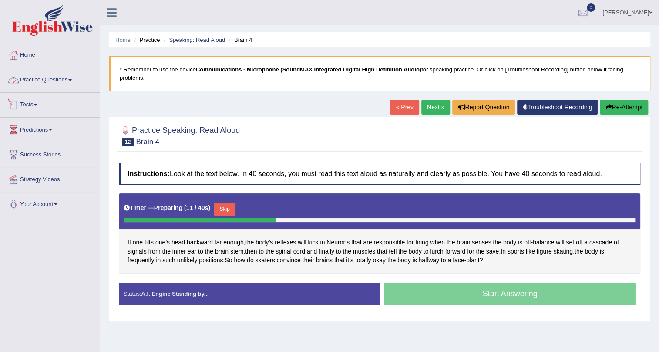
click at [48, 74] on link "Practice Questions" at bounding box center [49, 79] width 99 height 22
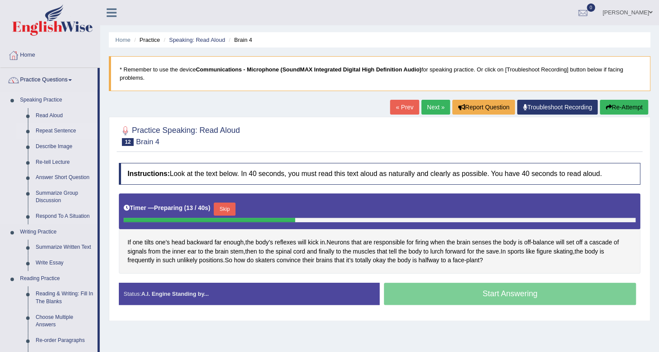
click at [43, 131] on link "Repeat Sentence" at bounding box center [65, 131] width 66 height 16
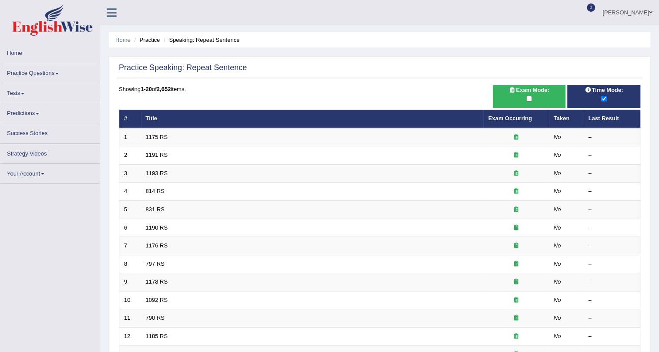
click at [194, 134] on td "1175 RS" at bounding box center [312, 137] width 343 height 18
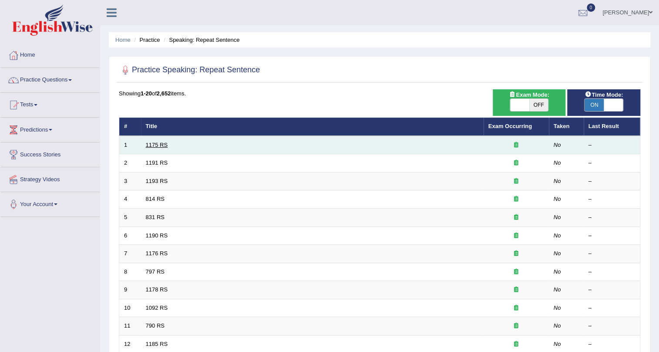
click at [162, 145] on link "1175 RS" at bounding box center [157, 144] width 22 height 7
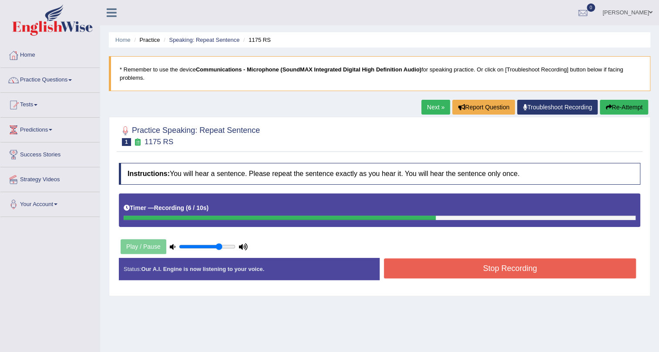
click at [460, 264] on button "Stop Recording" at bounding box center [510, 268] width 252 height 20
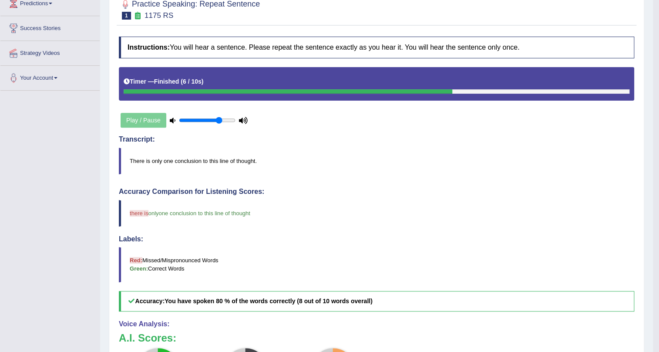
scroll to position [63, 0]
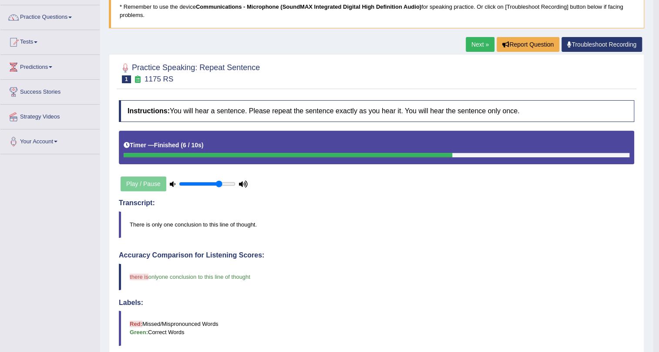
click at [472, 42] on link "Next »" at bounding box center [480, 44] width 29 height 15
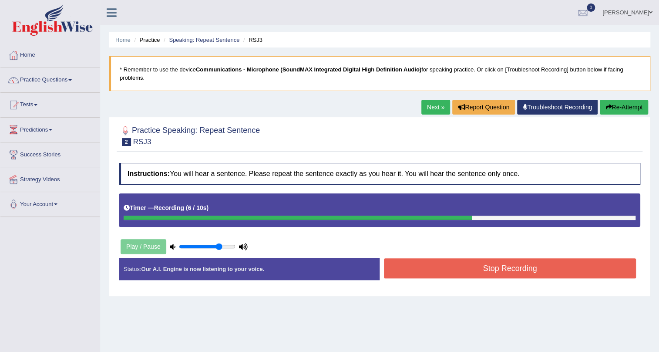
click at [503, 270] on button "Stop Recording" at bounding box center [510, 268] width 252 height 20
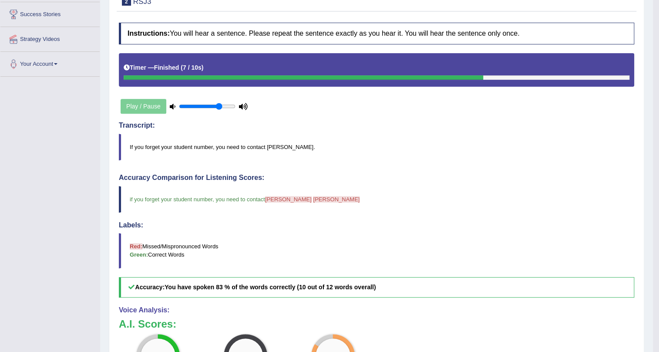
scroll to position [79, 0]
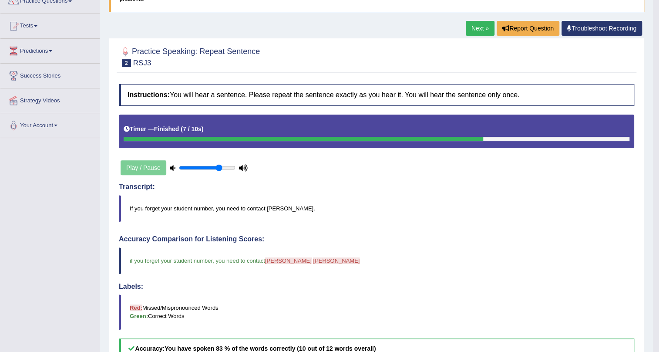
click at [473, 30] on link "Next »" at bounding box center [480, 28] width 29 height 15
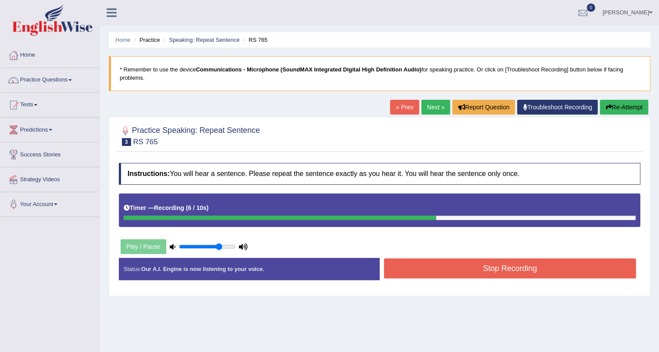
click at [510, 268] on button "Stop Recording" at bounding box center [510, 268] width 252 height 20
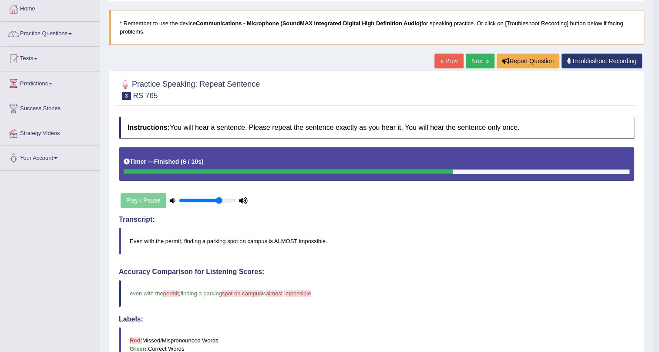
scroll to position [22, 0]
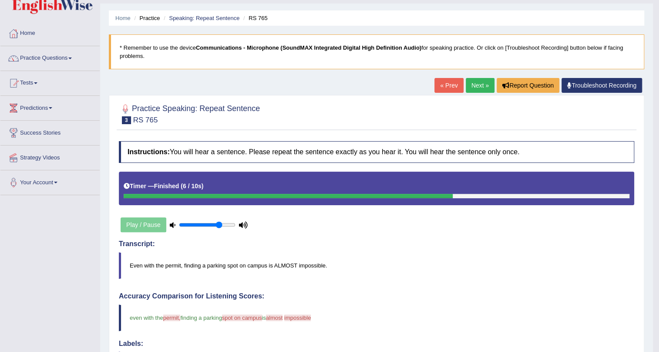
click at [477, 87] on link "Next »" at bounding box center [480, 85] width 29 height 15
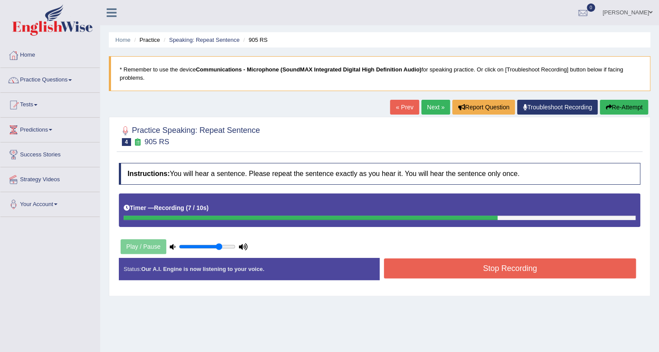
click at [609, 112] on button "Re-Attempt" at bounding box center [624, 107] width 48 height 15
click at [518, 261] on button "Stop Recording" at bounding box center [510, 268] width 252 height 20
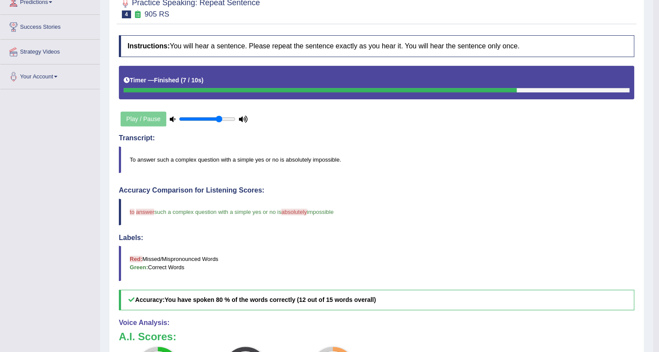
scroll to position [63, 0]
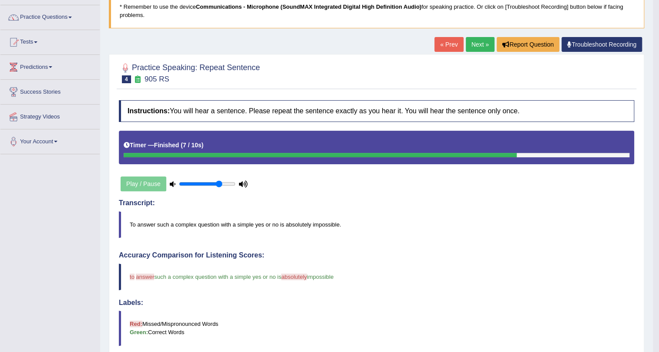
click at [479, 47] on link "Next »" at bounding box center [480, 44] width 29 height 15
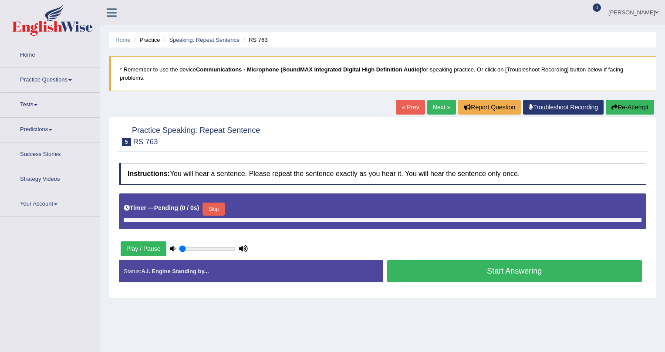
type input "0.75"
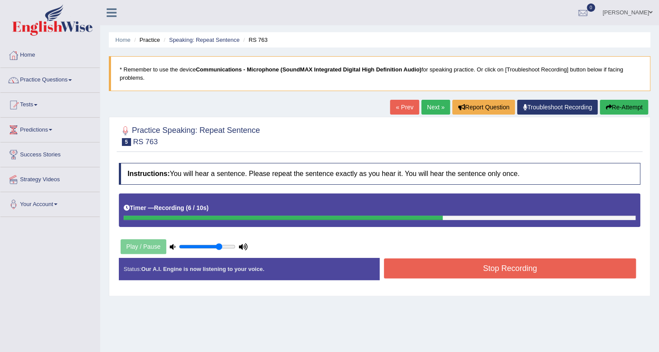
click at [464, 275] on button "Stop Recording" at bounding box center [510, 268] width 252 height 20
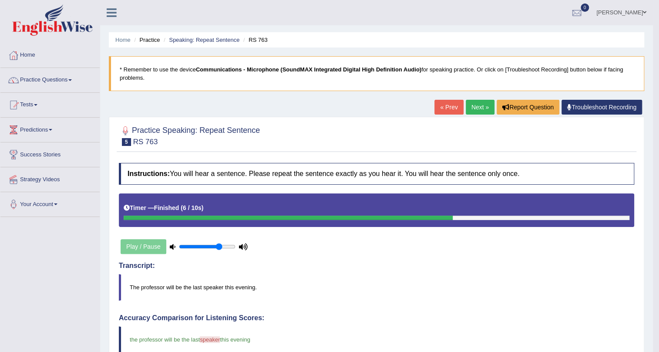
click at [478, 111] on link "Next »" at bounding box center [480, 107] width 29 height 15
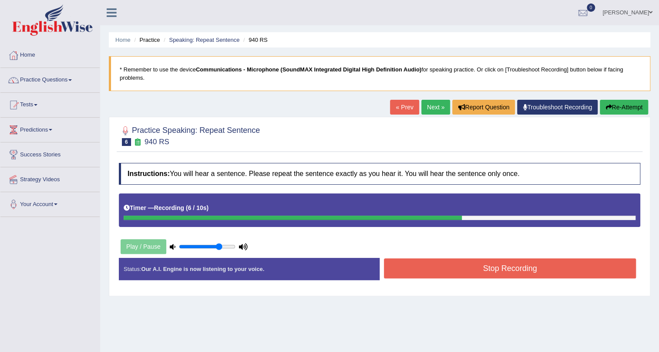
click at [624, 108] on button "Re-Attempt" at bounding box center [624, 107] width 48 height 15
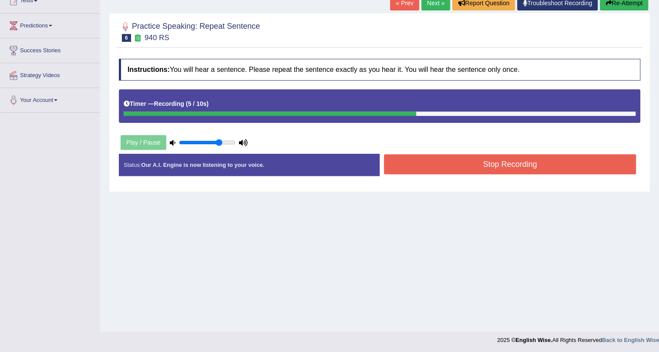
scroll to position [105, 0]
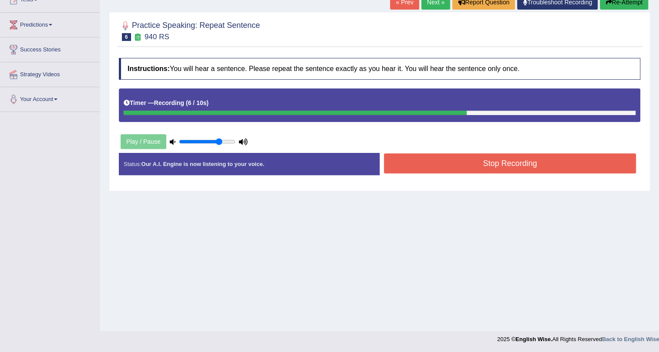
click at [433, 1] on link "Next »" at bounding box center [435, 2] width 29 height 15
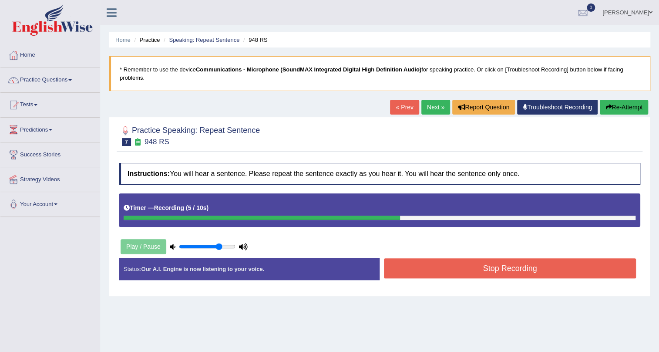
click at [497, 270] on button "Stop Recording" at bounding box center [510, 268] width 252 height 20
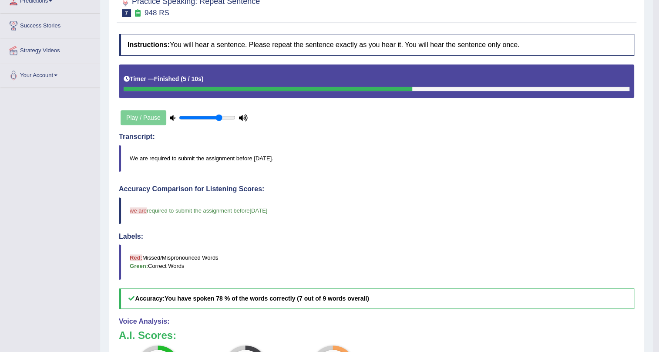
scroll to position [63, 0]
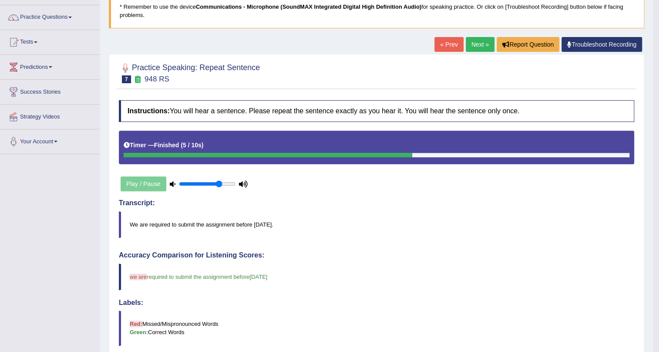
click at [479, 48] on link "Next »" at bounding box center [480, 44] width 29 height 15
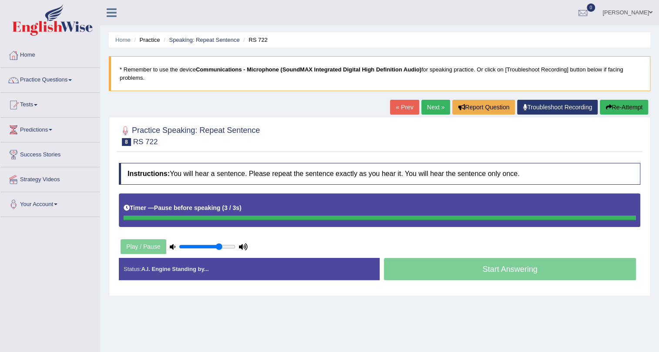
click at [605, 104] on icon "button" at bounding box center [608, 107] width 6 height 6
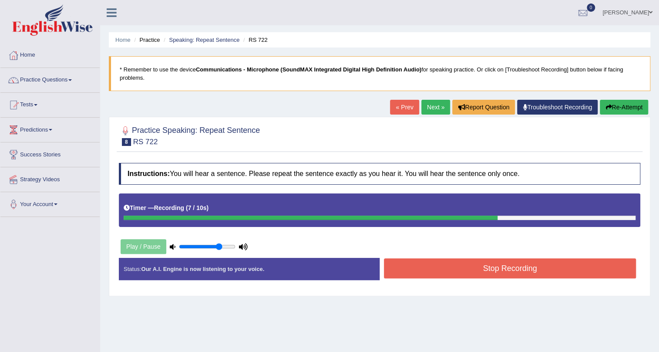
click at [430, 113] on link "Next »" at bounding box center [435, 107] width 29 height 15
click at [485, 266] on button "Stop Recording" at bounding box center [510, 268] width 252 height 20
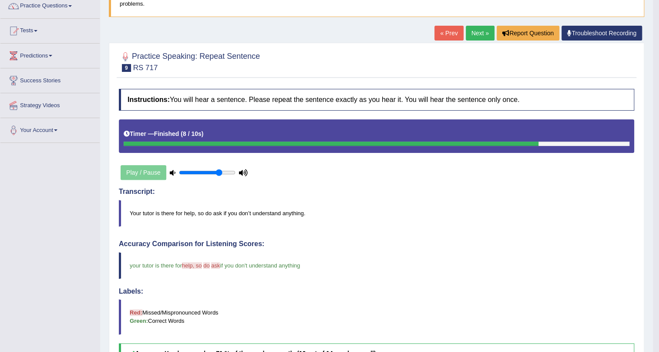
scroll to position [63, 0]
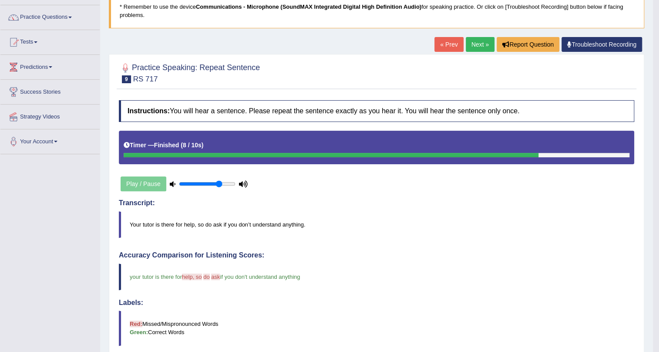
click at [478, 46] on link "Next »" at bounding box center [480, 44] width 29 height 15
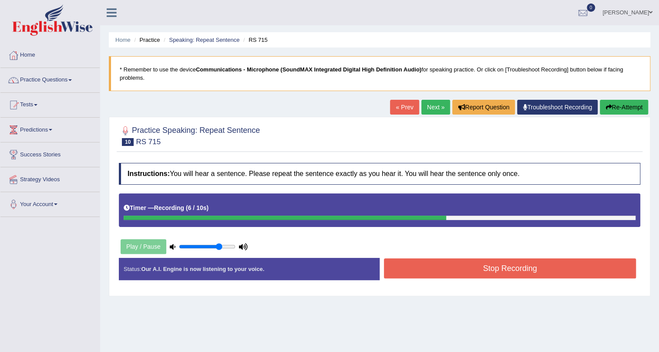
click at [466, 272] on button "Stop Recording" at bounding box center [510, 268] width 252 height 20
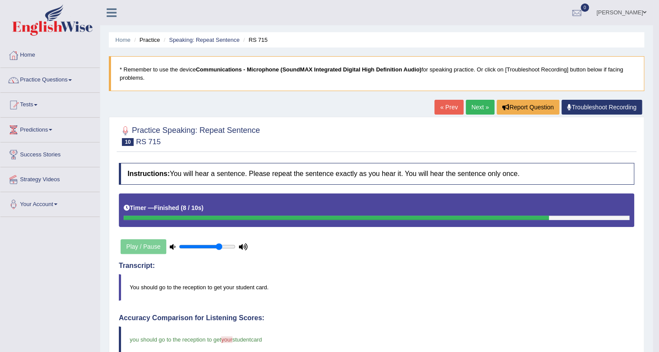
click at [477, 112] on link "Next »" at bounding box center [480, 107] width 29 height 15
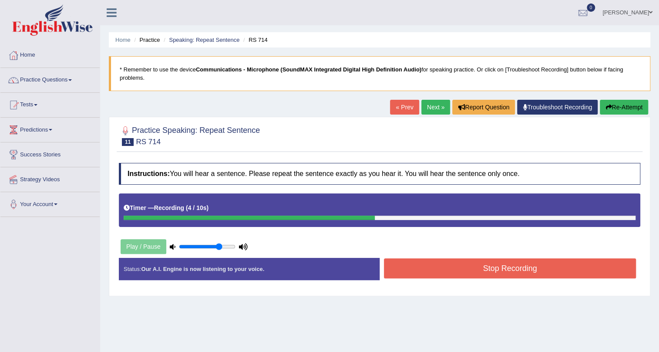
click at [482, 268] on button "Stop Recording" at bounding box center [510, 268] width 252 height 20
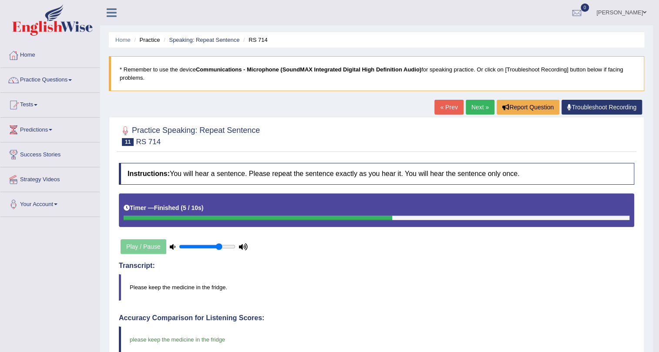
click at [475, 108] on link "Next »" at bounding box center [480, 107] width 29 height 15
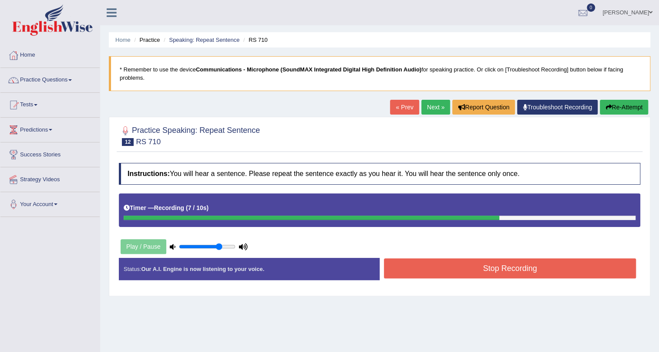
click at [474, 261] on button "Stop Recording" at bounding box center [510, 268] width 252 height 20
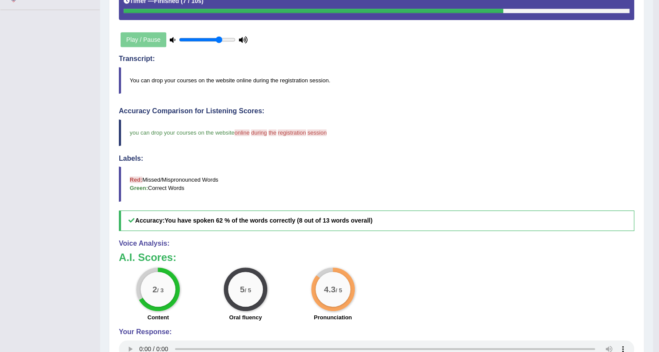
scroll to position [102, 0]
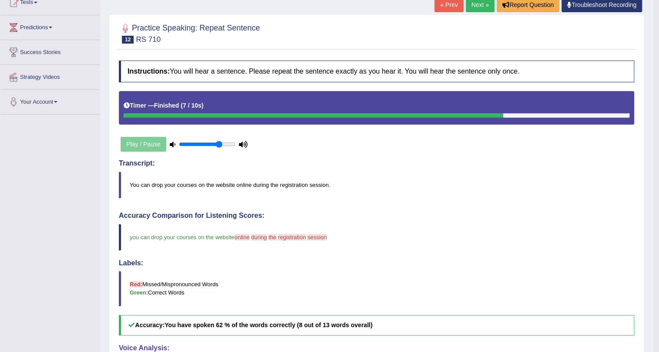
click at [481, 9] on link "Next »" at bounding box center [480, 4] width 29 height 15
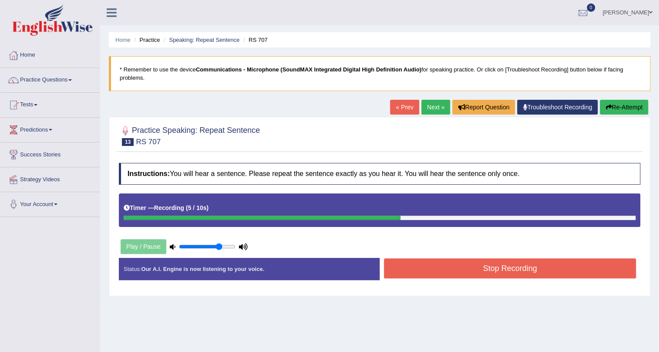
click at [491, 269] on button "Stop Recording" at bounding box center [510, 268] width 252 height 20
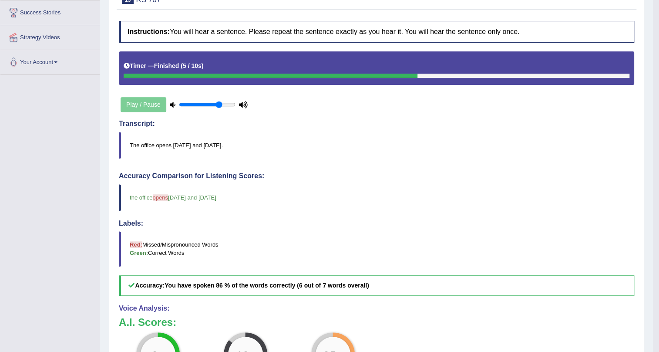
scroll to position [63, 0]
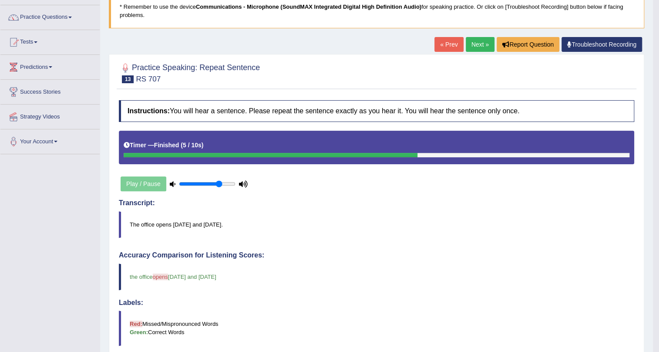
click at [478, 46] on link "Next »" at bounding box center [480, 44] width 29 height 15
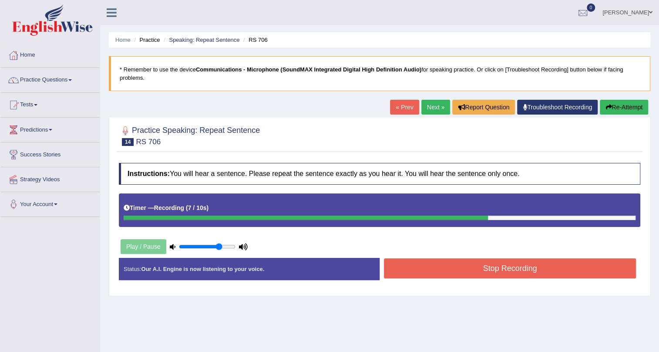
click at [459, 261] on button "Stop Recording" at bounding box center [510, 268] width 252 height 20
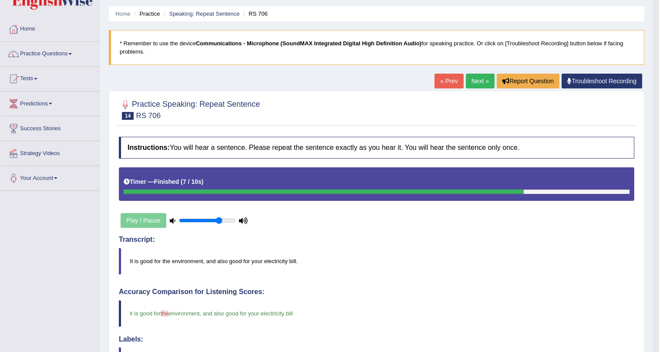
scroll to position [23, 0]
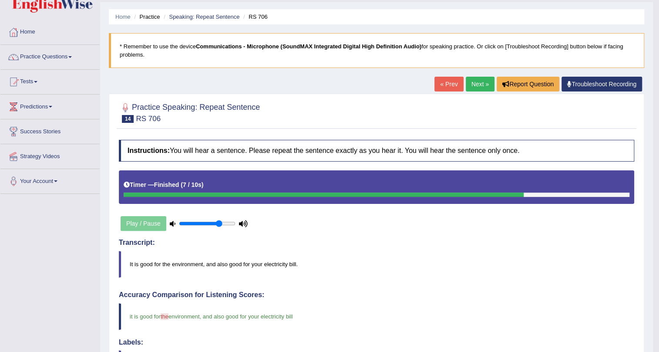
click at [480, 82] on link "Next »" at bounding box center [480, 84] width 29 height 15
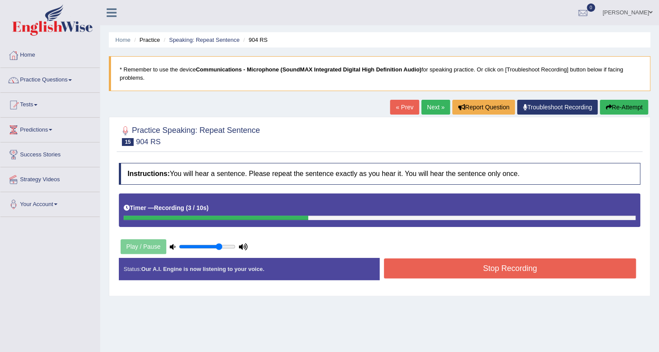
click at [612, 107] on button "Re-Attempt" at bounding box center [624, 107] width 48 height 15
click at [477, 261] on button "Stop Recording" at bounding box center [510, 268] width 252 height 20
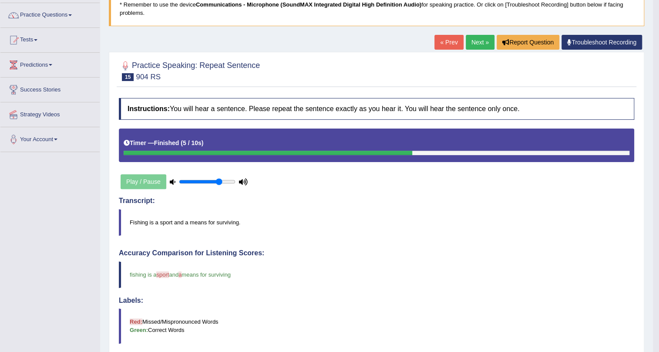
scroll to position [63, 0]
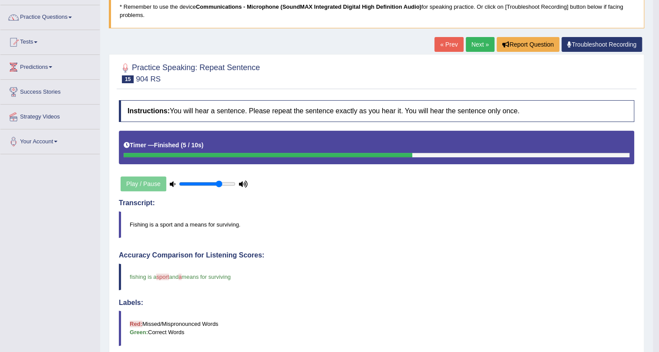
click at [483, 45] on link "Next »" at bounding box center [480, 44] width 29 height 15
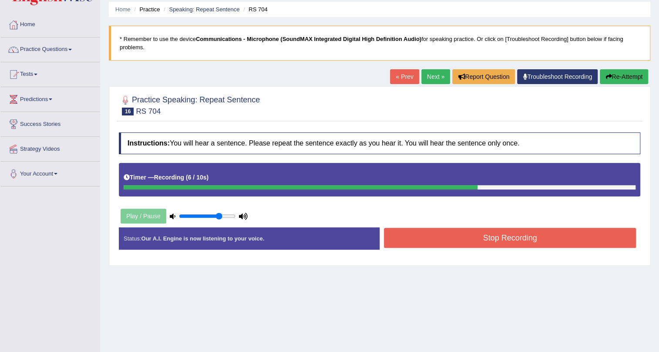
scroll to position [105, 0]
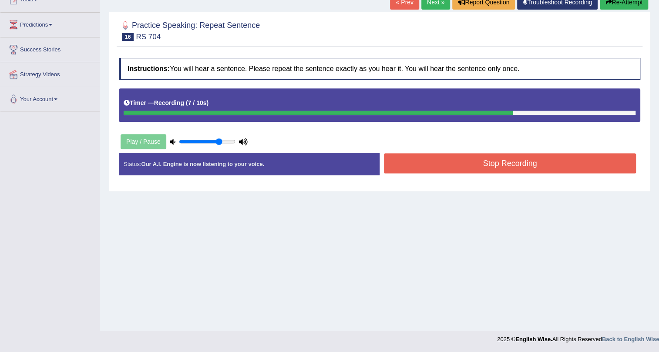
click at [485, 163] on button "Stop Recording" at bounding box center [510, 163] width 252 height 20
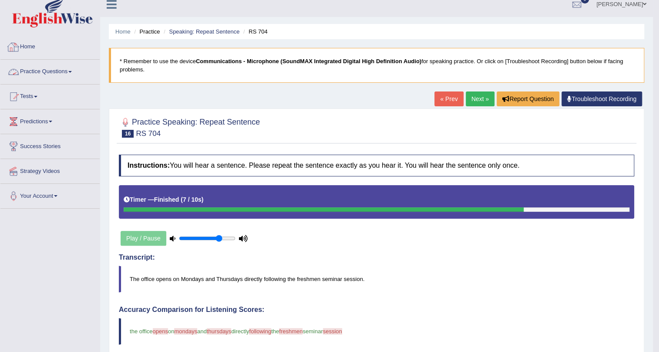
scroll to position [0, 0]
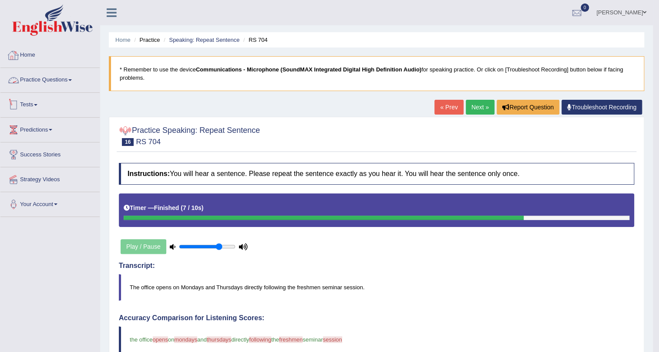
click at [41, 78] on link "Practice Questions" at bounding box center [49, 79] width 99 height 22
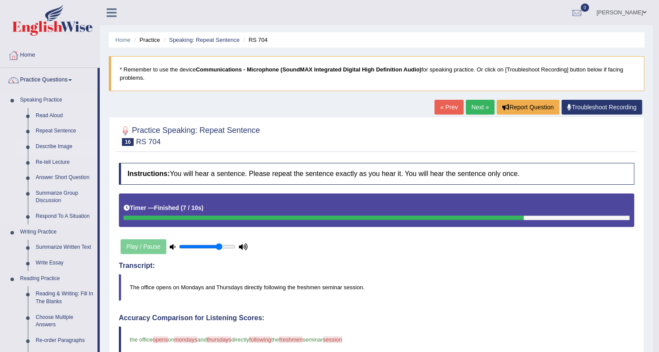
click at [50, 146] on link "Describe Image" at bounding box center [65, 147] width 66 height 16
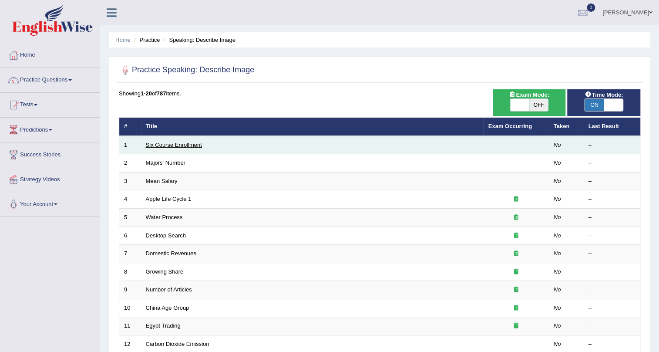
click at [181, 141] on link "Six Course Enrollment" at bounding box center [174, 144] width 56 height 7
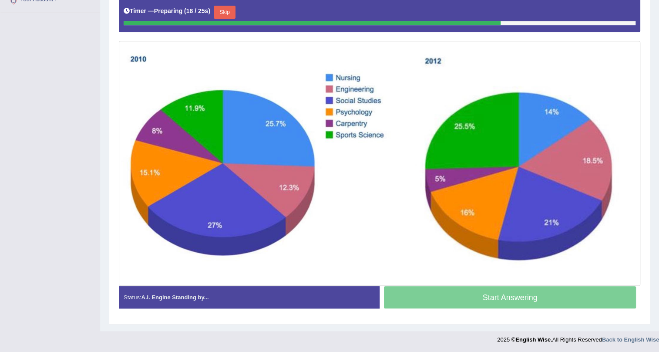
scroll to position [47, 0]
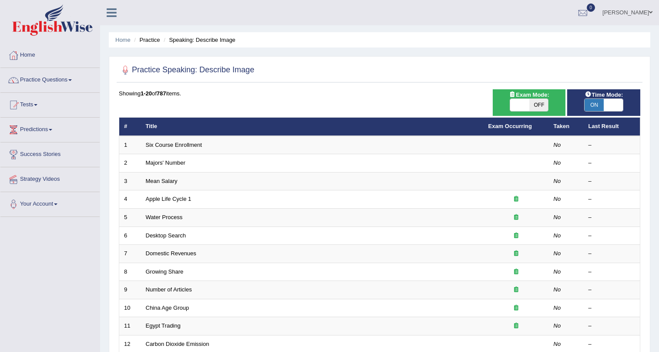
click at [607, 103] on span at bounding box center [613, 105] width 19 height 12
checkbox input "false"
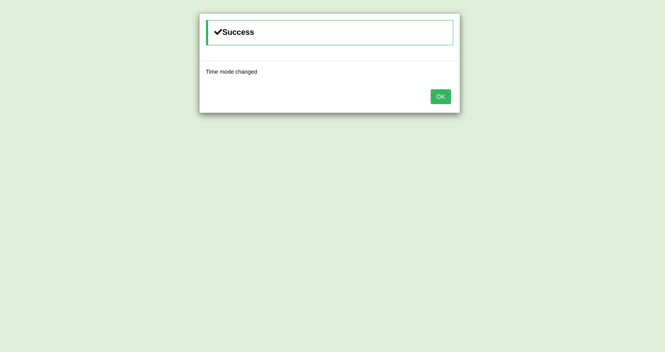
click at [444, 97] on button "OK" at bounding box center [440, 96] width 20 height 15
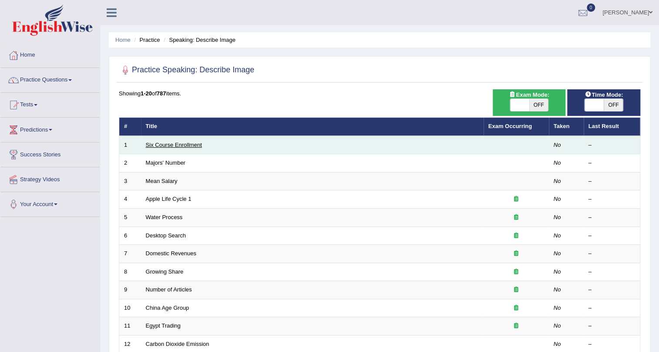
click at [156, 141] on link "Six Course Enrollment" at bounding box center [174, 144] width 56 height 7
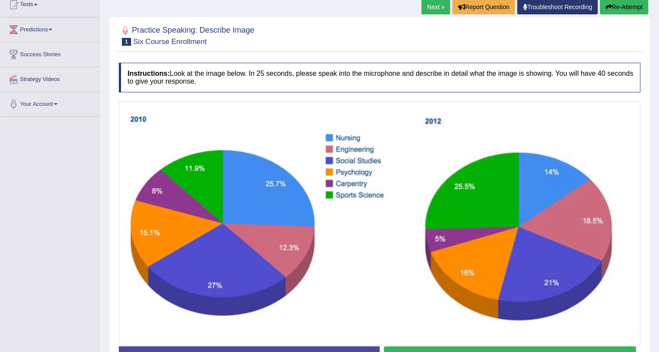
scroll to position [42, 0]
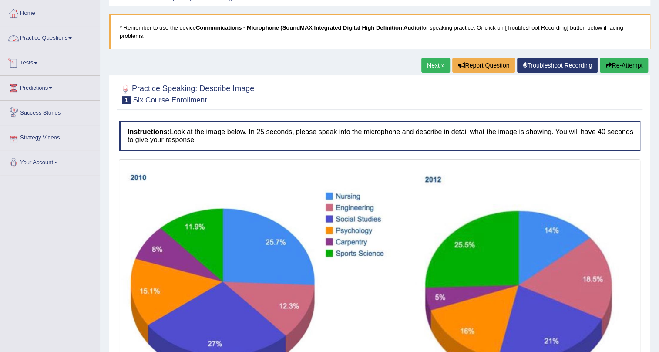
click at [45, 35] on link "Practice Questions" at bounding box center [49, 37] width 99 height 22
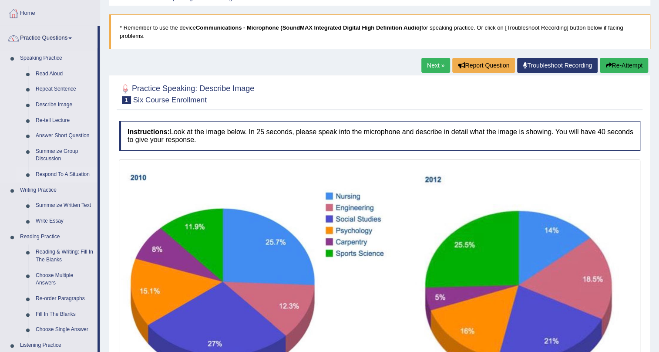
click at [47, 174] on link "Respond To A Situation" at bounding box center [65, 175] width 66 height 16
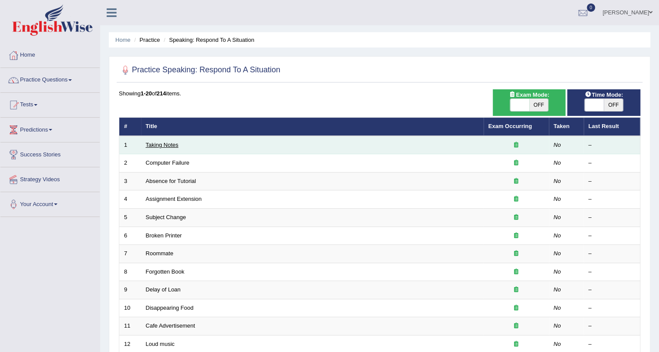
click at [163, 146] on link "Taking Notes" at bounding box center [162, 144] width 33 height 7
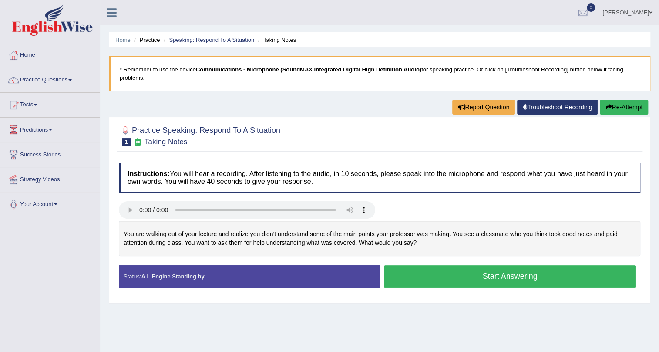
click at [435, 269] on button "Start Answering" at bounding box center [510, 276] width 252 height 22
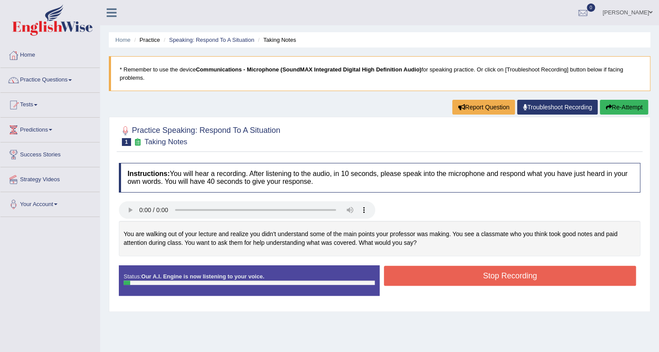
scroll to position [39, 0]
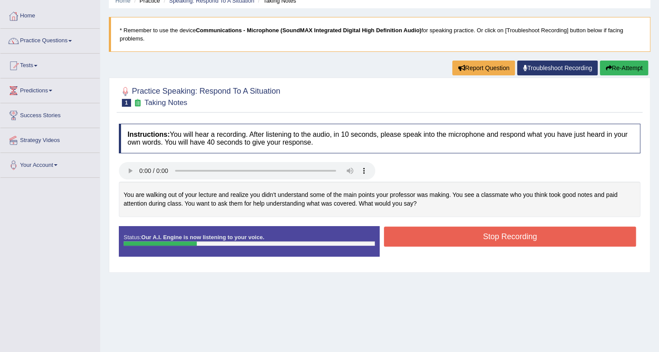
click at [447, 235] on button "Stop Recording" at bounding box center [510, 236] width 252 height 20
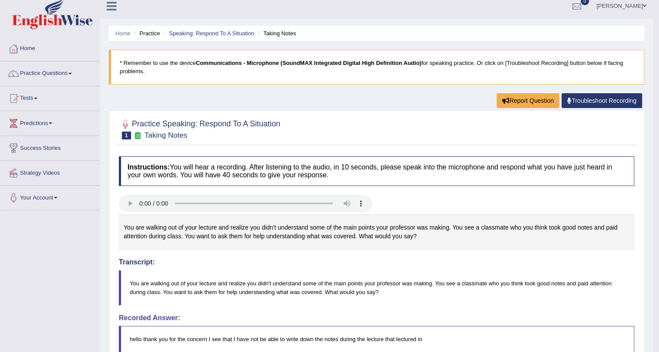
scroll to position [0, 0]
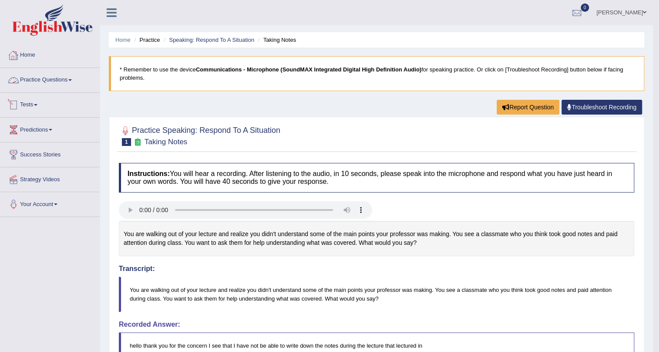
click at [39, 80] on link "Practice Questions" at bounding box center [49, 79] width 99 height 22
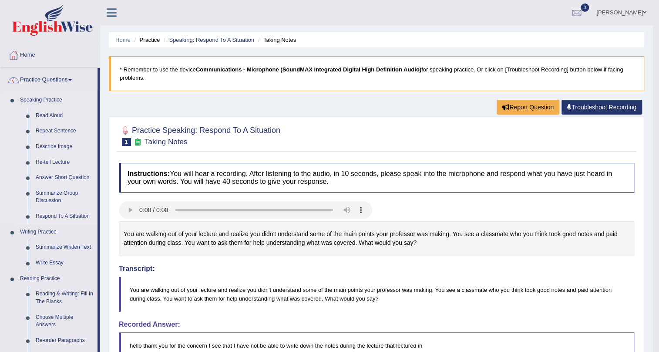
click at [53, 213] on link "Respond To A Situation" at bounding box center [65, 216] width 66 height 16
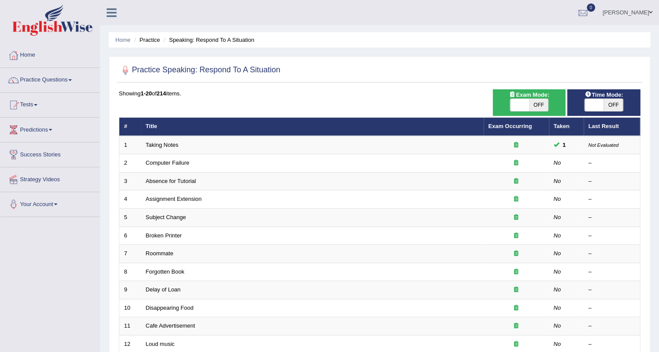
click at [443, 163] on td "Computer Failure" at bounding box center [312, 163] width 343 height 18
click at [614, 101] on span "OFF" at bounding box center [613, 105] width 19 height 12
checkbox input "true"
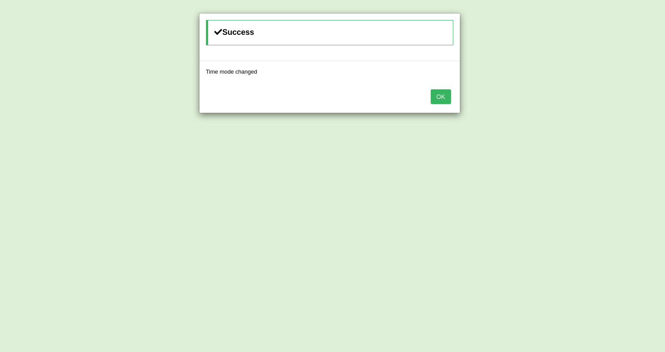
click at [440, 94] on button "OK" at bounding box center [440, 96] width 20 height 15
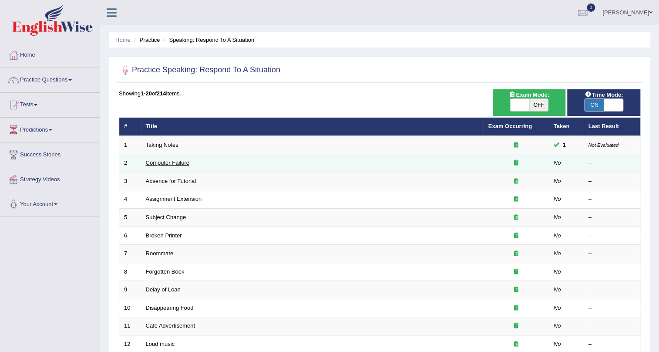
click at [161, 165] on link "Computer Failure" at bounding box center [168, 162] width 44 height 7
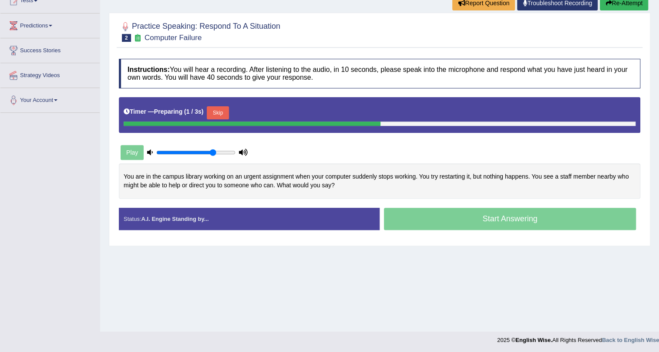
scroll to position [105, 0]
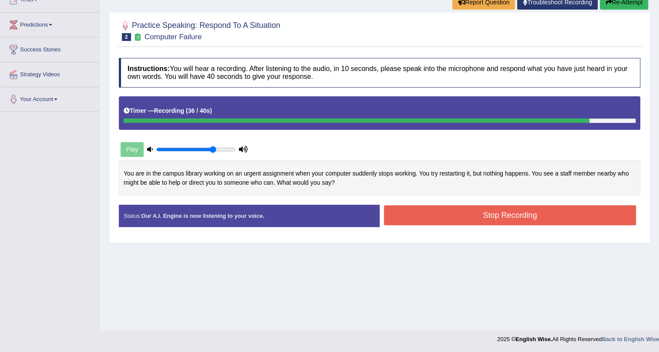
click at [423, 213] on button "Stop Recording" at bounding box center [510, 215] width 252 height 20
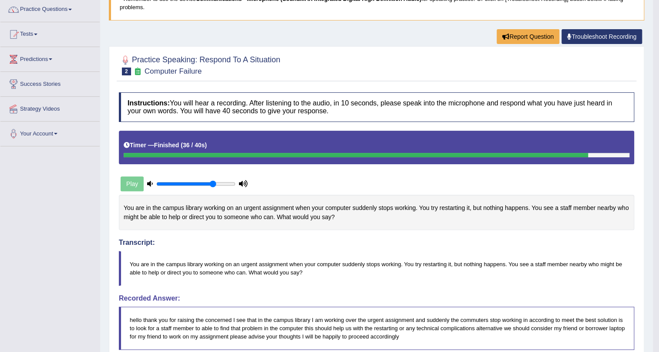
scroll to position [0, 0]
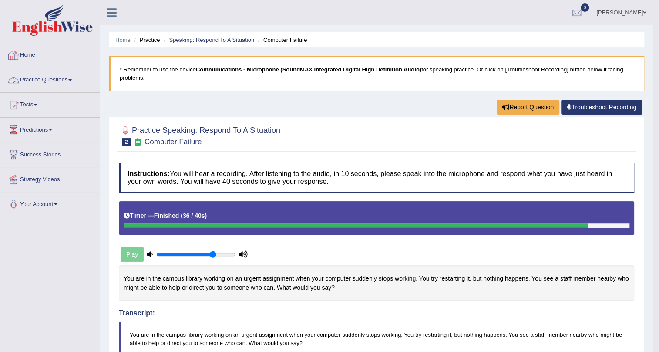
click at [63, 77] on link "Practice Questions" at bounding box center [49, 79] width 99 height 22
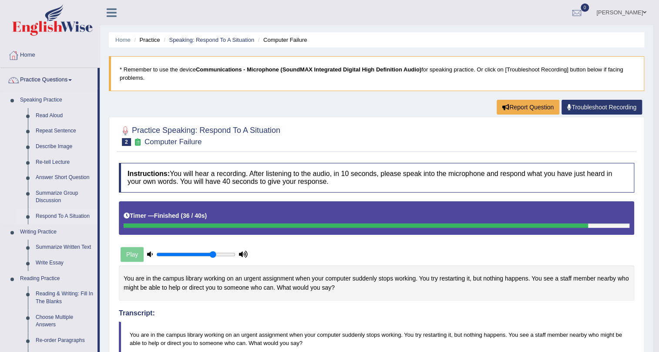
click at [61, 215] on link "Respond To A Situation" at bounding box center [65, 216] width 66 height 16
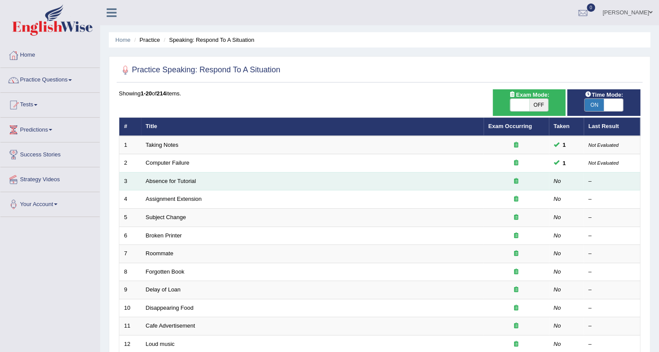
click at [204, 179] on td "Absence for Tutorial" at bounding box center [312, 181] width 343 height 18
click at [181, 180] on link "Absence for Tutorial" at bounding box center [171, 181] width 50 height 7
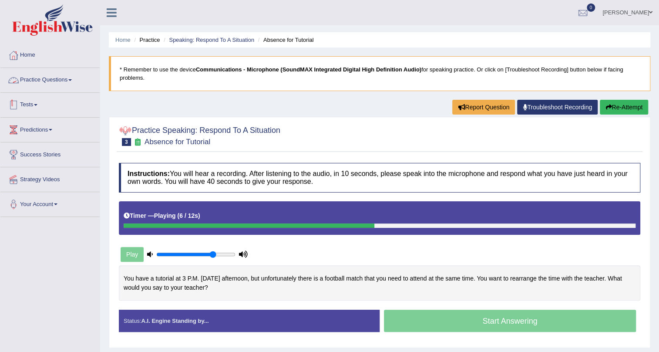
click at [41, 81] on link "Practice Questions" at bounding box center [49, 79] width 99 height 22
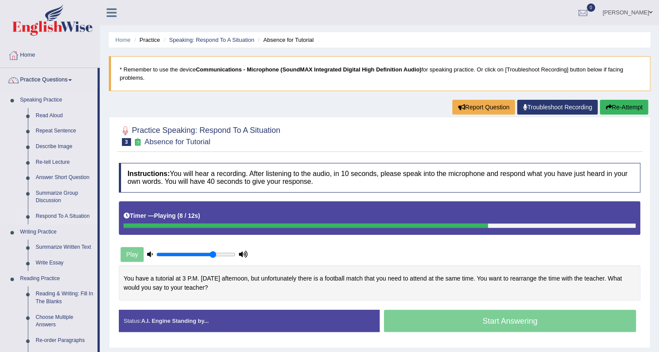
click at [46, 215] on link "Respond To A Situation" at bounding box center [65, 216] width 66 height 16
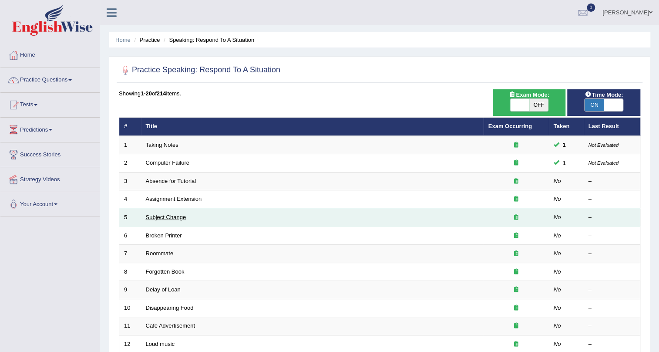
click at [165, 219] on link "Subject Change" at bounding box center [166, 217] width 40 height 7
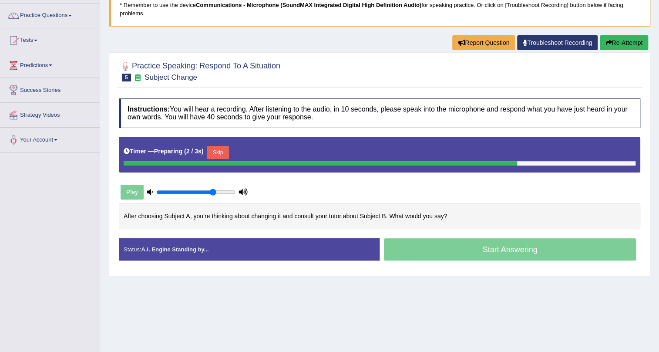
scroll to position [79, 0]
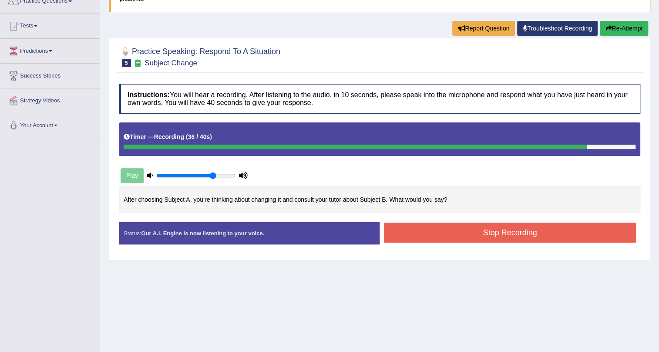
click at [427, 223] on button "Stop Recording" at bounding box center [510, 232] width 252 height 20
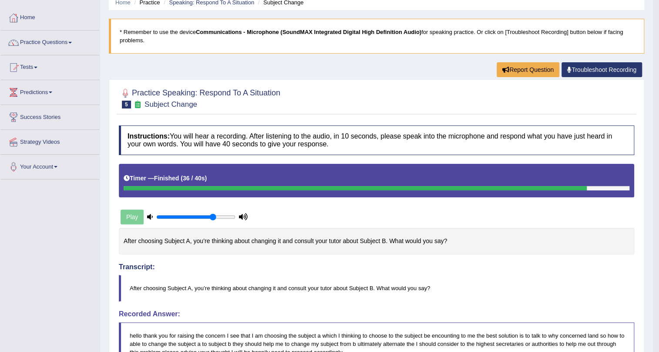
scroll to position [0, 0]
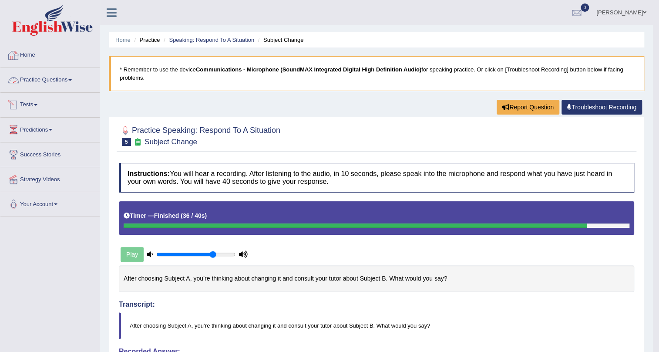
click at [31, 83] on link "Practice Questions" at bounding box center [49, 79] width 99 height 22
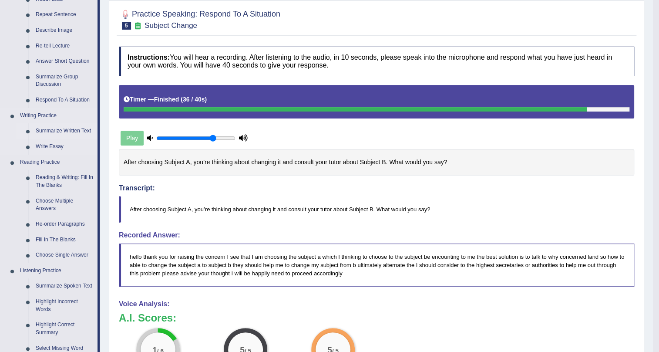
scroll to position [118, 0]
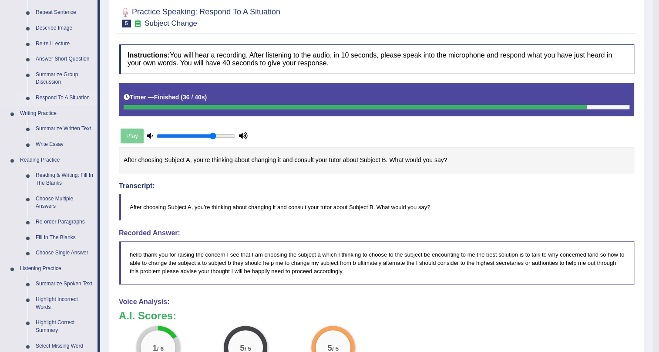
click at [44, 99] on link "Respond To A Situation" at bounding box center [65, 98] width 66 height 16
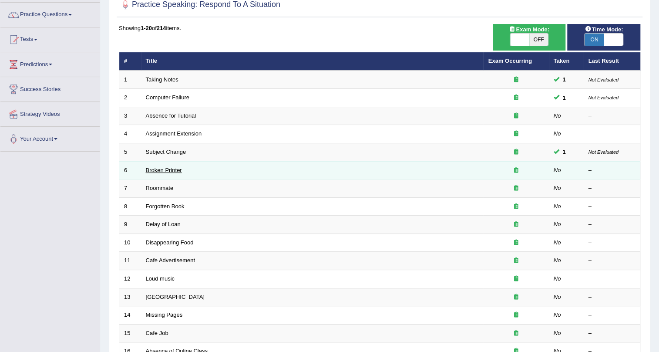
click at [172, 167] on link "Broken Printer" at bounding box center [164, 170] width 36 height 7
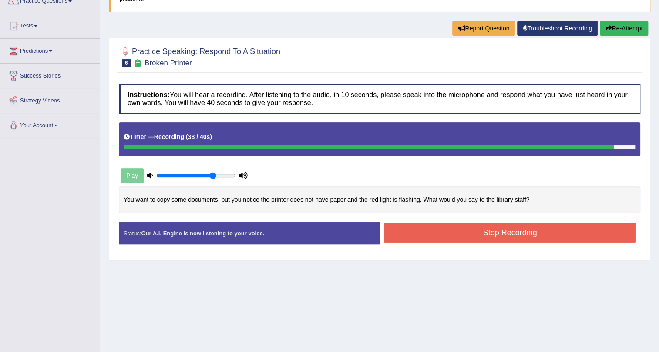
click at [446, 228] on button "Stop Recording" at bounding box center [510, 232] width 252 height 20
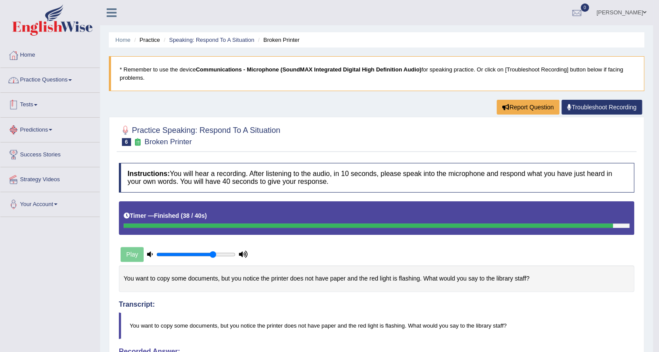
click at [46, 77] on link "Practice Questions" at bounding box center [49, 79] width 99 height 22
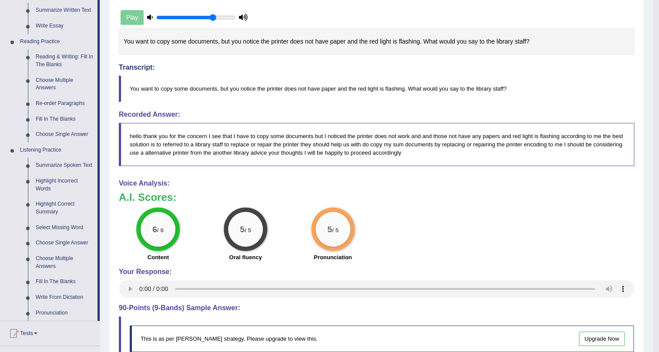
scroll to position [79, 0]
